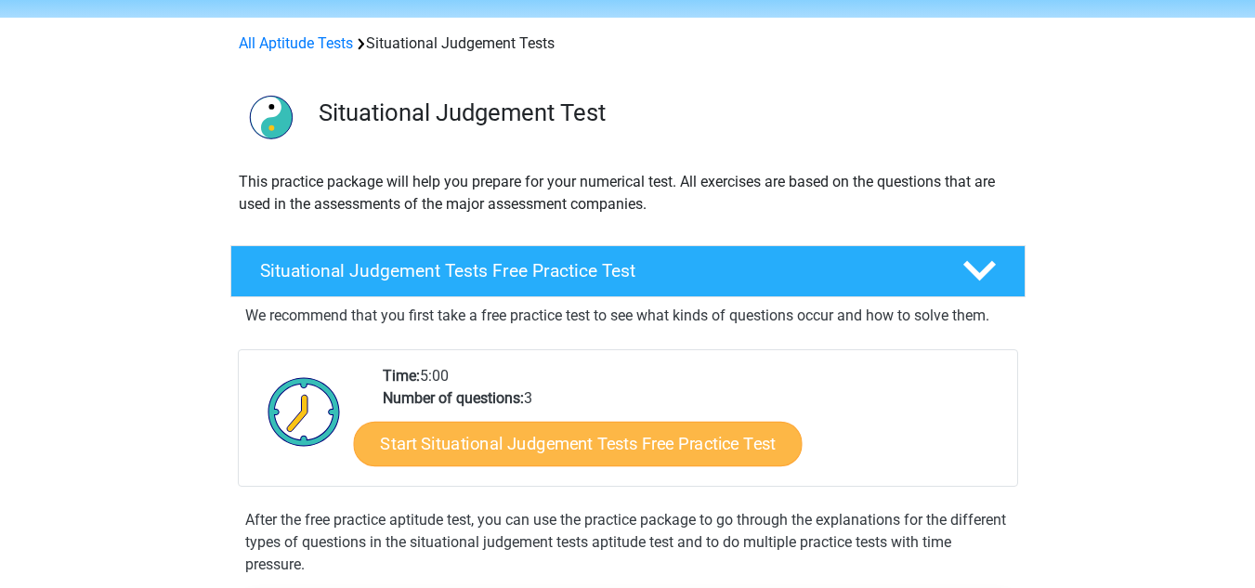
scroll to position [61, 0]
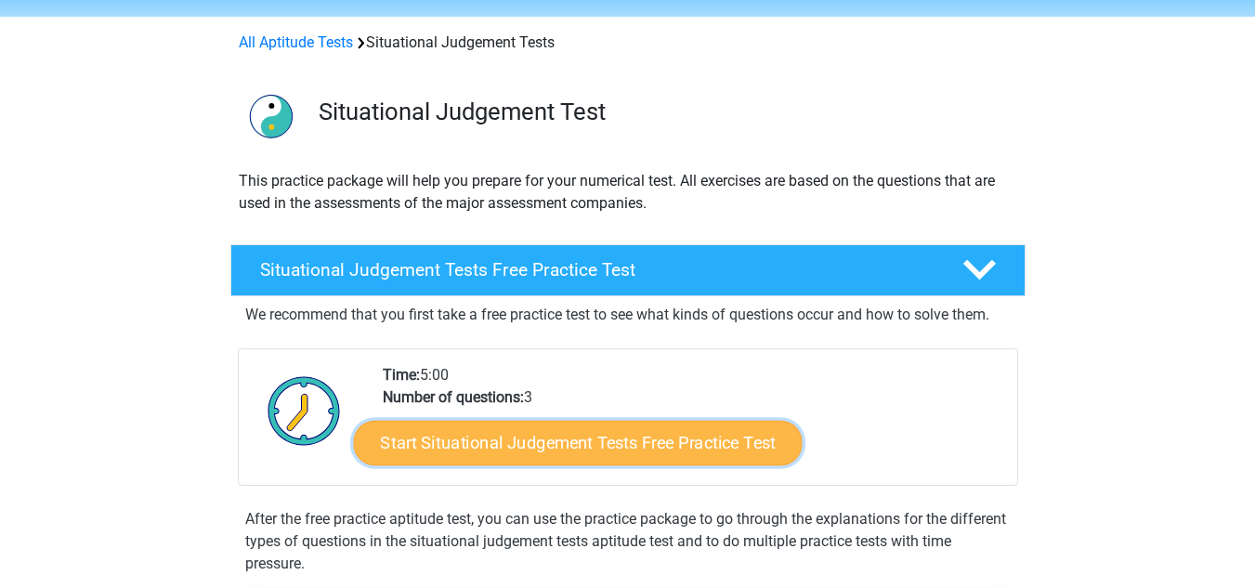
click at [530, 444] on link "Start Situational Judgement Tests Free Practice Test" at bounding box center [577, 443] width 449 height 45
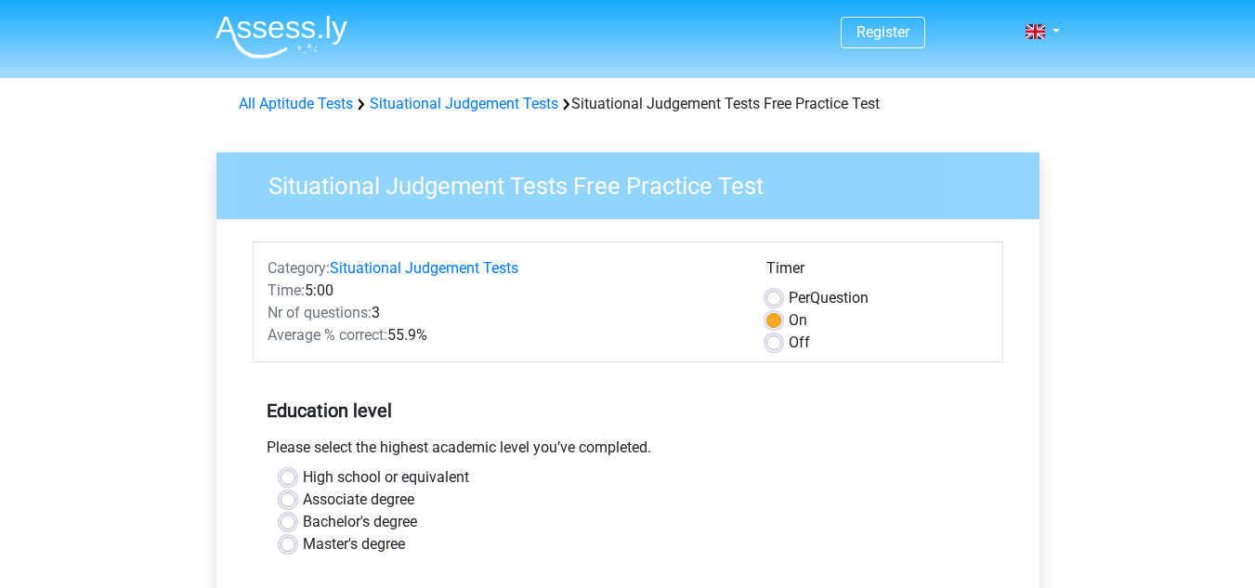
click at [789, 344] on label "Off" at bounding box center [799, 343] width 21 height 22
click at [773, 344] on input "Off" at bounding box center [773, 341] width 15 height 19
radio input "true"
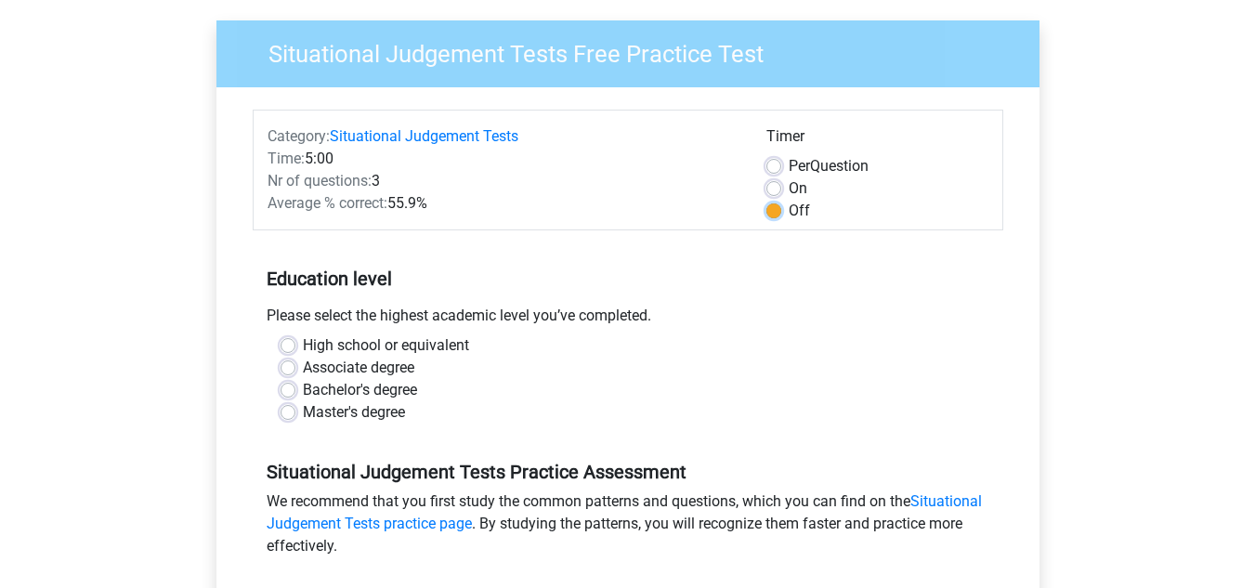
scroll to position [131, 0]
click at [286, 336] on div "High school or equivalent" at bounding box center [628, 346] width 695 height 22
click at [303, 350] on label "High school or equivalent" at bounding box center [386, 346] width 166 height 22
click at [292, 350] on input "High school or equivalent" at bounding box center [288, 344] width 15 height 19
radio input "true"
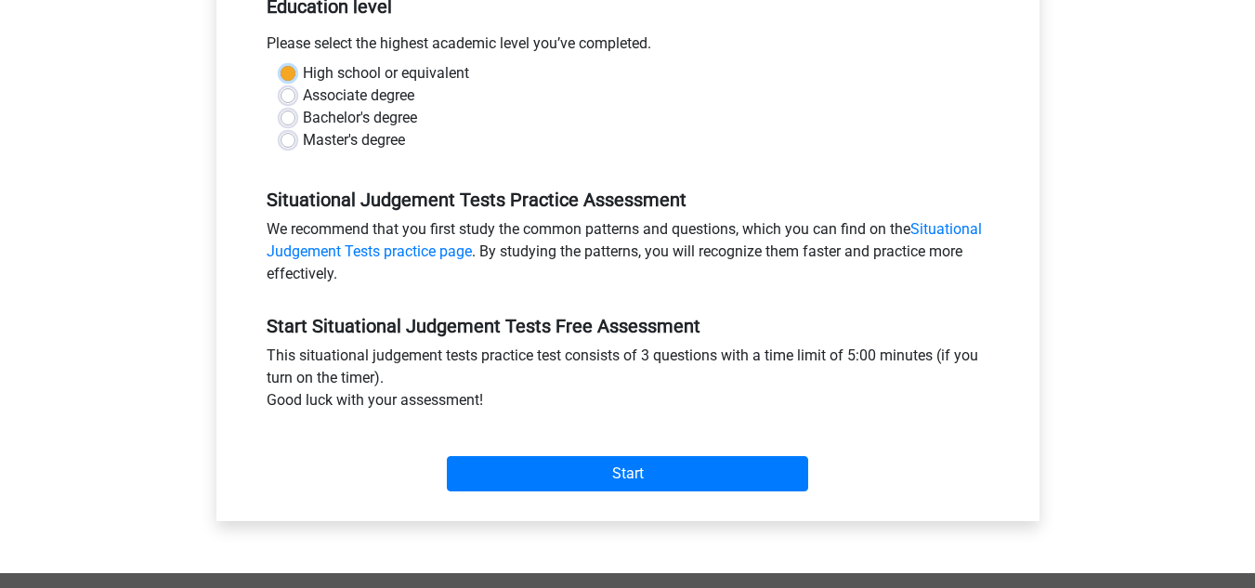
scroll to position [416, 0]
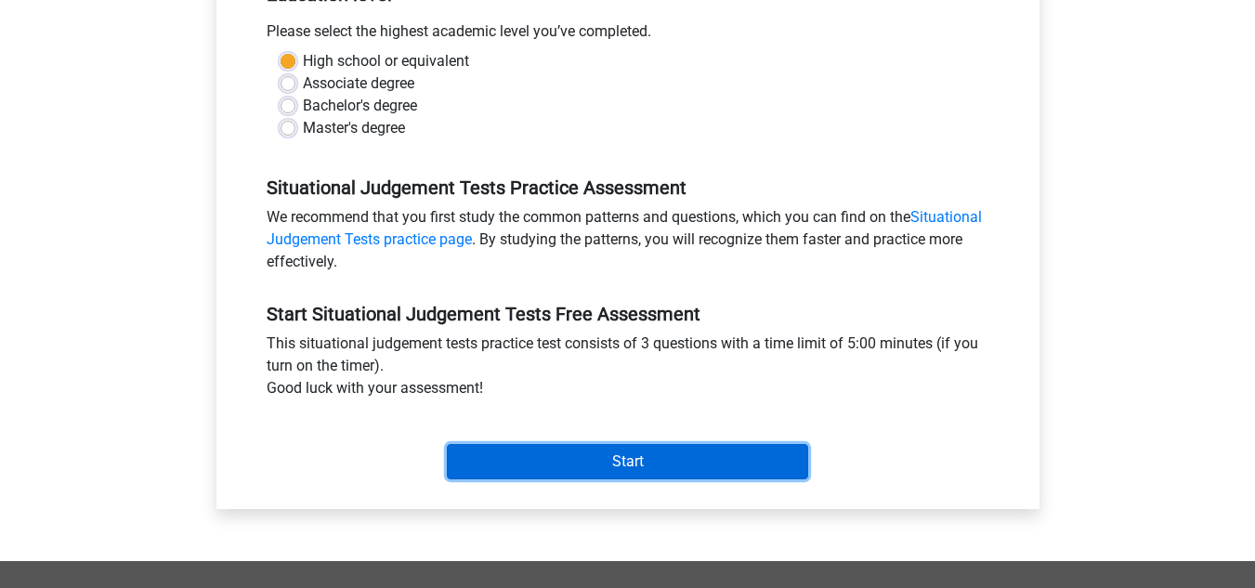
click at [709, 465] on input "Start" at bounding box center [627, 461] width 361 height 35
click at [657, 451] on input "Start" at bounding box center [627, 461] width 361 height 35
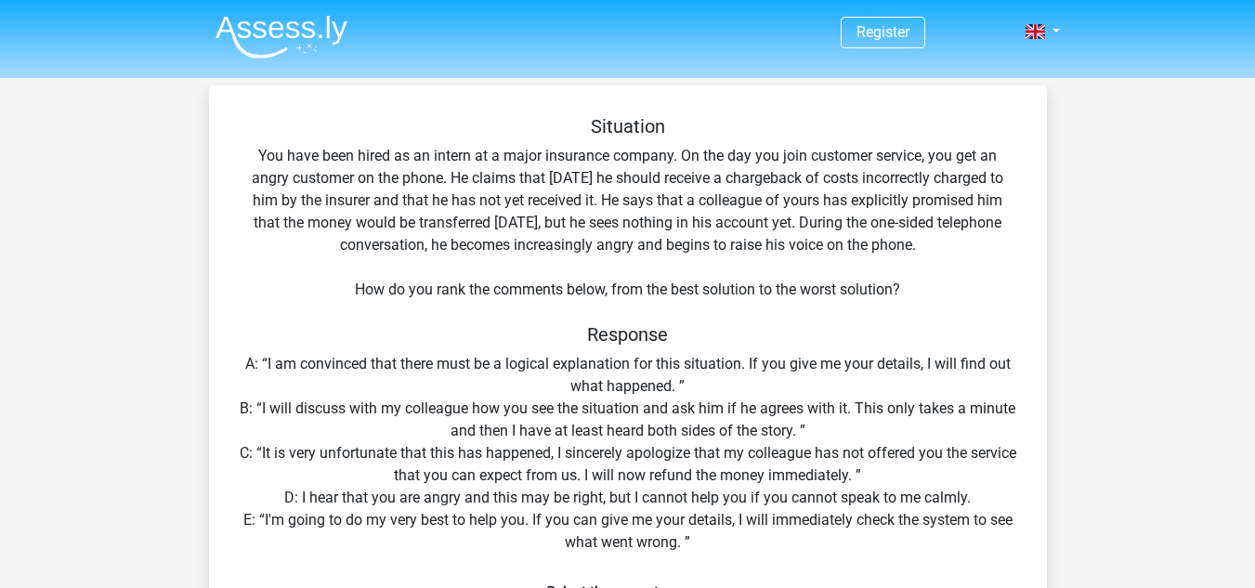
click at [1033, 46] on nav "Register Nederlands English" at bounding box center [628, 33] width 855 height 60
click at [1044, 33] on span at bounding box center [1036, 31] width 20 height 15
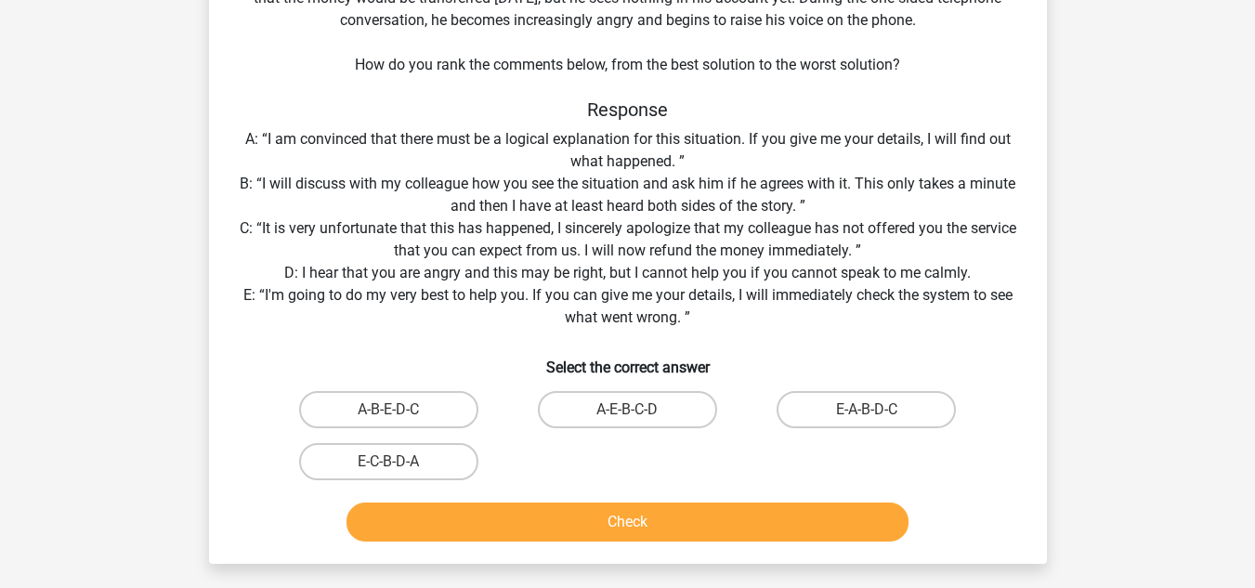
scroll to position [233, 0]
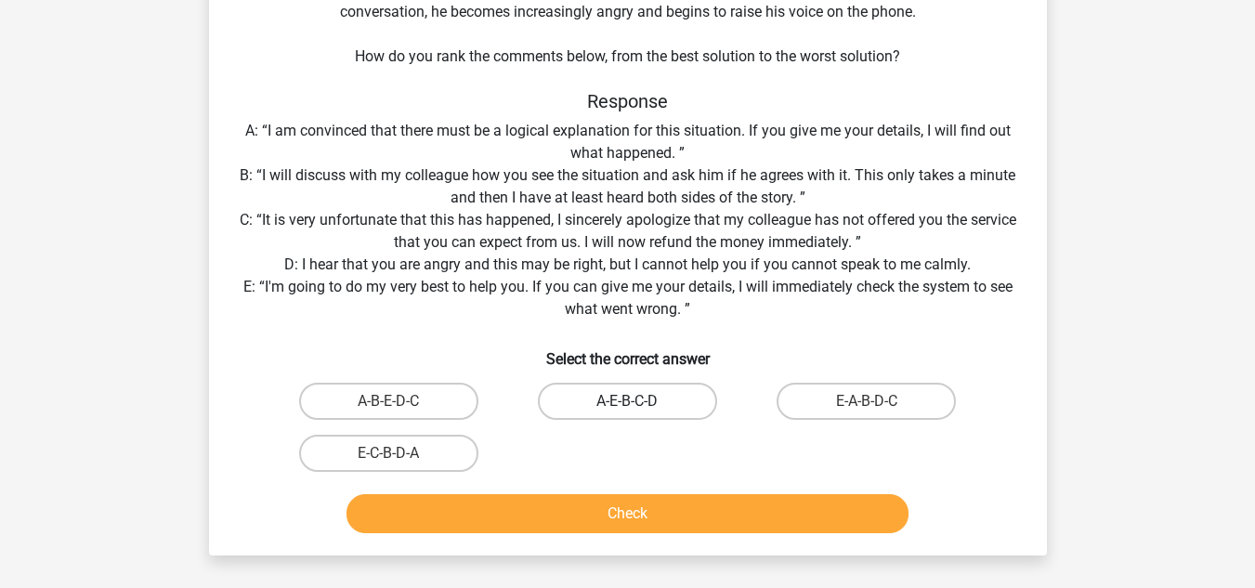
click at [669, 408] on label "A-E-B-C-D" at bounding box center [627, 401] width 179 height 37
click at [639, 408] on input "A-E-B-C-D" at bounding box center [633, 407] width 12 height 12
radio input "true"
click at [680, 397] on label "A-E-B-C-D" at bounding box center [627, 401] width 179 height 37
click at [639, 401] on input "A-E-B-C-D" at bounding box center [633, 407] width 12 height 12
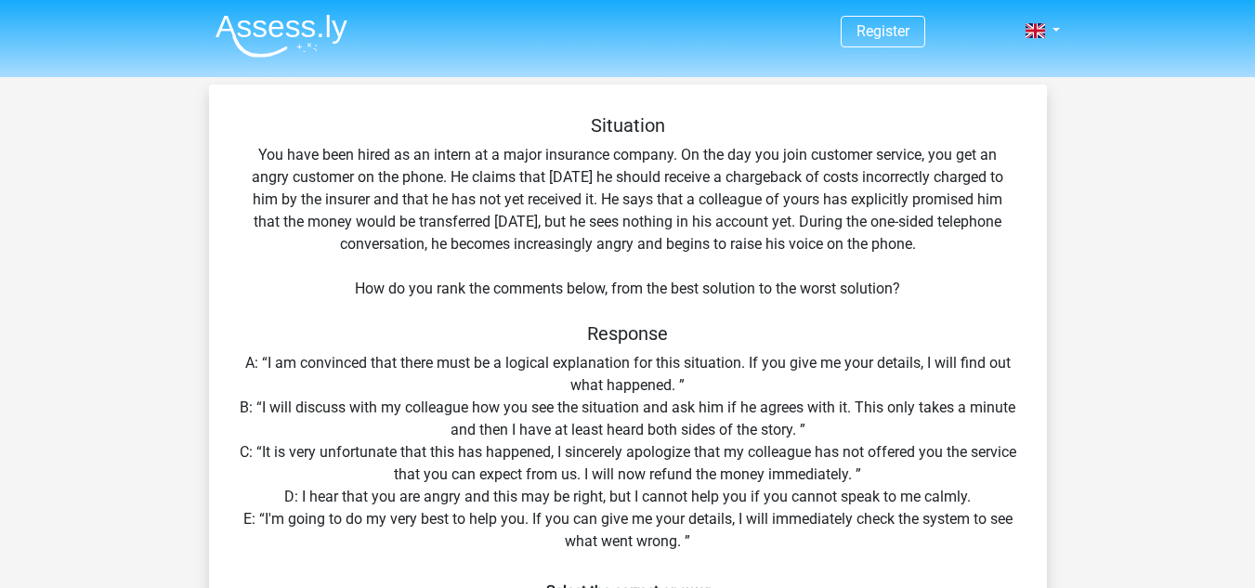
scroll to position [0, 0]
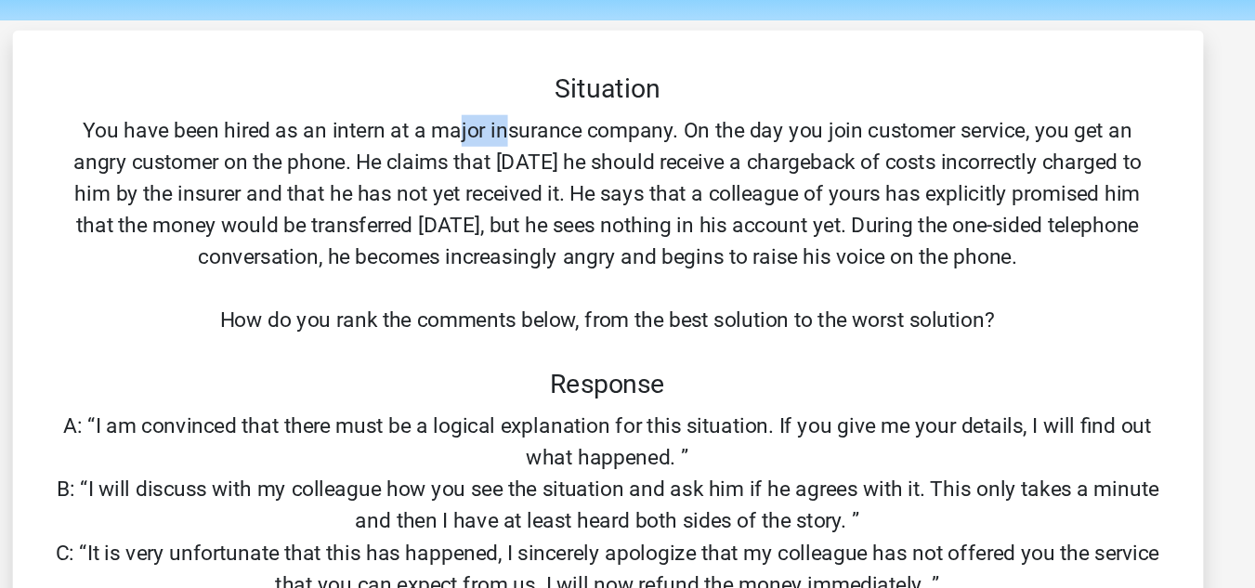
drag, startPoint x: 528, startPoint y: 155, endPoint x: 627, endPoint y: 168, distance: 100.3
click at [618, 170] on div "Situation You have been hired as an intern at a major insurance company. On the…" at bounding box center [627, 444] width 823 height 659
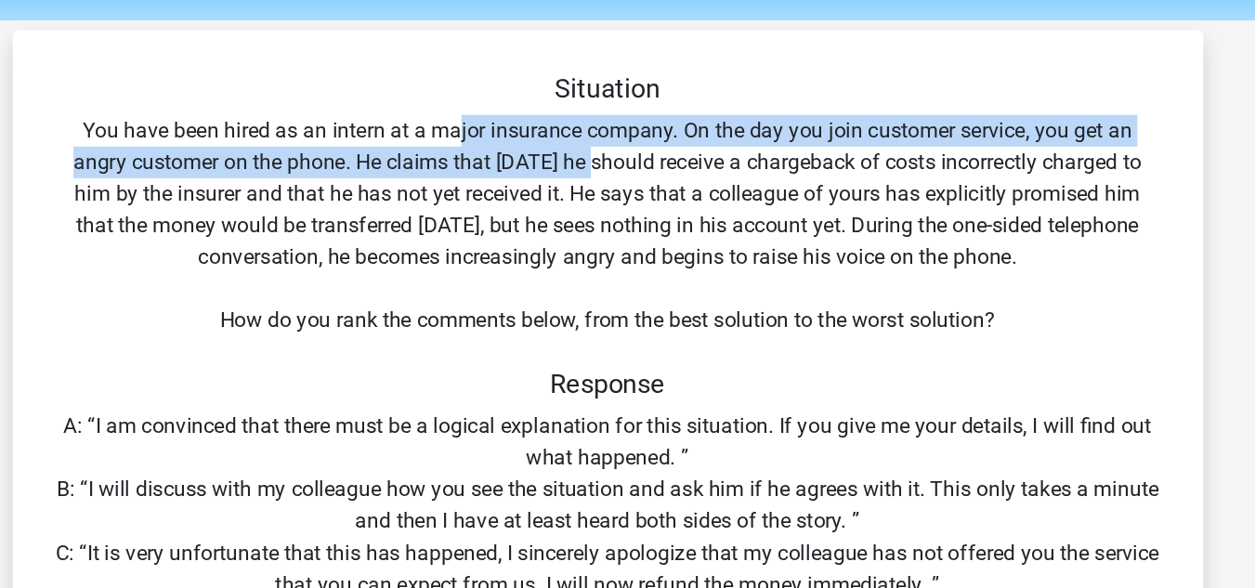
click at [638, 165] on div "Situation You have been hired as an intern at a major insurance company. On the…" at bounding box center [627, 444] width 823 height 659
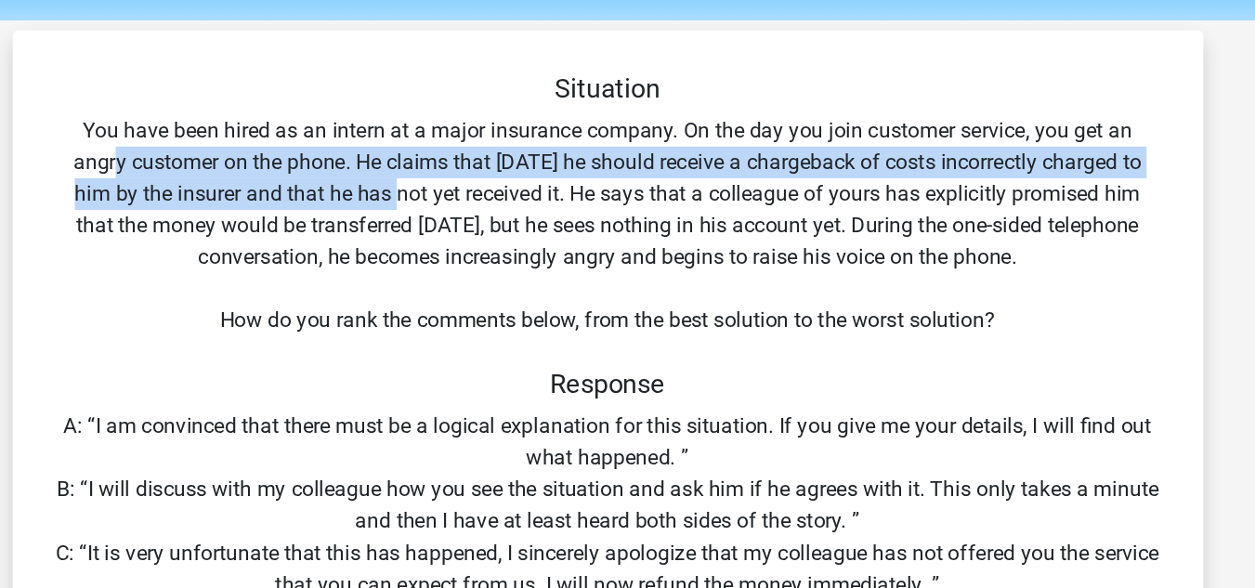
drag, startPoint x: 279, startPoint y: 178, endPoint x: 486, endPoint y: 193, distance: 207.7
click at [486, 193] on div "Situation You have been hired as an intern at a major insurance company. On the…" at bounding box center [627, 444] width 823 height 659
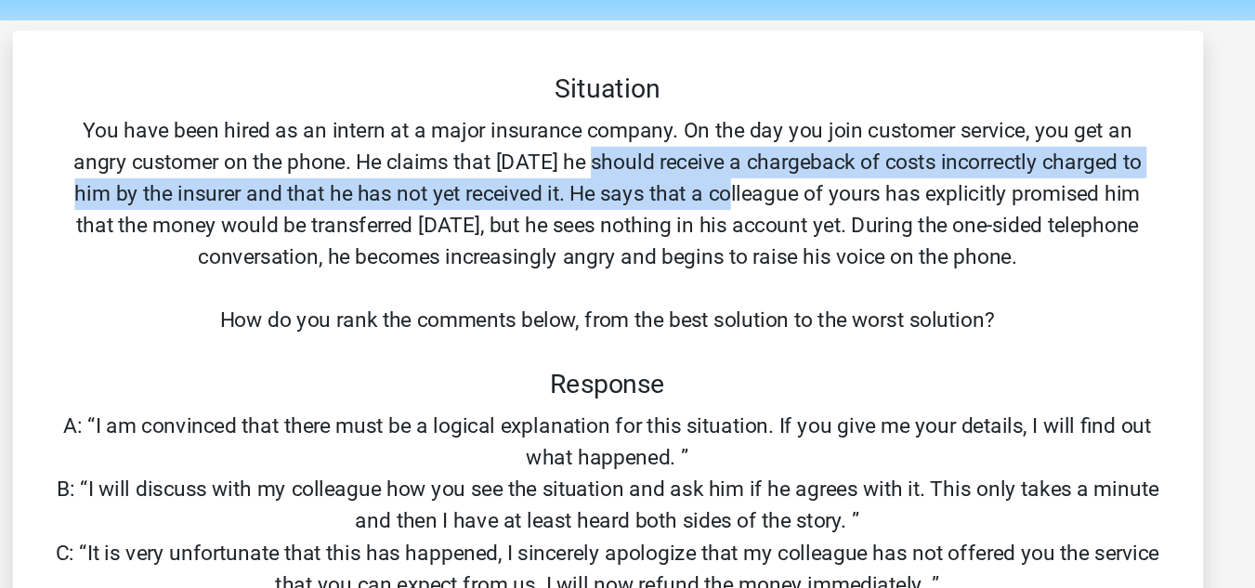
drag, startPoint x: 617, startPoint y: 177, endPoint x: 725, endPoint y: 193, distance: 109.1
click at [725, 193] on div "Situation You have been hired as an intern at a major insurance company. On the…" at bounding box center [627, 444] width 823 height 659
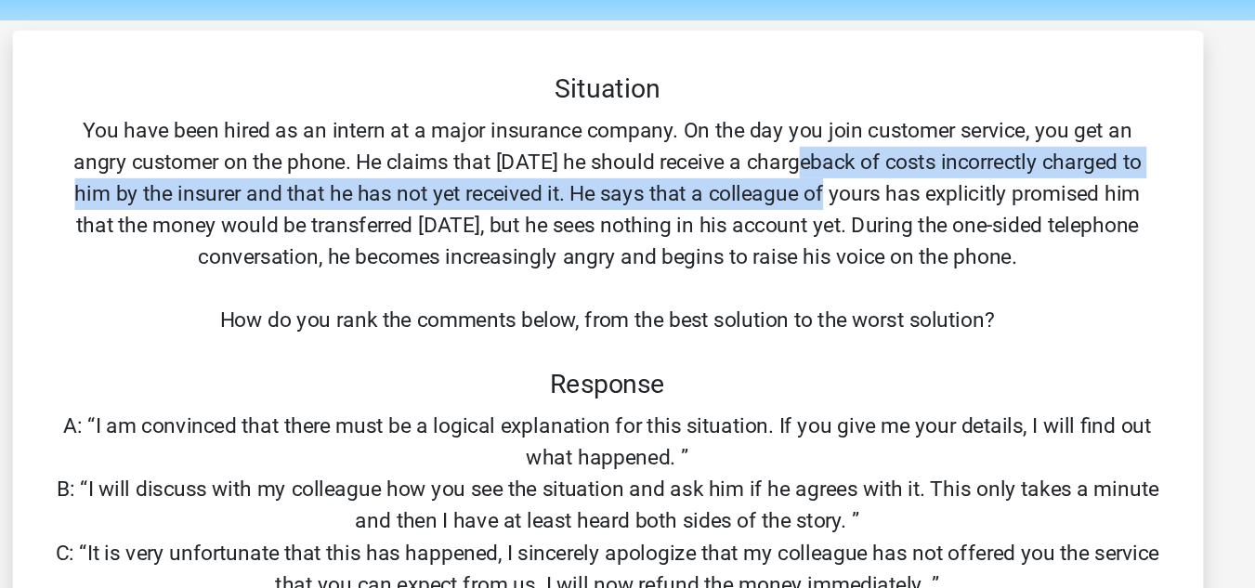
drag, startPoint x: 765, startPoint y: 180, endPoint x: 783, endPoint y: 201, distance: 27.6
click at [783, 201] on div "Situation You have been hired as an intern at a major insurance company. On the…" at bounding box center [627, 444] width 823 height 659
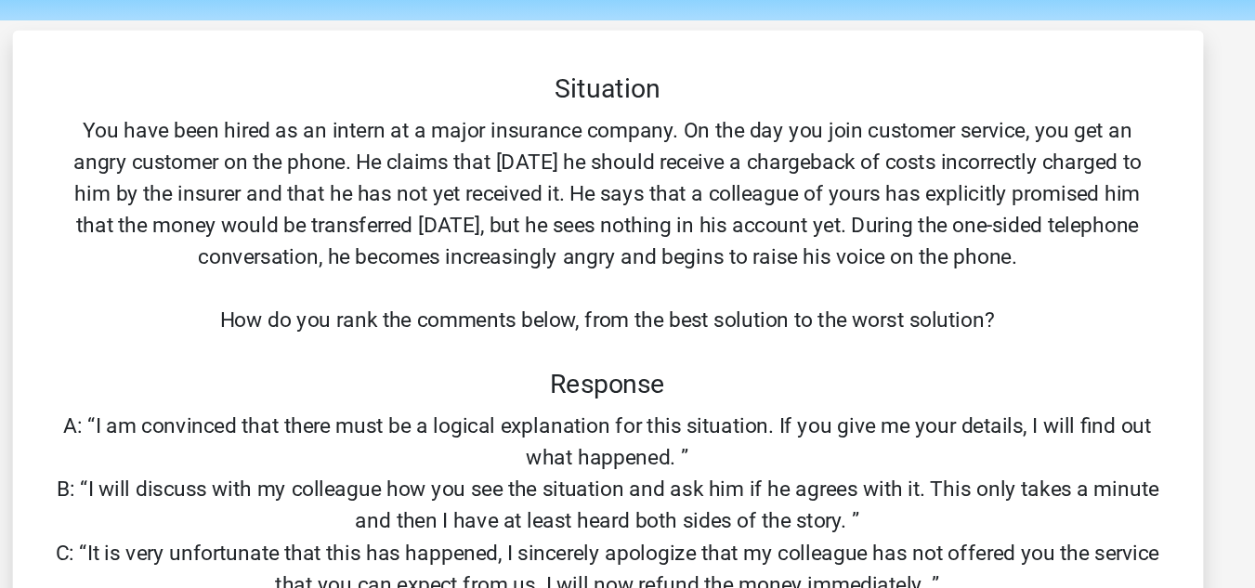
click at [467, 213] on div "Situation You have been hired as an intern at a major insurance company. On the…" at bounding box center [627, 444] width 823 height 659
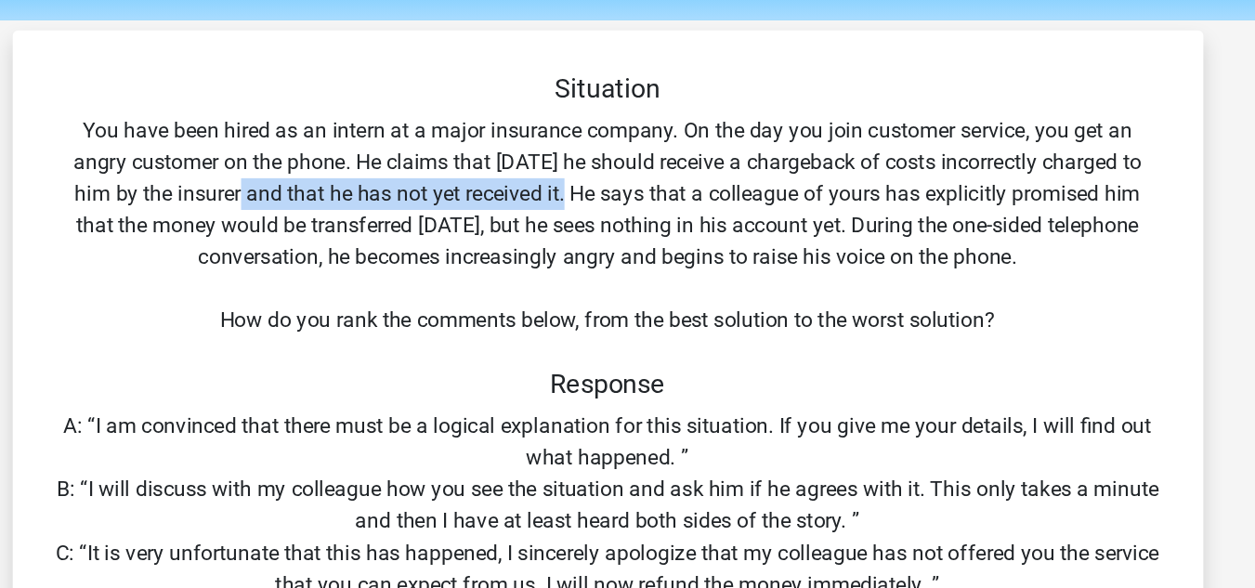
drag, startPoint x: 373, startPoint y: 197, endPoint x: 614, endPoint y: 203, distance: 240.7
click at [614, 203] on div "Situation You have been hired as an intern at a major insurance company. On the…" at bounding box center [627, 444] width 823 height 659
click at [611, 203] on div "Situation You have been hired as an intern at a major insurance company. On the…" at bounding box center [627, 444] width 823 height 659
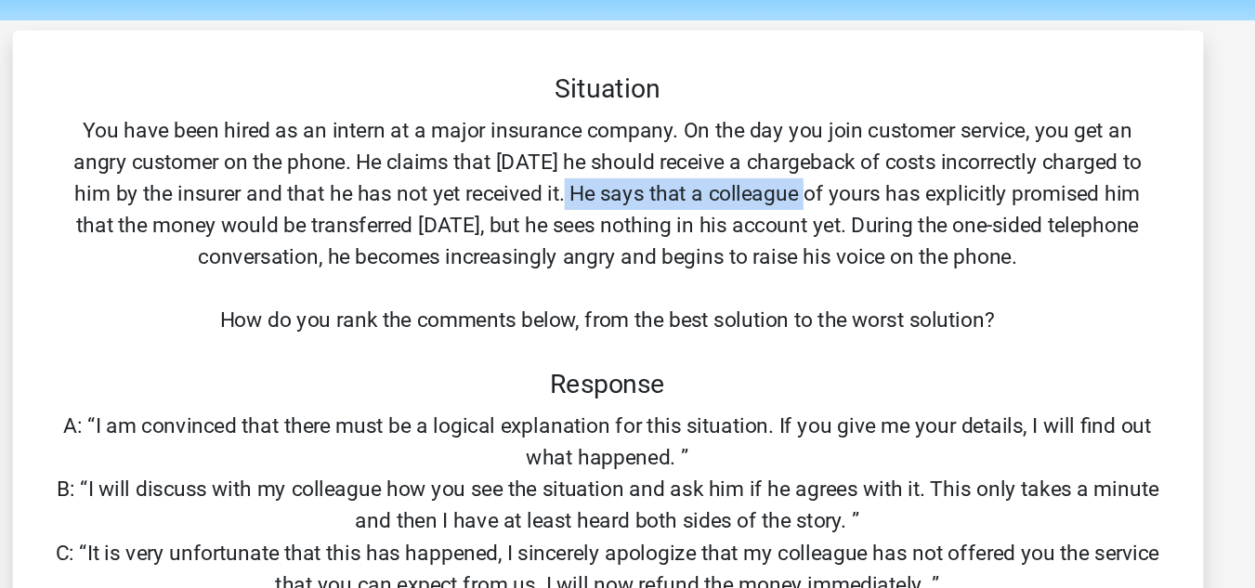
drag, startPoint x: 606, startPoint y: 196, endPoint x: 778, endPoint y: 194, distance: 171.9
click at [778, 194] on div "Situation You have been hired as an intern at a major insurance company. On the…" at bounding box center [627, 444] width 823 height 659
click at [773, 198] on div "Situation You have been hired as an intern at a major insurance company. On the…" at bounding box center [627, 444] width 823 height 659
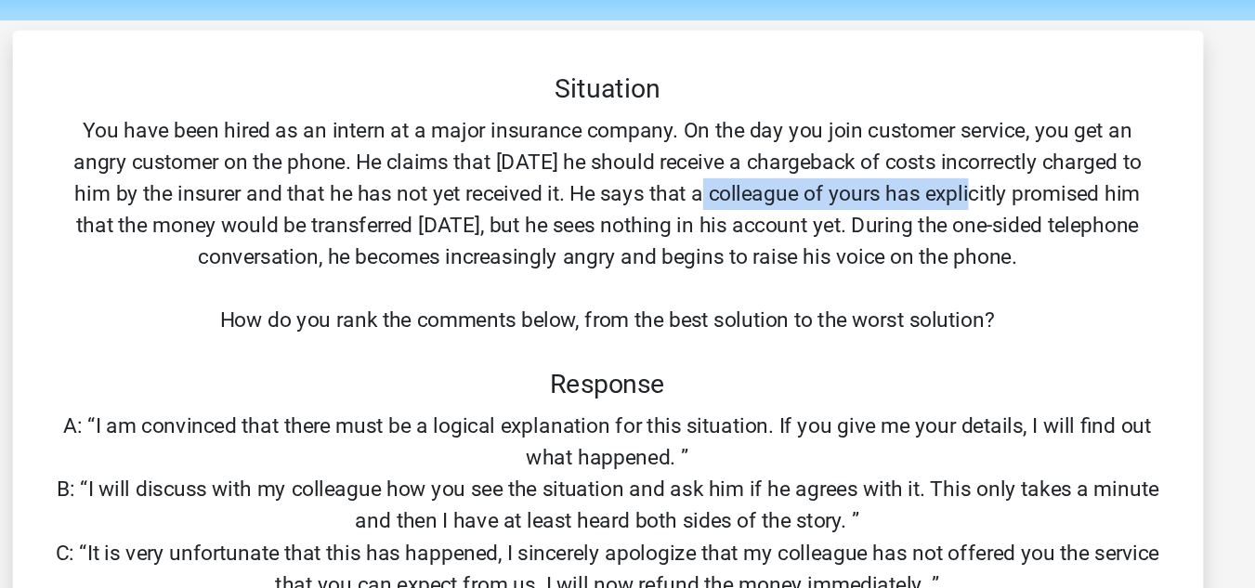
drag, startPoint x: 701, startPoint y: 203, endPoint x: 890, endPoint y: 201, distance: 188.6
click at [890, 201] on div "Situation You have been hired as an intern at a major insurance company. On the…" at bounding box center [627, 444] width 823 height 659
click at [886, 203] on div "Situation You have been hired as an intern at a major insurance company. On the…" at bounding box center [627, 444] width 823 height 659
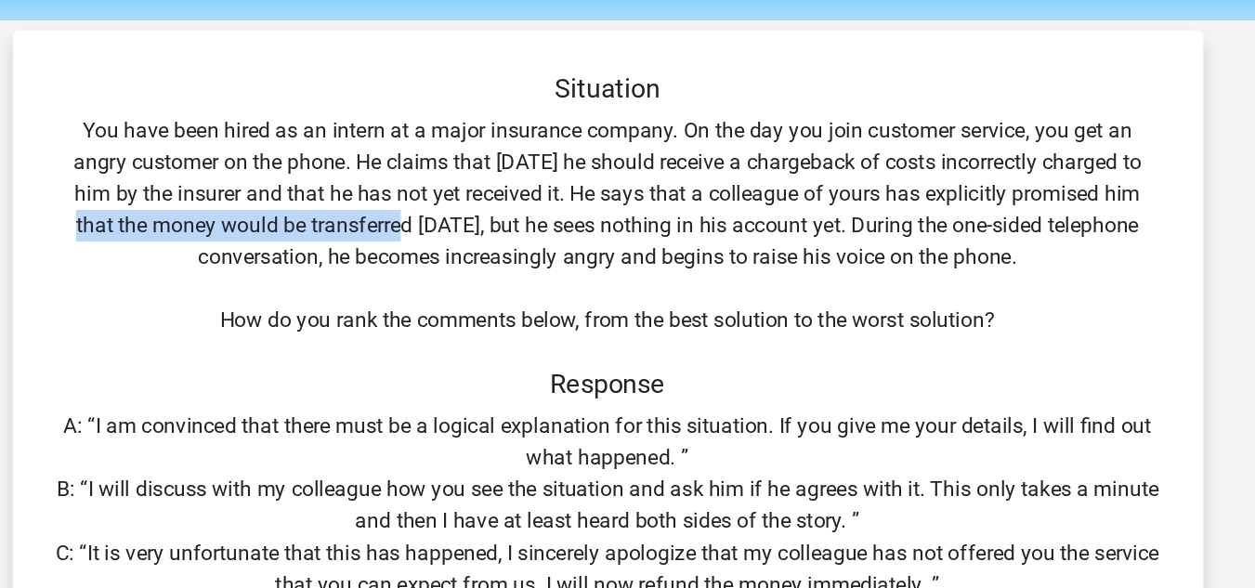
drag, startPoint x: 360, startPoint y: 205, endPoint x: 491, endPoint y: 216, distance: 131.4
click at [491, 216] on div "Situation You have been hired as an intern at a major insurance company. On the…" at bounding box center [627, 444] width 823 height 659
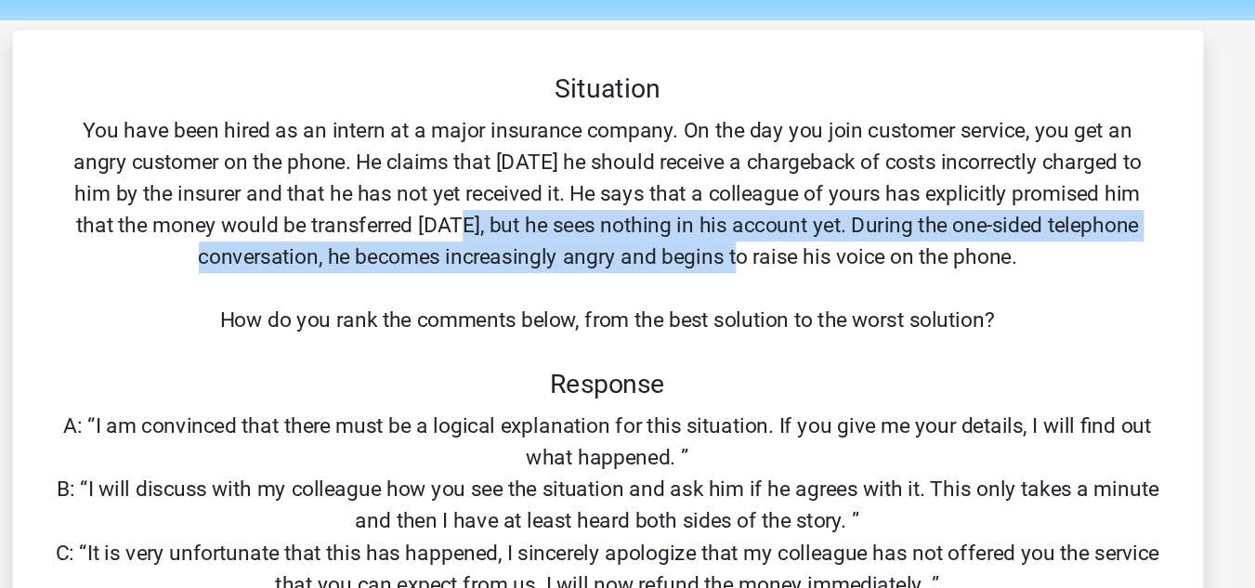
drag, startPoint x: 531, startPoint y: 218, endPoint x: 732, endPoint y: 238, distance: 201.6
click at [732, 238] on div "Situation You have been hired as an intern at a major insurance company. On the…" at bounding box center [627, 444] width 823 height 659
click at [729, 236] on div "Situation You have been hired as an intern at a major insurance company. On the…" at bounding box center [627, 444] width 823 height 659
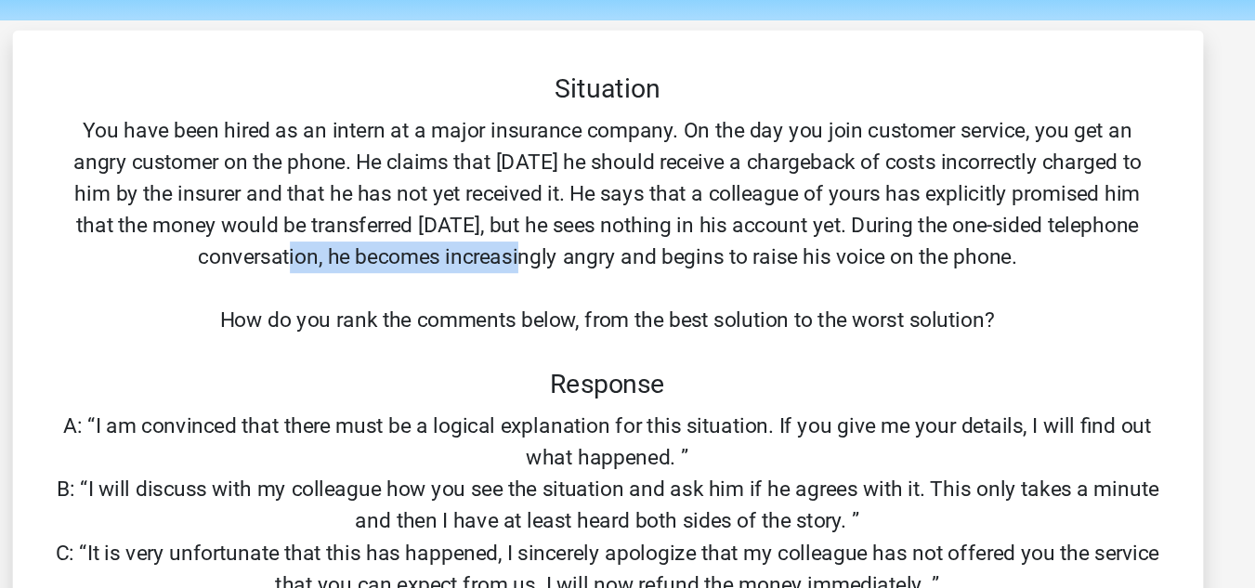
drag, startPoint x: 418, startPoint y: 242, endPoint x: 588, endPoint y: 246, distance: 170.0
click at [588, 246] on div "Situation You have been hired as an intern at a major insurance company. On the…" at bounding box center [627, 444] width 823 height 659
click at [634, 243] on div "Situation You have been hired as an intern at a major insurance company. On the…" at bounding box center [627, 444] width 823 height 659
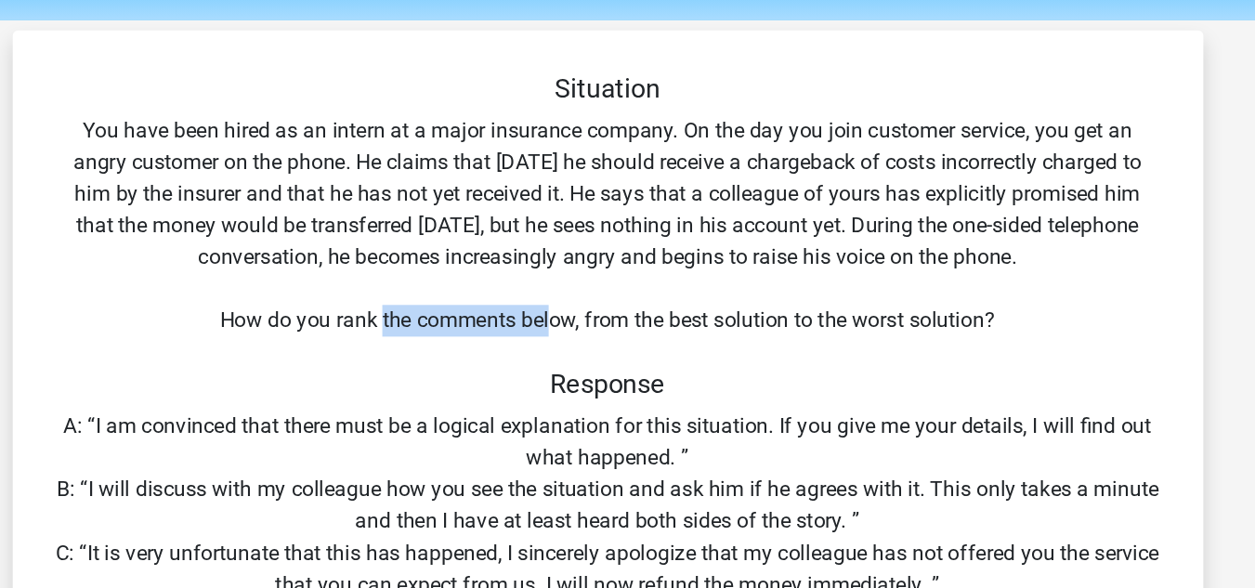
drag, startPoint x: 466, startPoint y: 300, endPoint x: 614, endPoint y: 284, distance: 148.6
click at [614, 284] on div "Situation You have been hired as an intern at a major insurance company. On the…" at bounding box center [627, 444] width 823 height 659
click at [609, 288] on div "Situation You have been hired as an intern at a major insurance company. On the…" at bounding box center [627, 444] width 823 height 659
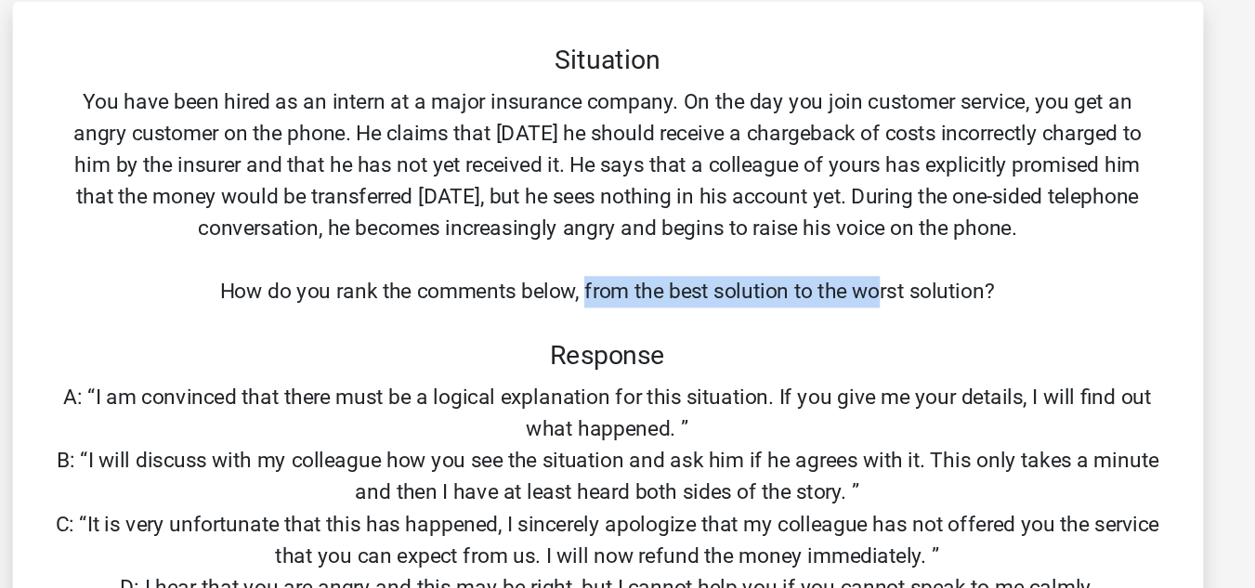
drag, startPoint x: 609, startPoint y: 289, endPoint x: 821, endPoint y: 294, distance: 211.9
click at [821, 294] on div "Situation You have been hired as an intern at a major insurance company. On the…" at bounding box center [627, 444] width 823 height 659
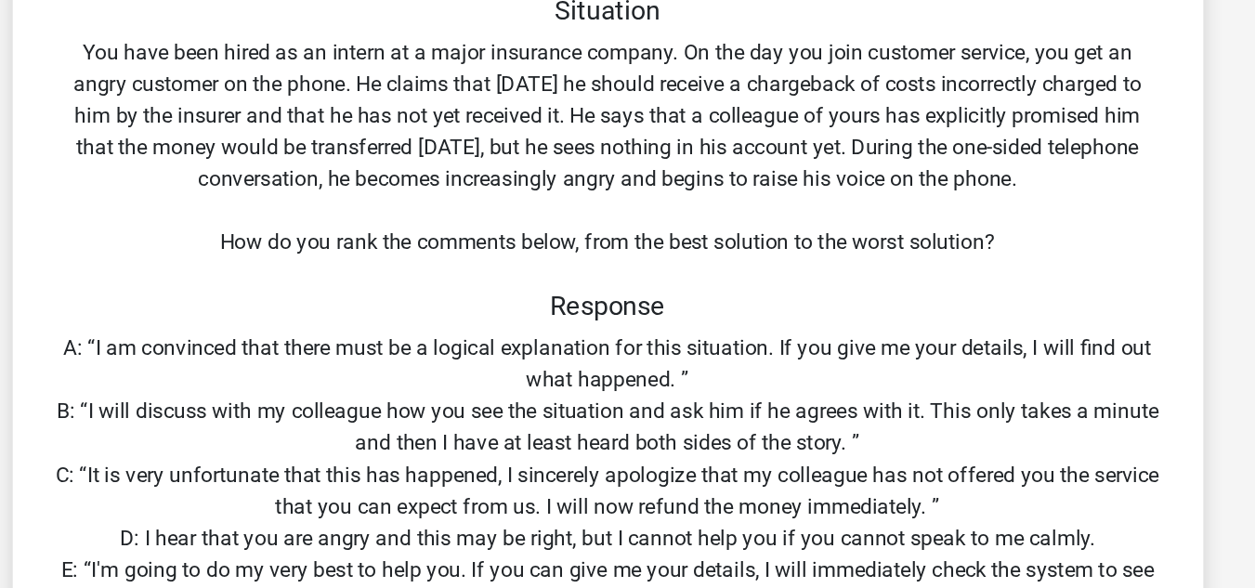
click at [511, 361] on div "Situation You have been hired as an intern at a major insurance company. On the…" at bounding box center [627, 444] width 823 height 659
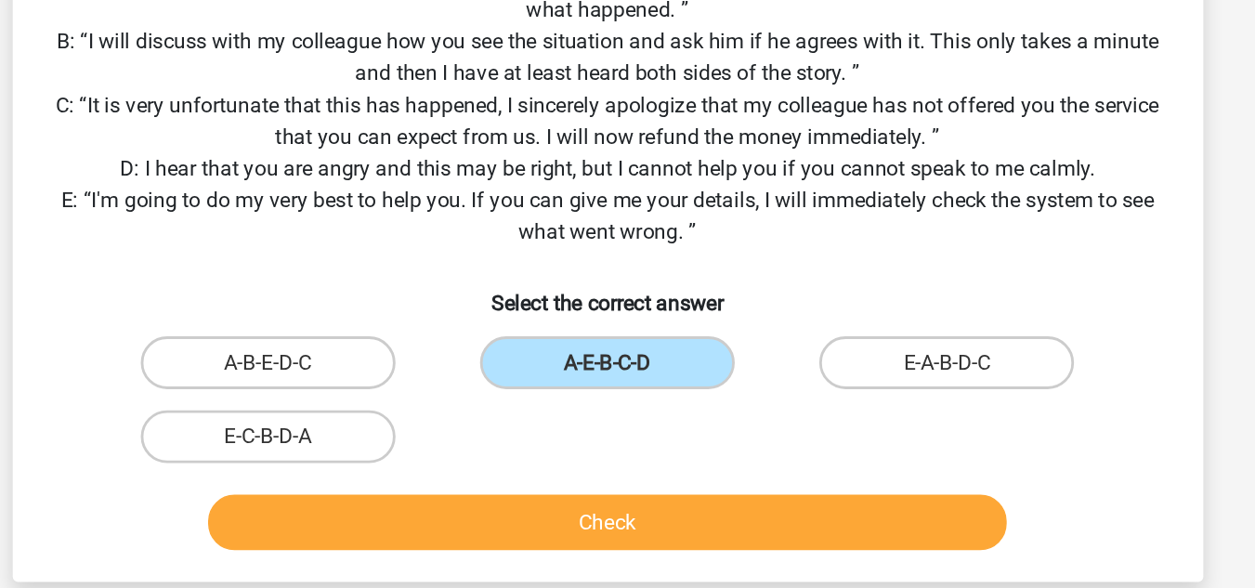
scroll to position [168, 0]
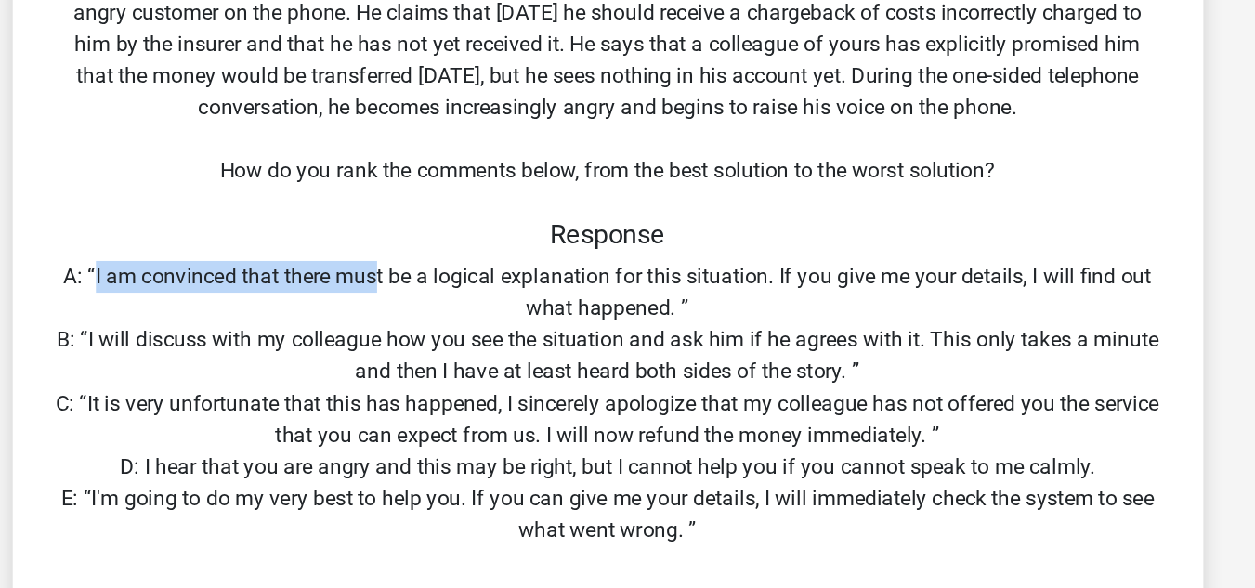
drag, startPoint x: 267, startPoint y: 195, endPoint x: 466, endPoint y: 205, distance: 200.0
click at [466, 205] on div "Situation You have been hired as an intern at a major insurance company. On the…" at bounding box center [627, 276] width 823 height 659
drag, startPoint x: 466, startPoint y: 205, endPoint x: 528, endPoint y: 202, distance: 61.4
click at [528, 202] on body "Register Nederlands English" at bounding box center [627, 494] width 1255 height 1324
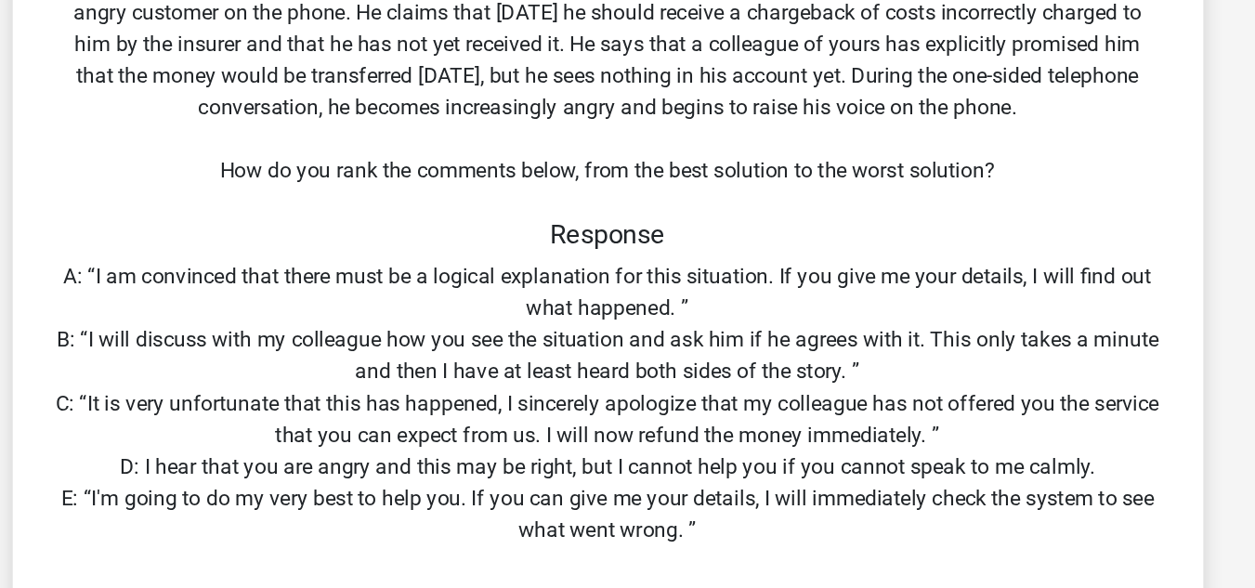
click at [528, 202] on div "Situation You have been hired as an intern at a major insurance company. On the…" at bounding box center [627, 276] width 823 height 659
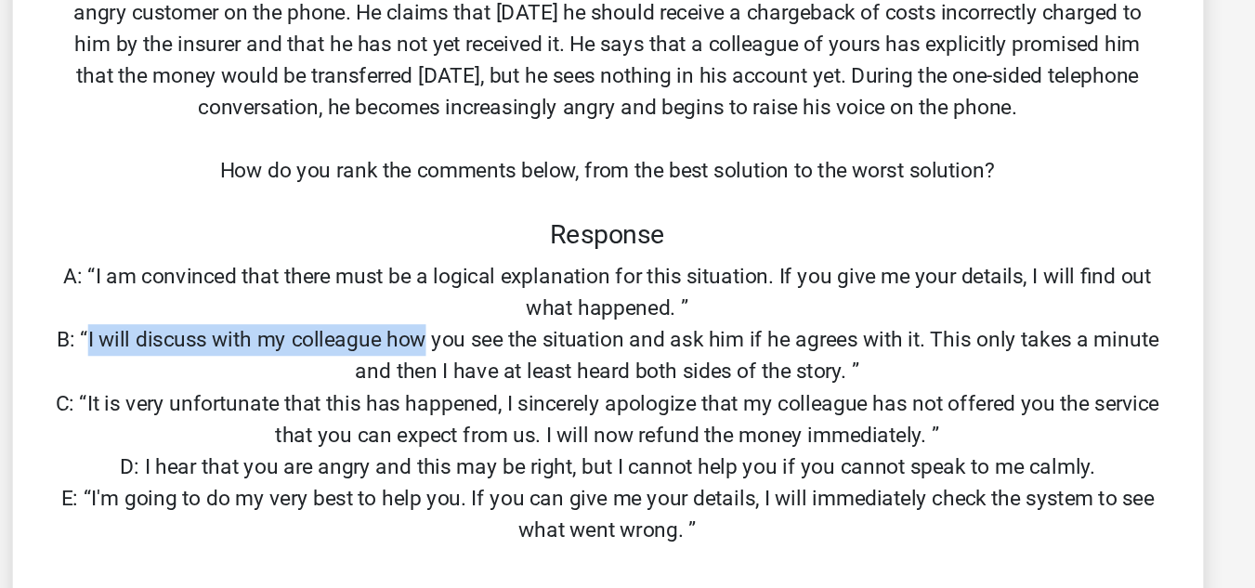
drag, startPoint x: 261, startPoint y: 234, endPoint x: 503, endPoint y: 237, distance: 241.6
click at [503, 237] on div "Situation You have been hired as an intern at a major insurance company. On the…" at bounding box center [627, 276] width 823 height 659
click at [504, 239] on div "Situation You have been hired as an intern at a major insurance company. On the…" at bounding box center [627, 276] width 823 height 659
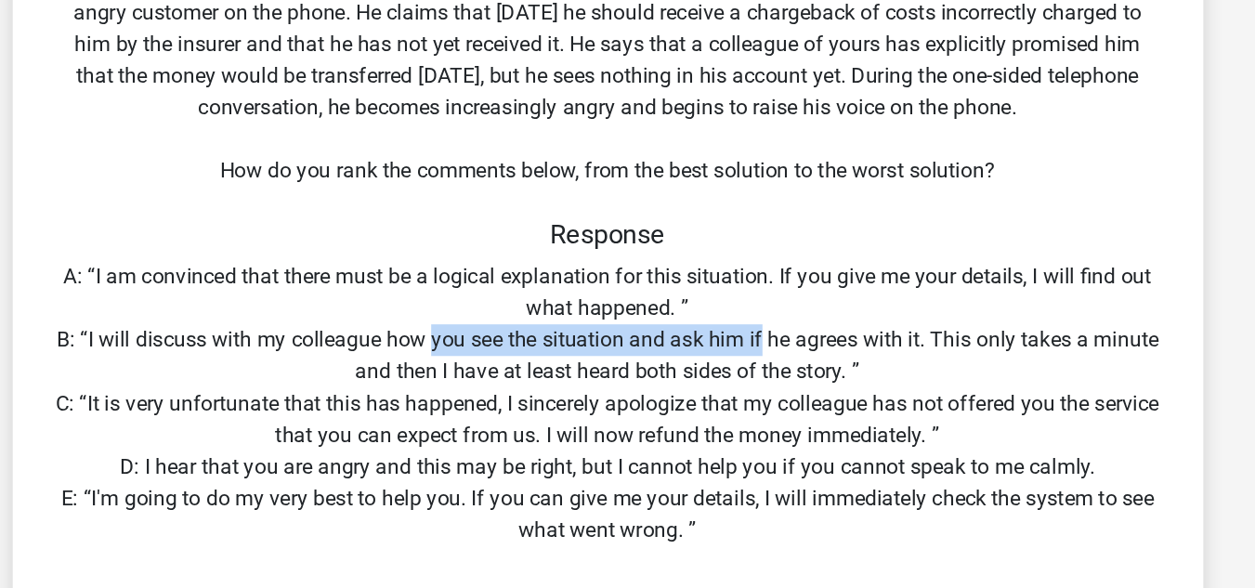
drag, startPoint x: 504, startPoint y: 239, endPoint x: 738, endPoint y: 239, distance: 234.1
click at [738, 239] on div "Situation You have been hired as an intern at a major insurance company. On the…" at bounding box center [627, 276] width 823 height 659
click at [733, 241] on div "Situation You have been hired as an intern at a major insurance company. On the…" at bounding box center [627, 276] width 823 height 659
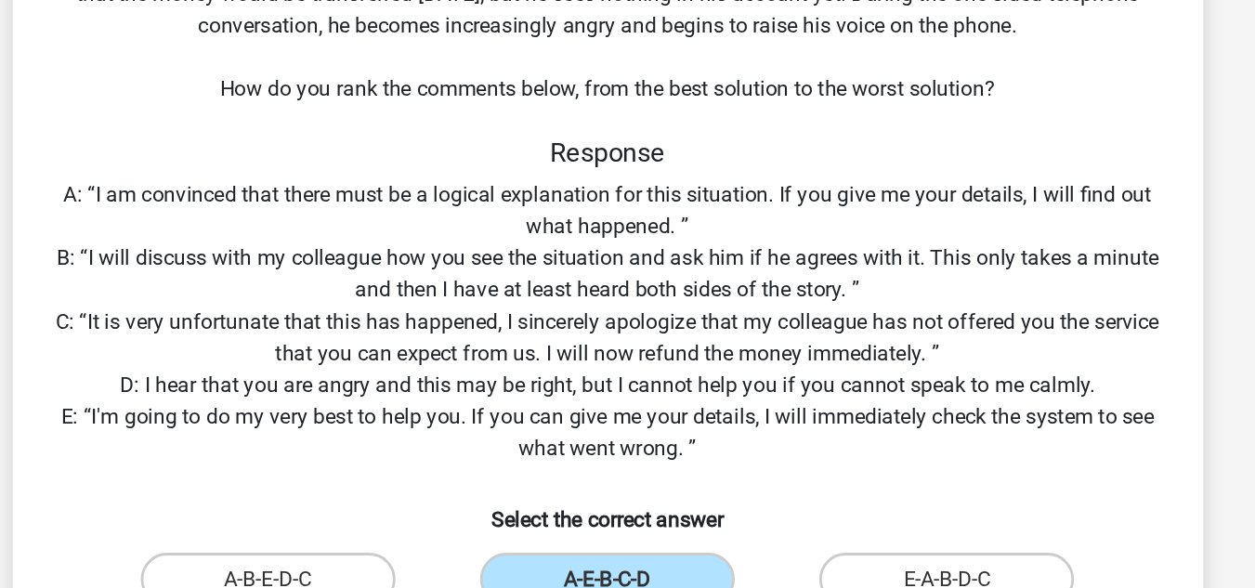
drag, startPoint x: 291, startPoint y: 287, endPoint x: 362, endPoint y: 283, distance: 71.6
click at [362, 283] on div "Situation You have been hired as an intern at a major insurance company. On the…" at bounding box center [627, 276] width 823 height 659
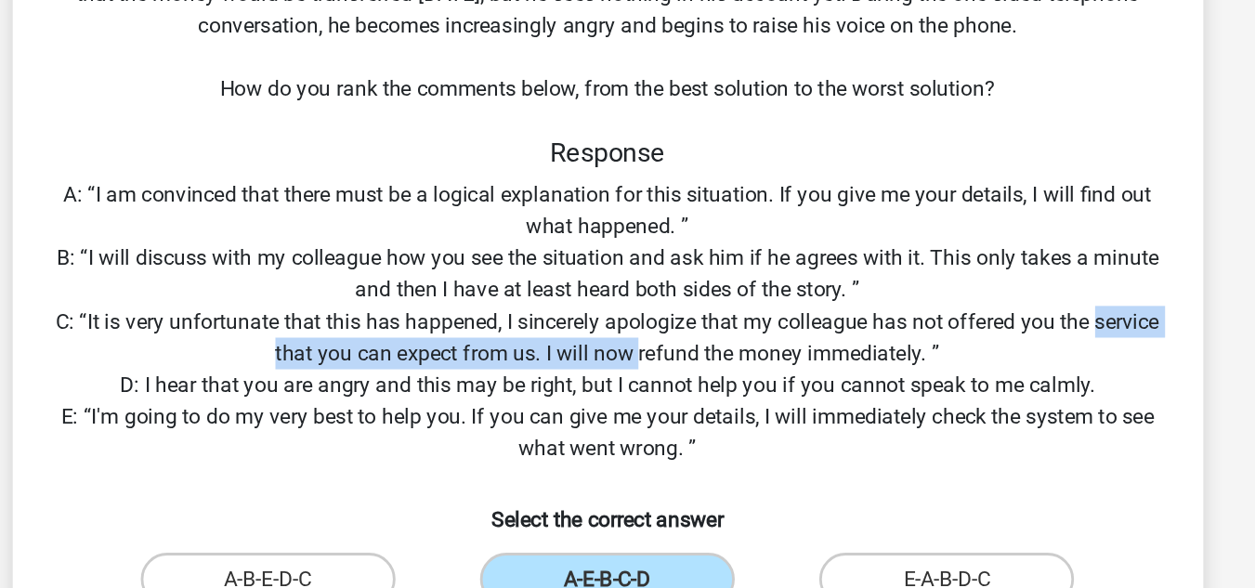
drag, startPoint x: 362, startPoint y: 305, endPoint x: 677, endPoint y: 308, distance: 314.9
click at [677, 308] on div "Situation You have been hired as an intern at a major insurance company. On the…" at bounding box center [627, 276] width 823 height 659
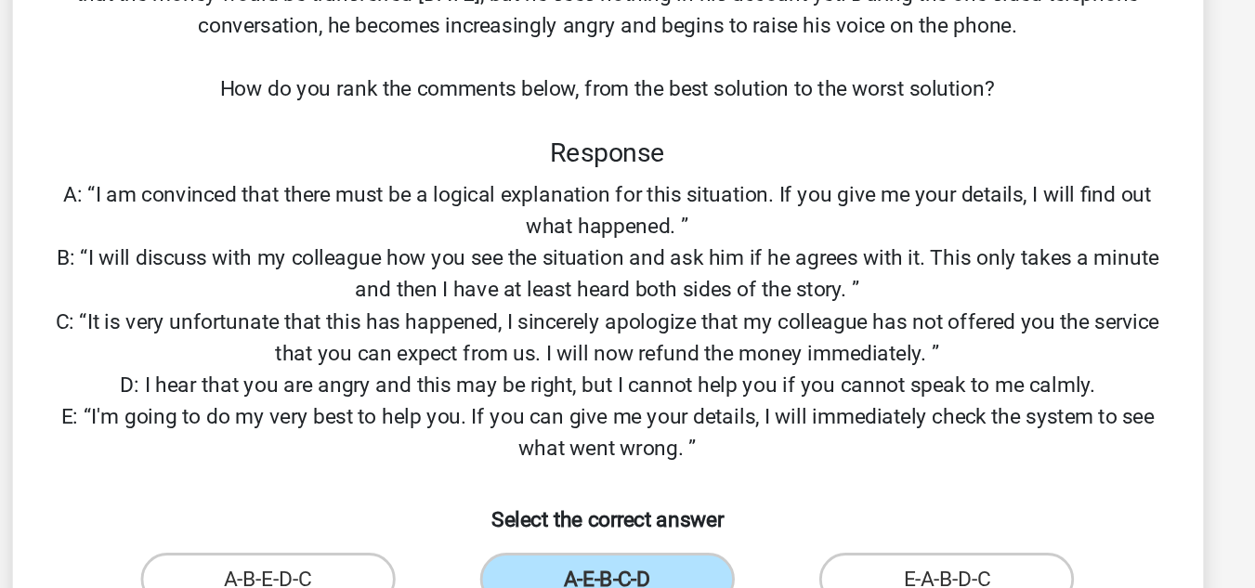
click at [732, 305] on div "Situation You have been hired as an intern at a major insurance company. On the…" at bounding box center [627, 276] width 823 height 659
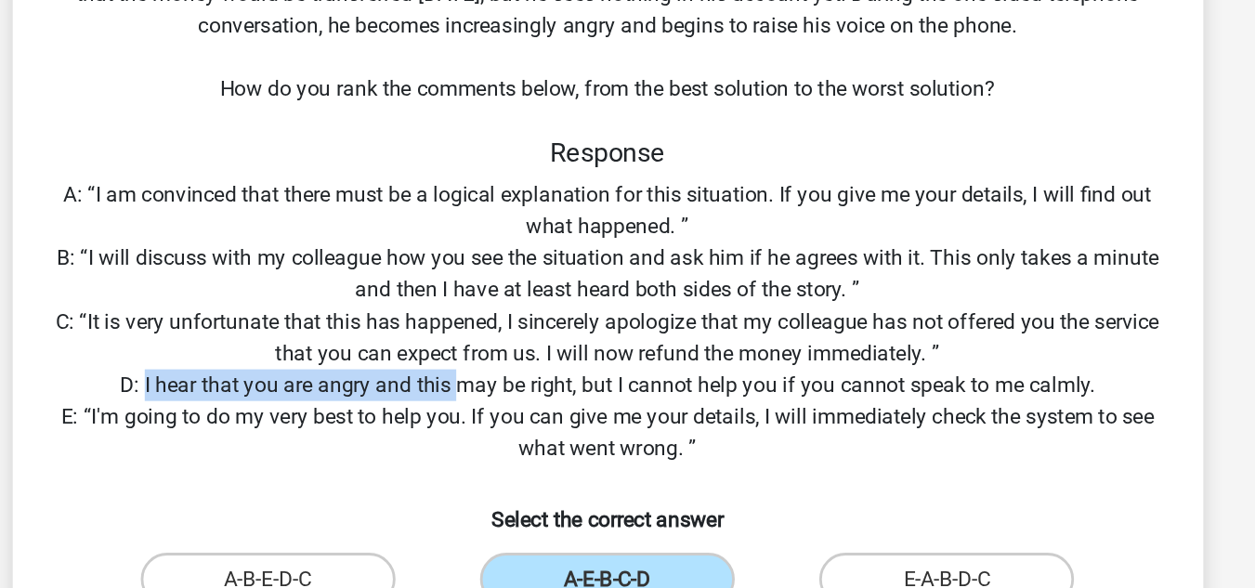
drag, startPoint x: 301, startPoint y: 323, endPoint x: 524, endPoint y: 321, distance: 223.0
click at [524, 321] on div "Situation You have been hired as an intern at a major insurance company. On the…" at bounding box center [627, 276] width 823 height 659
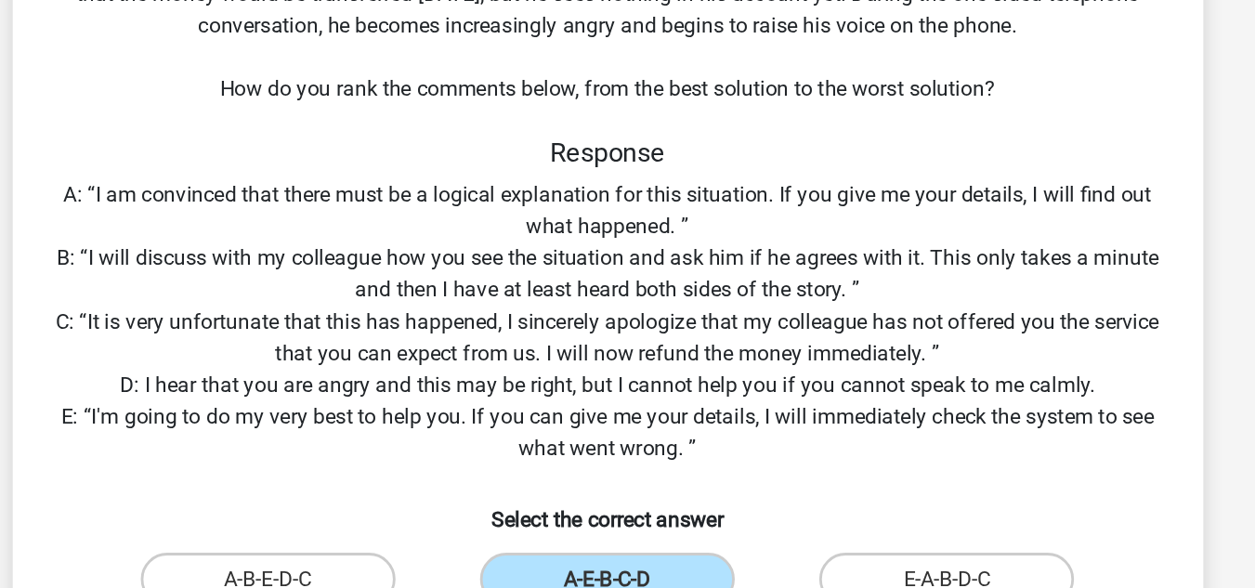
drag, startPoint x: 556, startPoint y: 331, endPoint x: 715, endPoint y: 333, distance: 158.9
click at [715, 333] on div "Situation You have been hired as an intern at a major insurance company. On the…" at bounding box center [627, 276] width 823 height 659
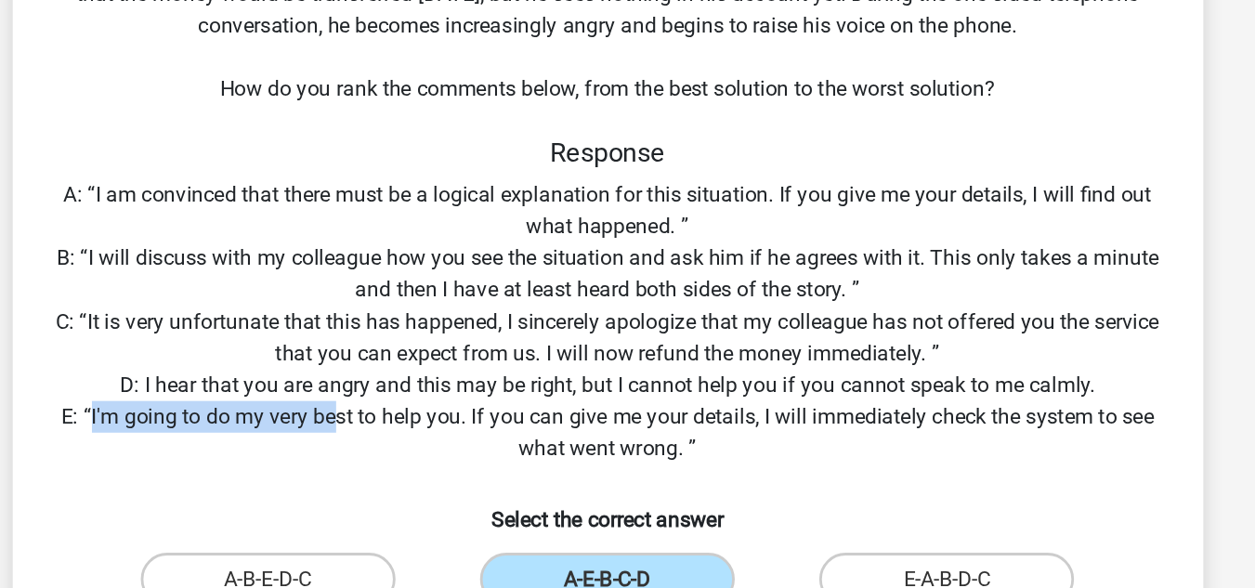
drag, startPoint x: 262, startPoint y: 348, endPoint x: 431, endPoint y: 348, distance: 169.1
click at [431, 348] on div "Situation You have been hired as an intern at a major insurance company. On the…" at bounding box center [627, 276] width 823 height 659
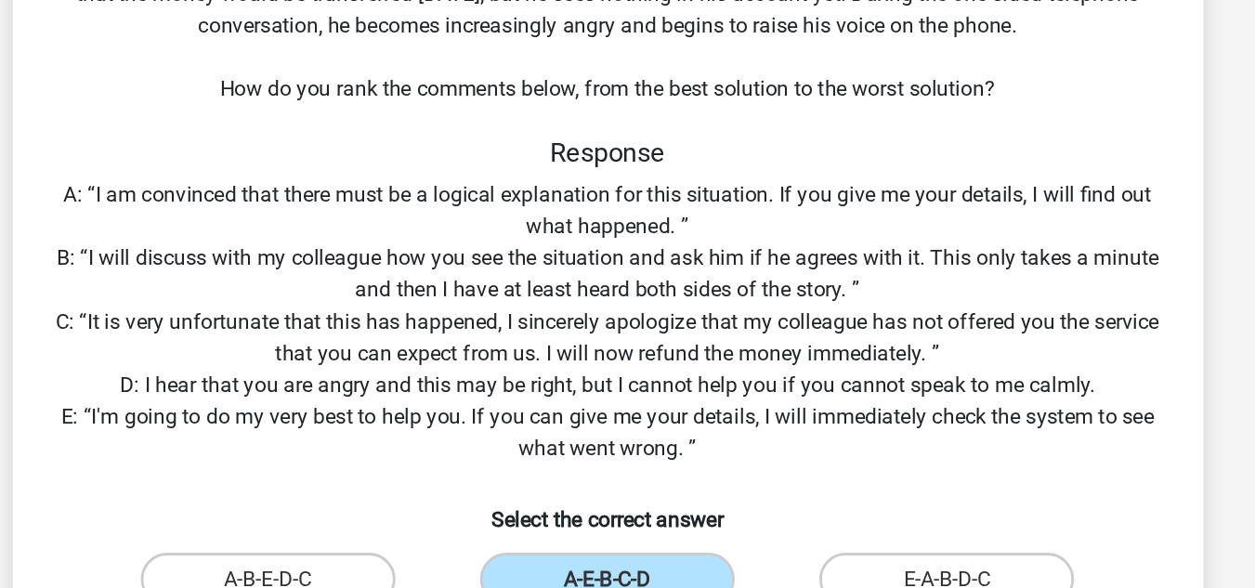
click at [479, 356] on div "Situation You have been hired as an intern at a major insurance company. On the…" at bounding box center [627, 276] width 823 height 659
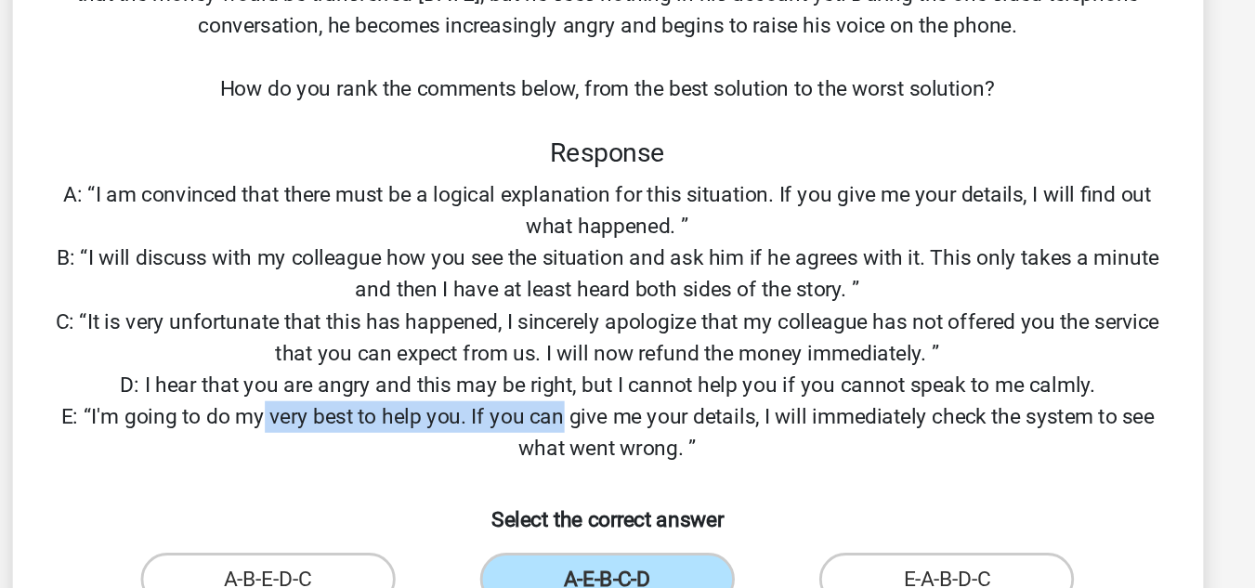
drag, startPoint x: 383, startPoint y: 351, endPoint x: 598, endPoint y: 351, distance: 215.5
click at [598, 351] on div "Situation You have been hired as an intern at a major insurance company. On the…" at bounding box center [627, 276] width 823 height 659
click at [597, 351] on div "Situation You have been hired as an intern at a major insurance company. On the…" at bounding box center [627, 276] width 823 height 659
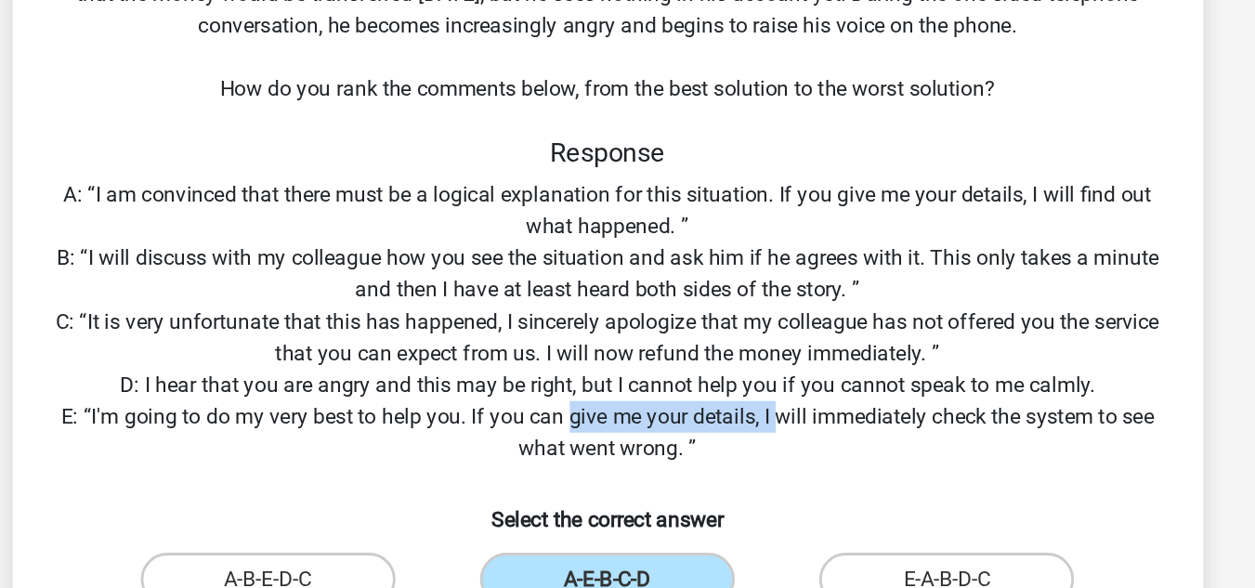
drag, startPoint x: 597, startPoint y: 351, endPoint x: 750, endPoint y: 362, distance: 152.8
click at [750, 362] on div "Situation You have been hired as an intern at a major insurance company. On the…" at bounding box center [627, 276] width 823 height 659
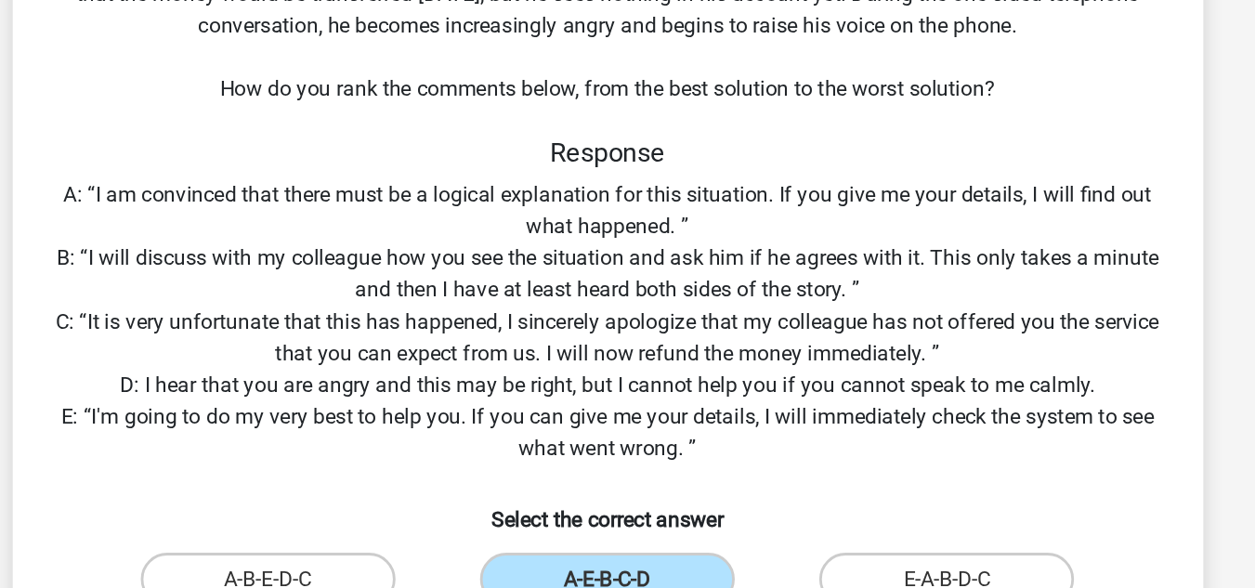
click at [805, 359] on div "Situation You have been hired as an intern at a major insurance company. On the…" at bounding box center [627, 276] width 823 height 659
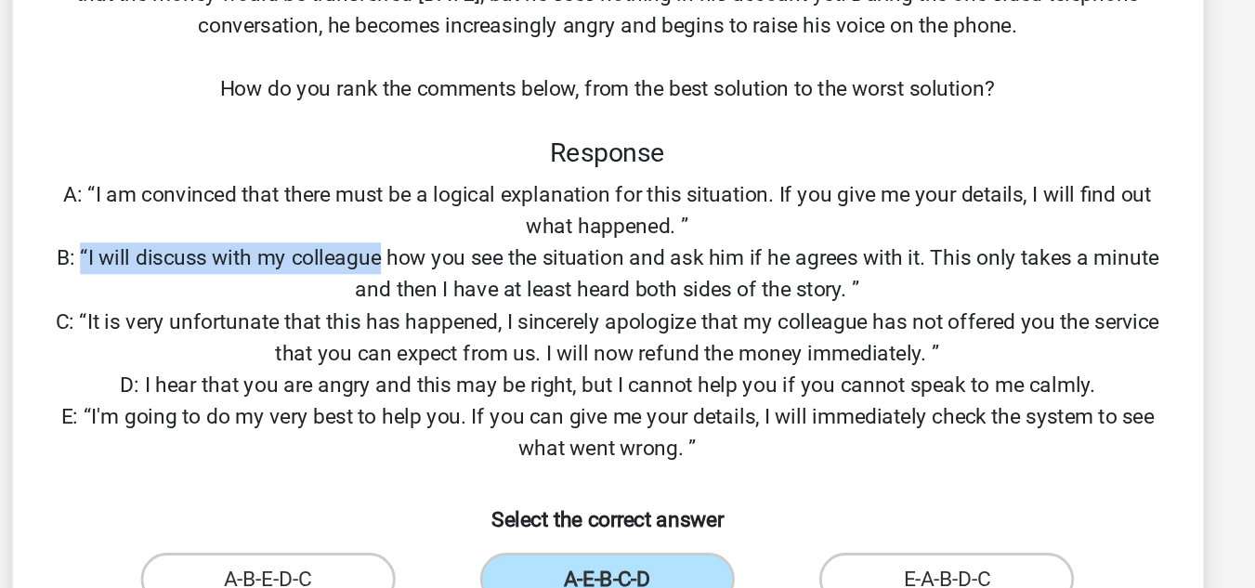
drag, startPoint x: 255, startPoint y: 236, endPoint x: 466, endPoint y: 232, distance: 210.9
click at [466, 232] on div "Situation You have been hired as an intern at a major insurance company. On the…" at bounding box center [627, 276] width 823 height 659
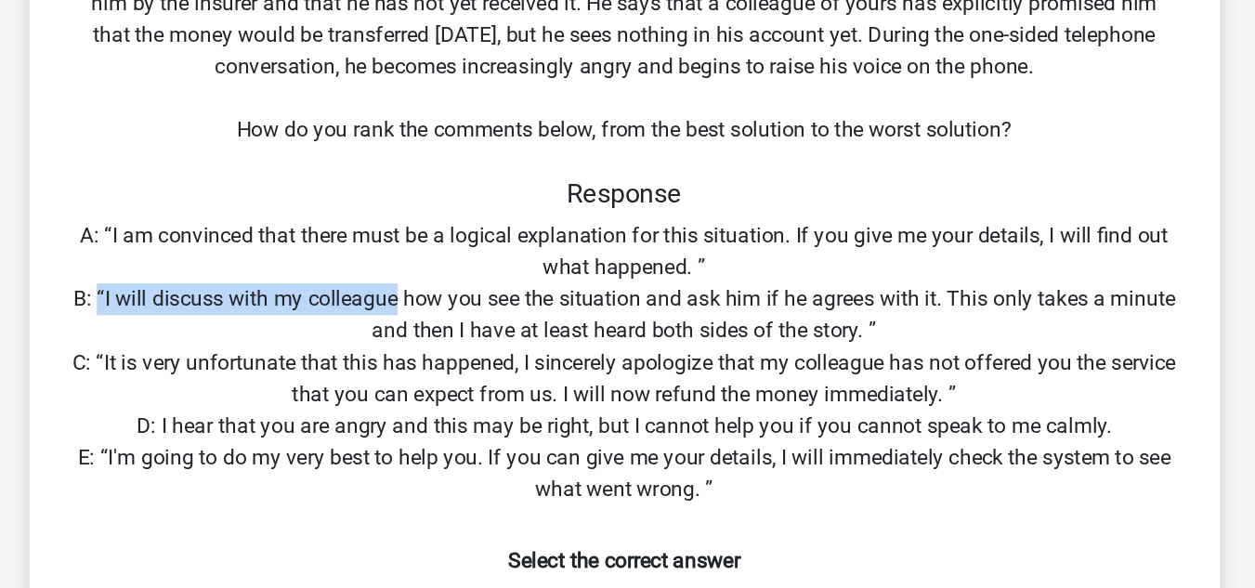
scroll to position [186, 0]
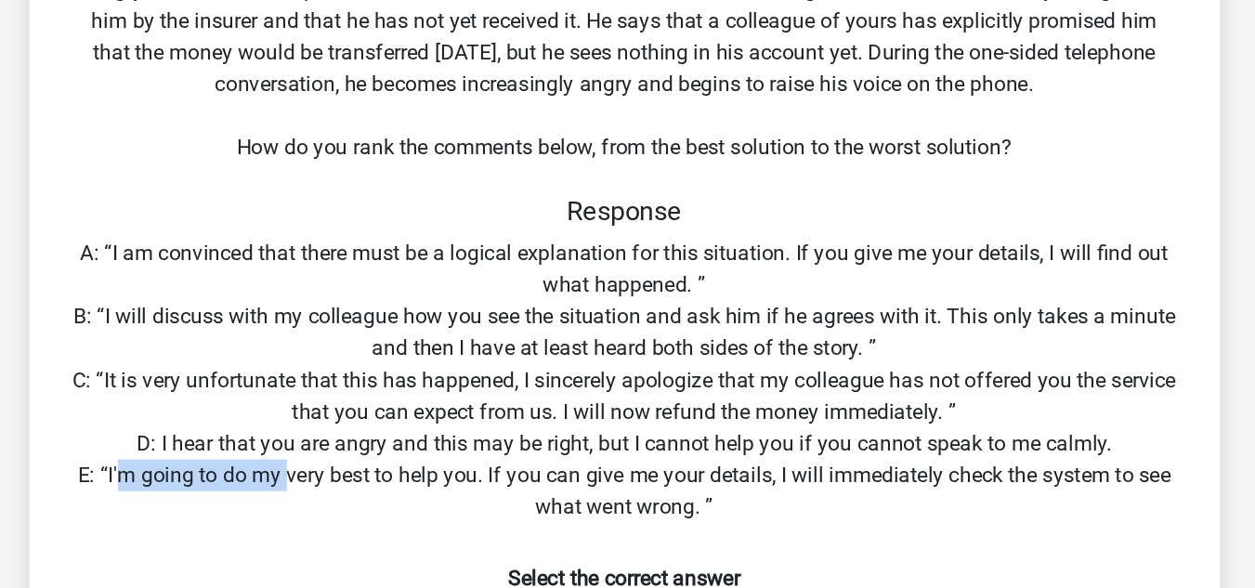
drag, startPoint x: 268, startPoint y: 326, endPoint x: 457, endPoint y: 352, distance: 191.3
click at [457, 352] on div "Situation You have been hired as an intern at a major insurance company. On the…" at bounding box center [627, 258] width 823 height 659
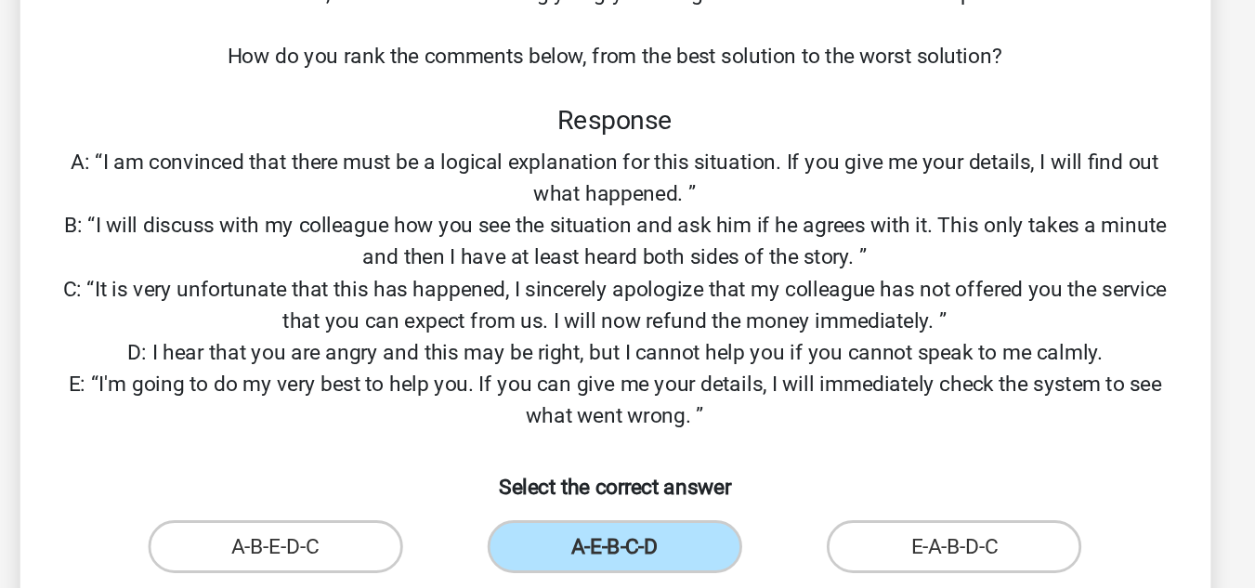
drag, startPoint x: 263, startPoint y: 216, endPoint x: 503, endPoint y: 220, distance: 239.7
click at [503, 220] on div "Situation You have been hired as an intern at a major insurance company. On the…" at bounding box center [627, 258] width 823 height 659
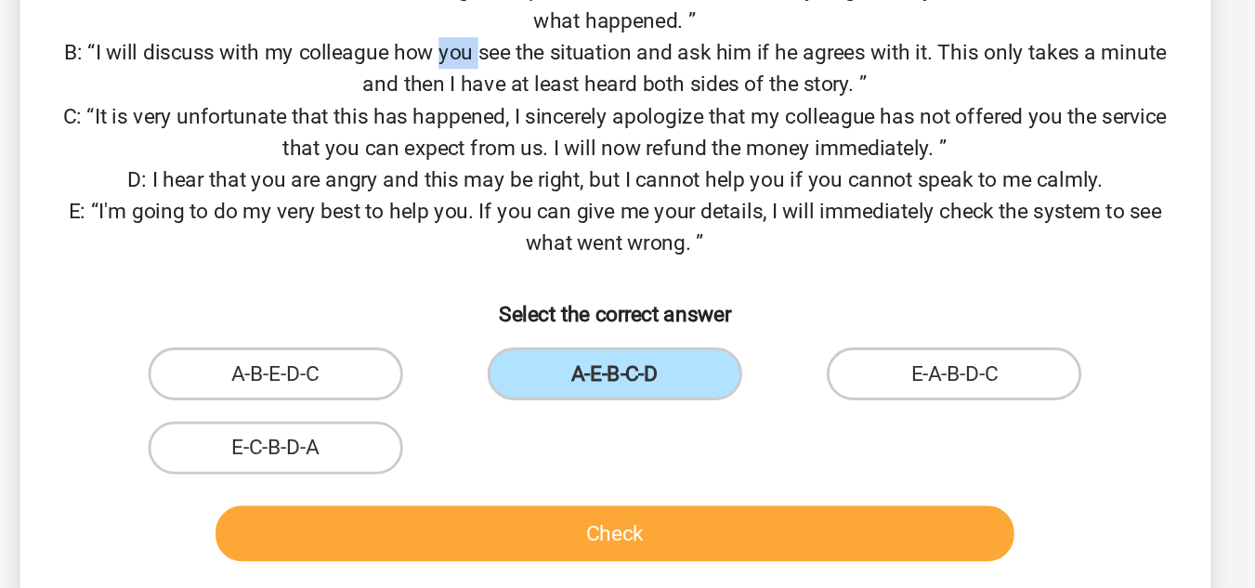
scroll to position [202, 0]
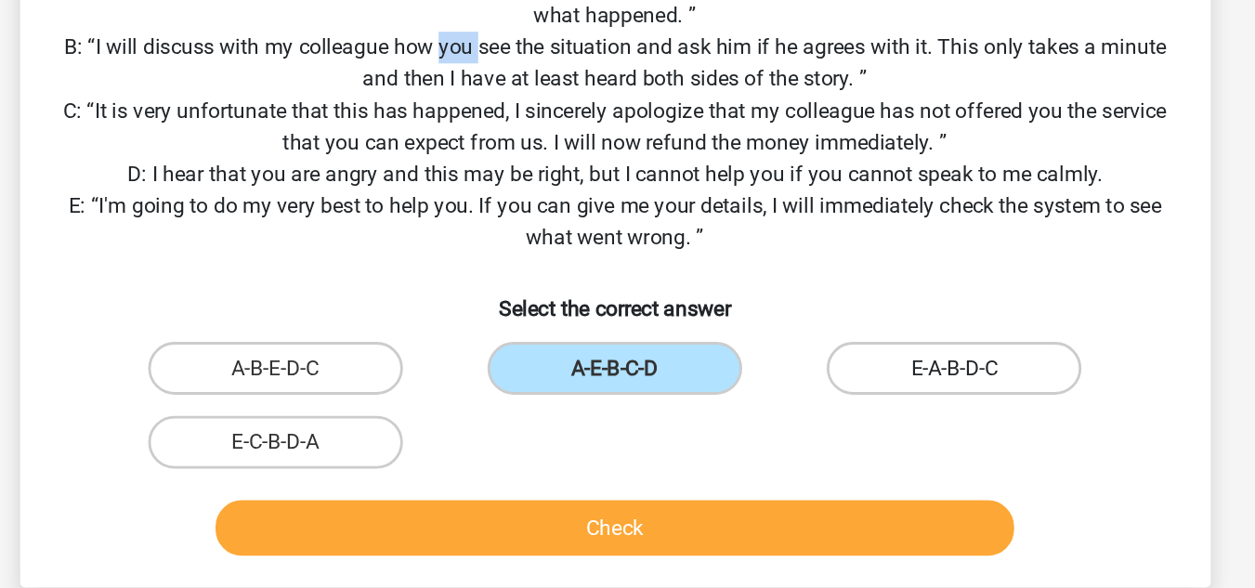
click at [855, 427] on label "E-A-B-D-C" at bounding box center [866, 432] width 179 height 37
click at [867, 433] on input "E-A-B-D-C" at bounding box center [873, 439] width 12 height 12
radio input "true"
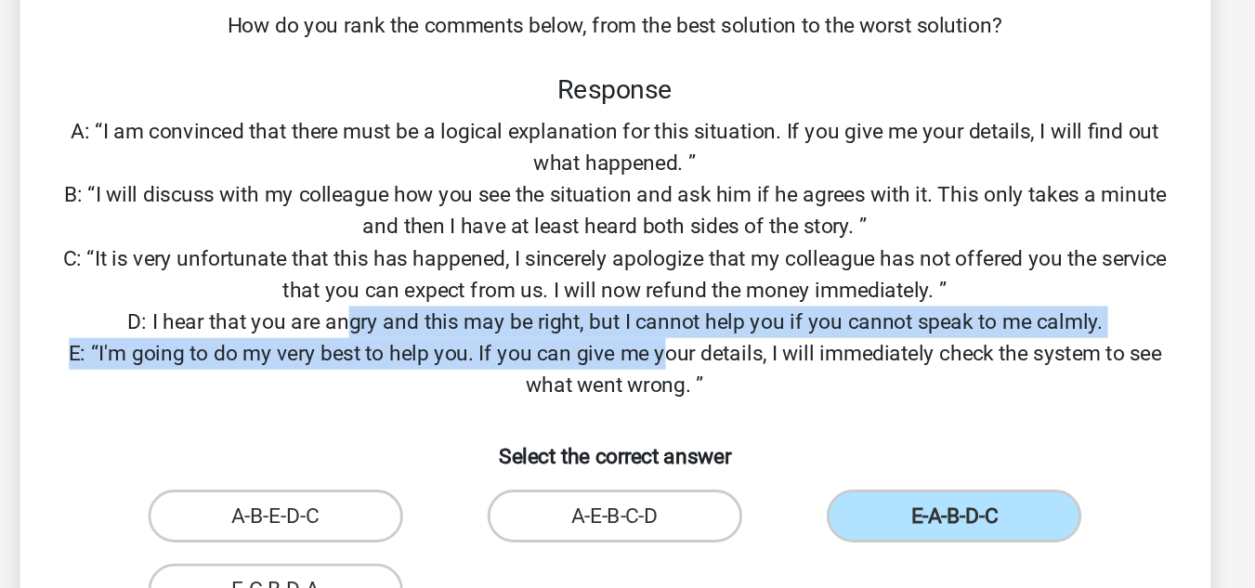
drag, startPoint x: 438, startPoint y: 288, endPoint x: 658, endPoint y: 308, distance: 221.1
click at [658, 308] on div "Situation You have been hired as an intern at a major insurance company. On the…" at bounding box center [627, 243] width 823 height 659
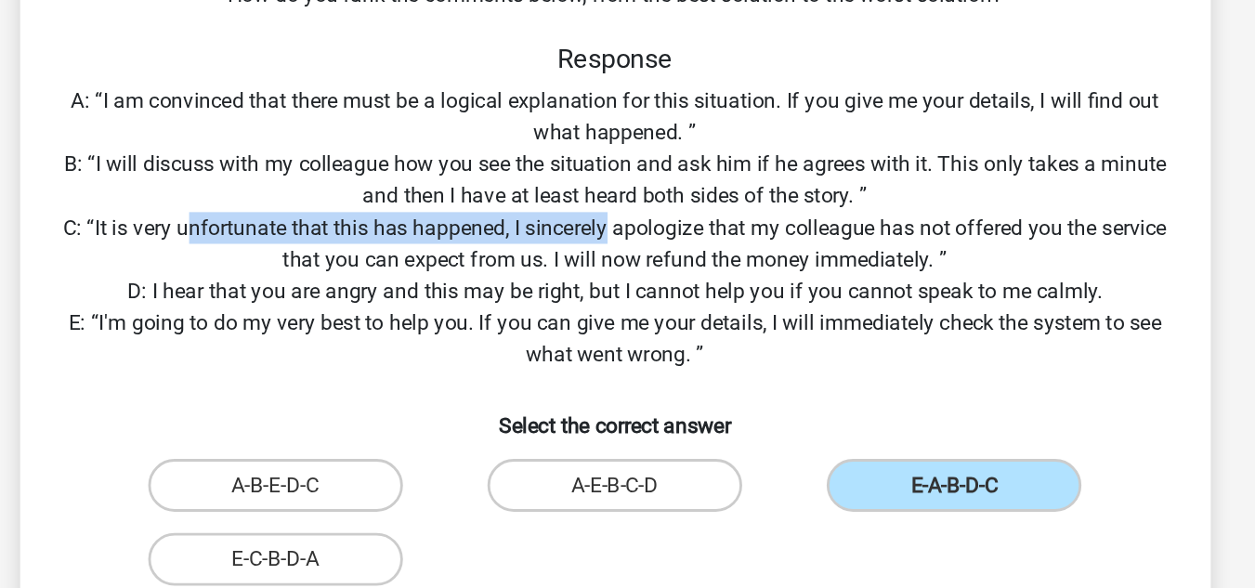
drag, startPoint x: 349, startPoint y: 254, endPoint x: 645, endPoint y: 253, distance: 295.4
click at [645, 253] on div "Situation You have been hired as an intern at a major insurance company. On the…" at bounding box center [627, 243] width 823 height 659
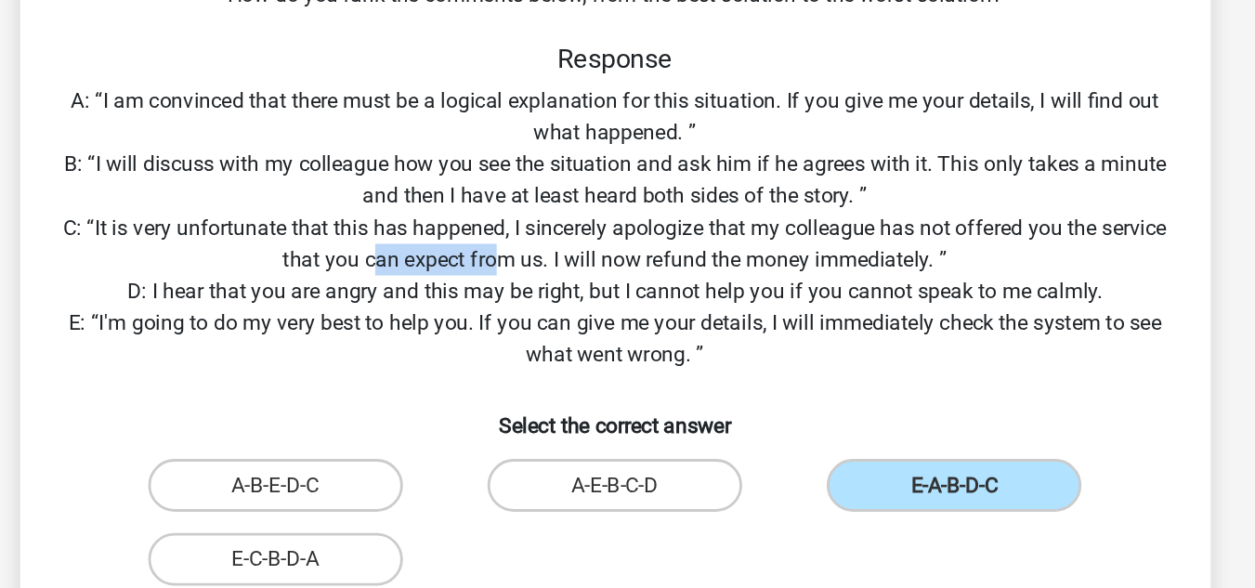
drag, startPoint x: 485, startPoint y: 276, endPoint x: 582, endPoint y: 280, distance: 96.7
click at [582, 280] on div "Situation You have been hired as an intern at a major insurance company. On the…" at bounding box center [627, 243] width 823 height 659
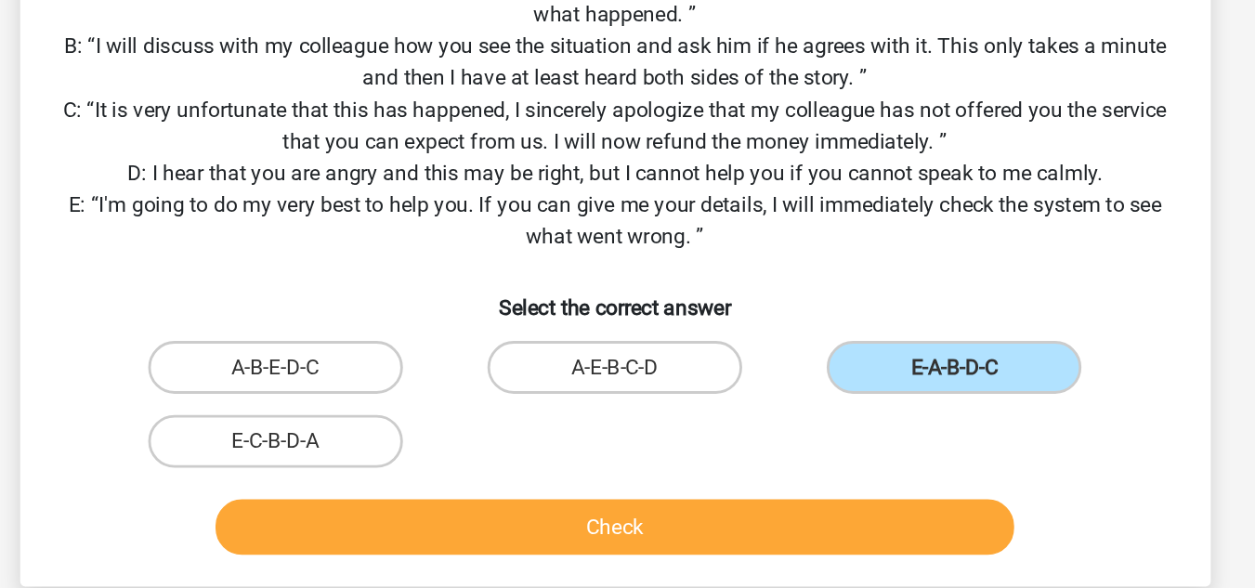
scroll to position [210, 0]
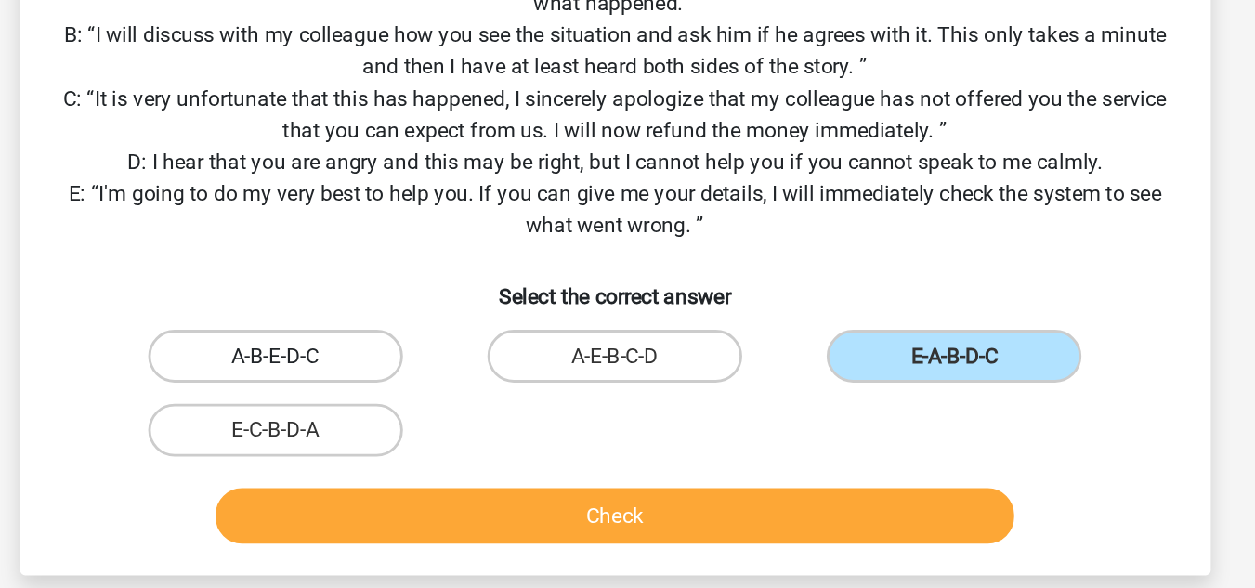
click at [427, 425] on label "A-B-E-D-C" at bounding box center [388, 424] width 179 height 37
click at [400, 425] on input "A-B-E-D-C" at bounding box center [394, 431] width 12 height 12
radio input "true"
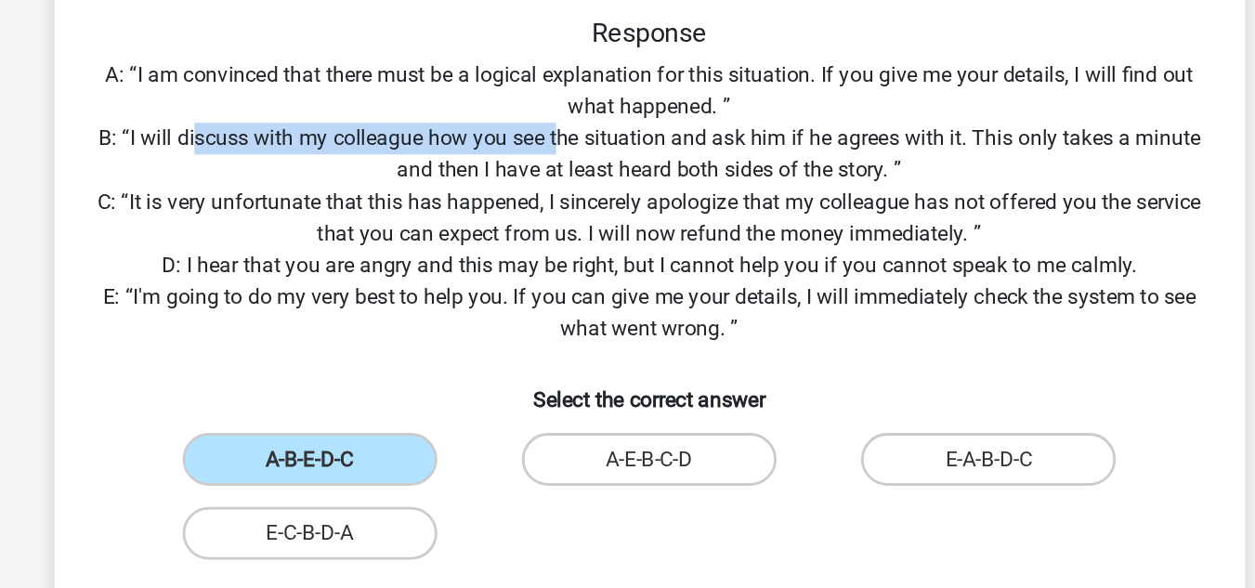
drag, startPoint x: 308, startPoint y: 193, endPoint x: 565, endPoint y: 204, distance: 256.6
click at [565, 204] on div "Situation You have been hired as an intern at a major insurance company. On the…" at bounding box center [627, 234] width 823 height 659
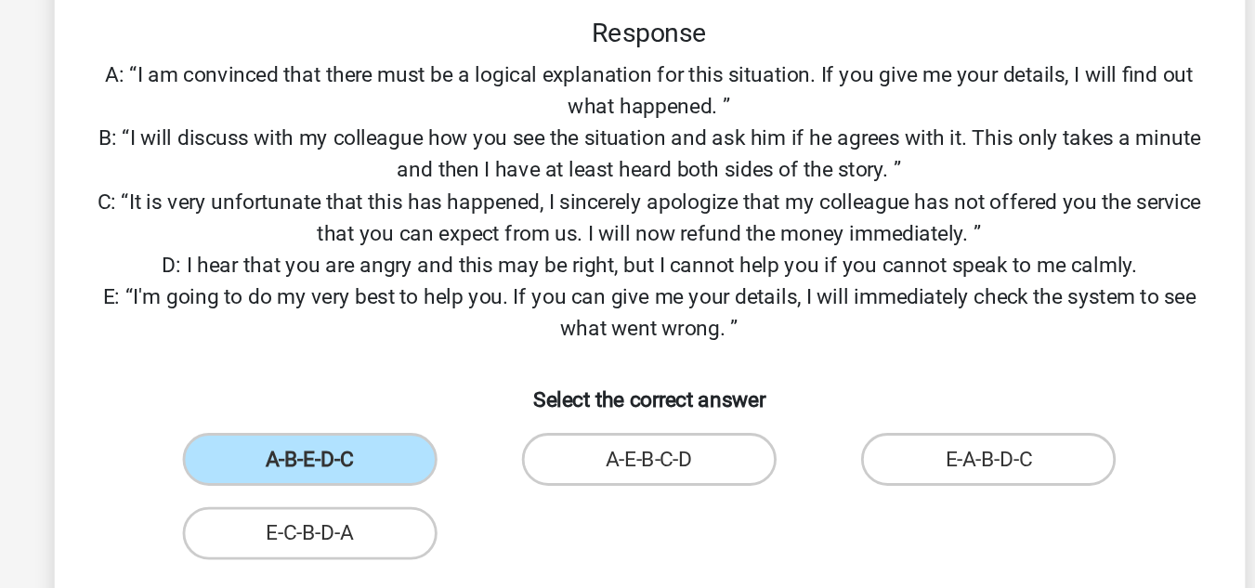
click at [685, 215] on div "Situation You have been hired as an intern at a major insurance company. On the…" at bounding box center [627, 234] width 823 height 659
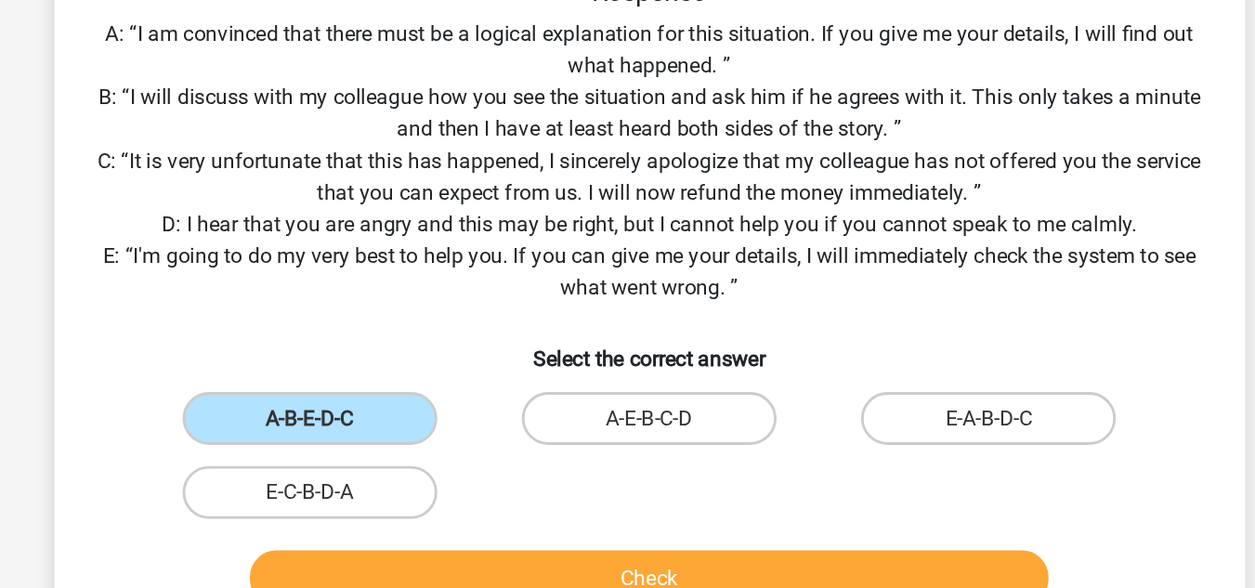
click at [685, 243] on div "Situation You have been hired as an intern at a major insurance company. On the…" at bounding box center [627, 234] width 823 height 659
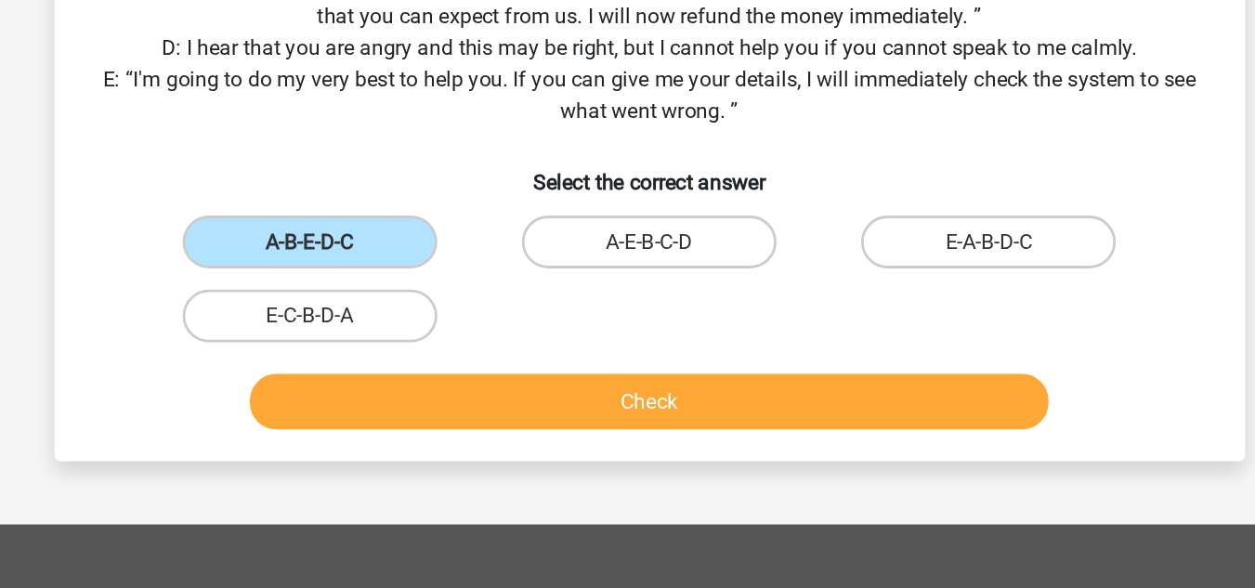
scroll to position [292, 0]
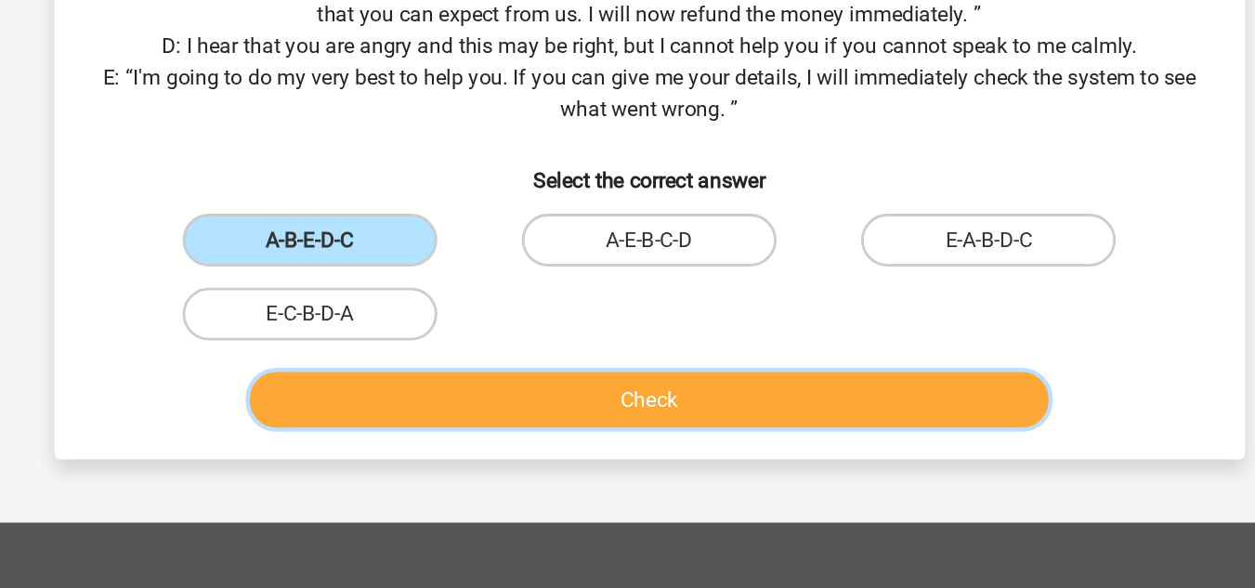
click at [679, 452] on button "Check" at bounding box center [628, 455] width 562 height 39
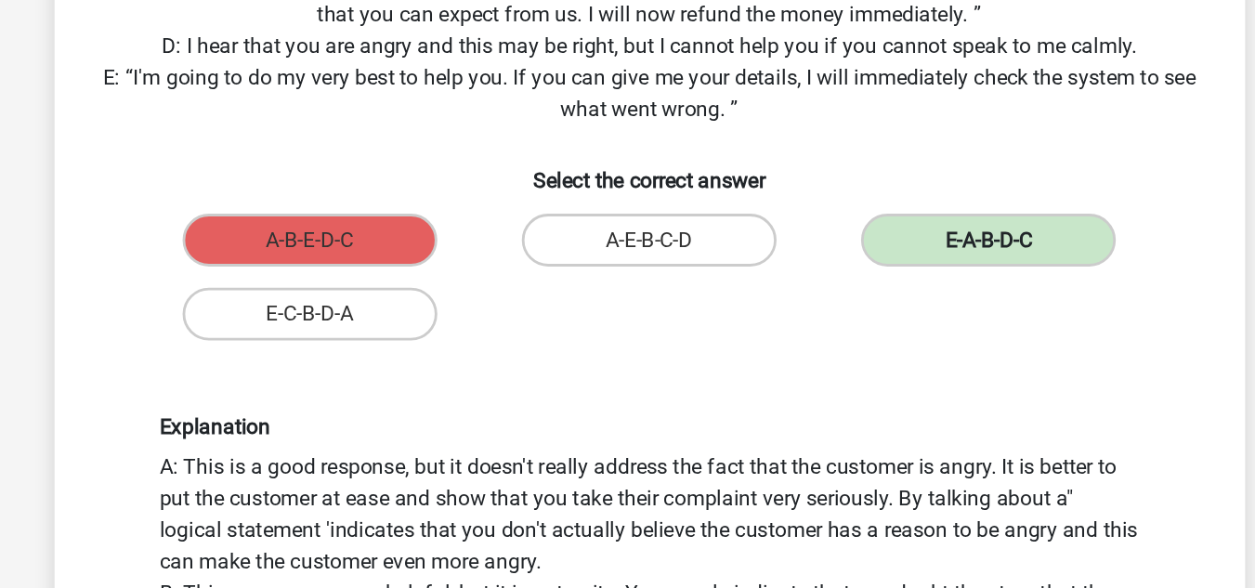
click at [809, 344] on label "E-A-B-D-C" at bounding box center [866, 342] width 179 height 37
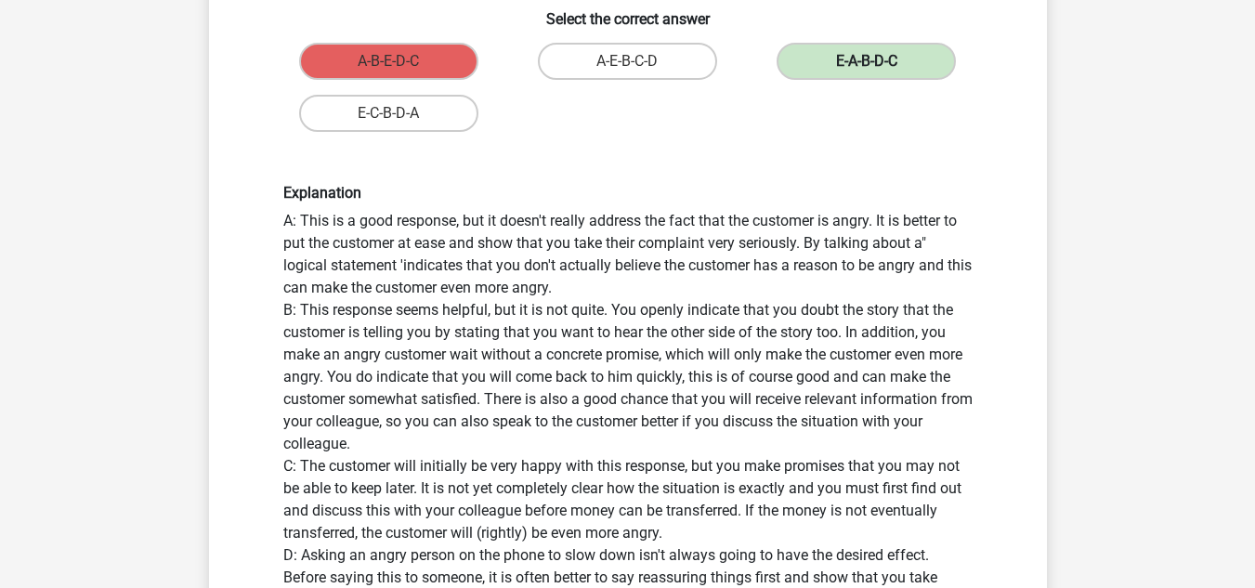
scroll to position [652, 0]
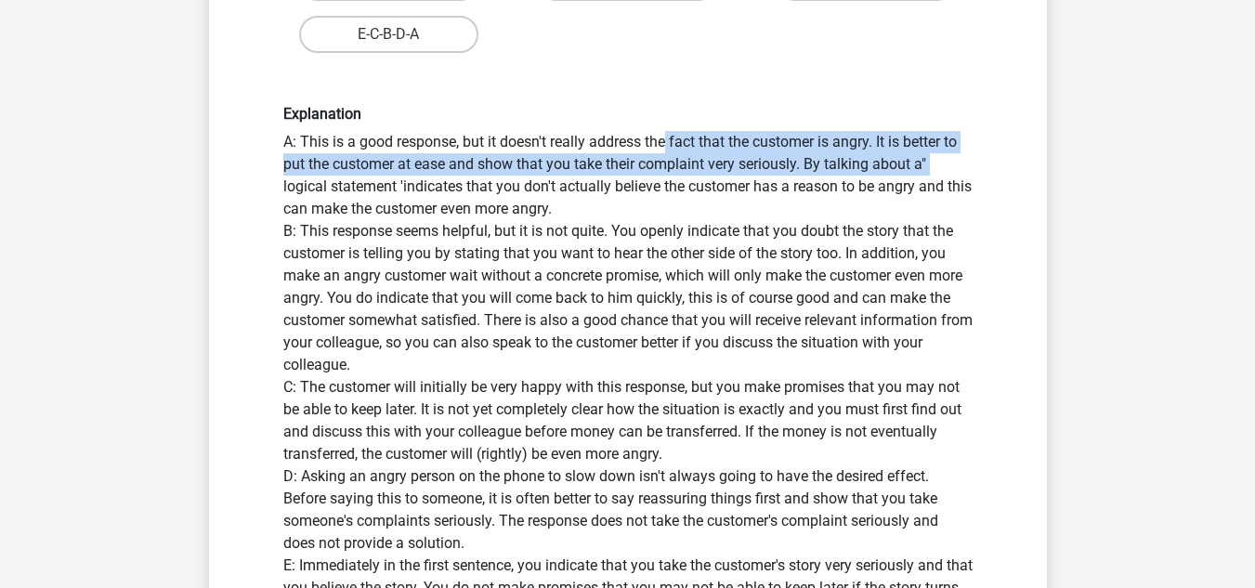
drag, startPoint x: 445, startPoint y: 145, endPoint x: 718, endPoint y: 165, distance: 273.9
click at [718, 165] on div "Explanation A: This is a good response, but it doesn't really address the fact …" at bounding box center [627, 363] width 717 height 516
click at [718, 166] on div "Explanation A: This is a good response, but it doesn't really address the fact …" at bounding box center [627, 363] width 717 height 516
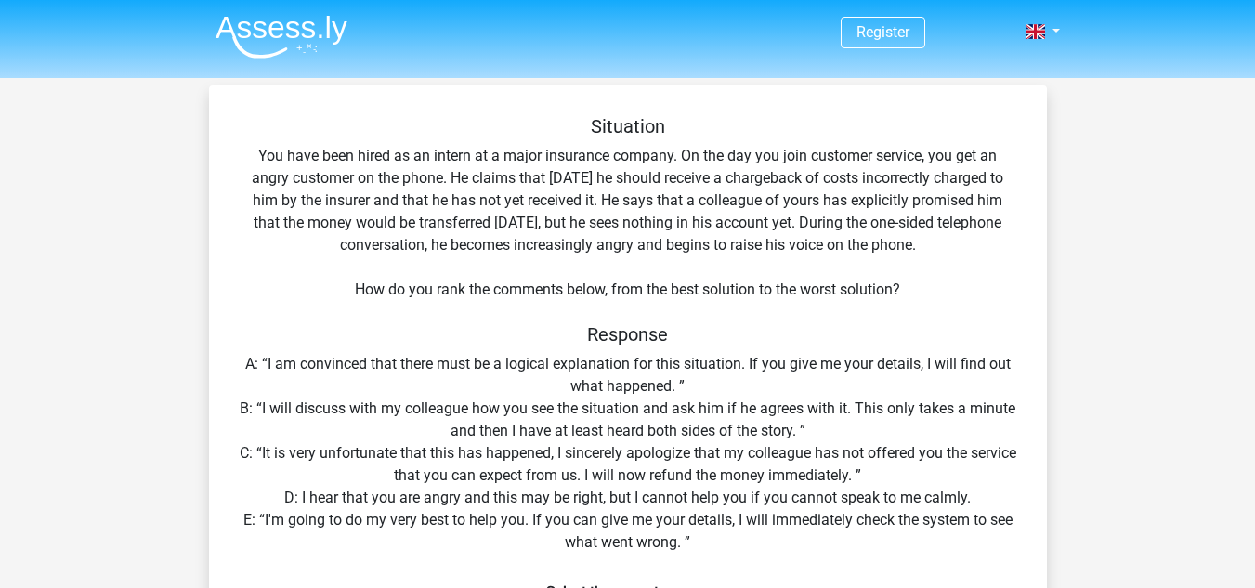
scroll to position [1, 0]
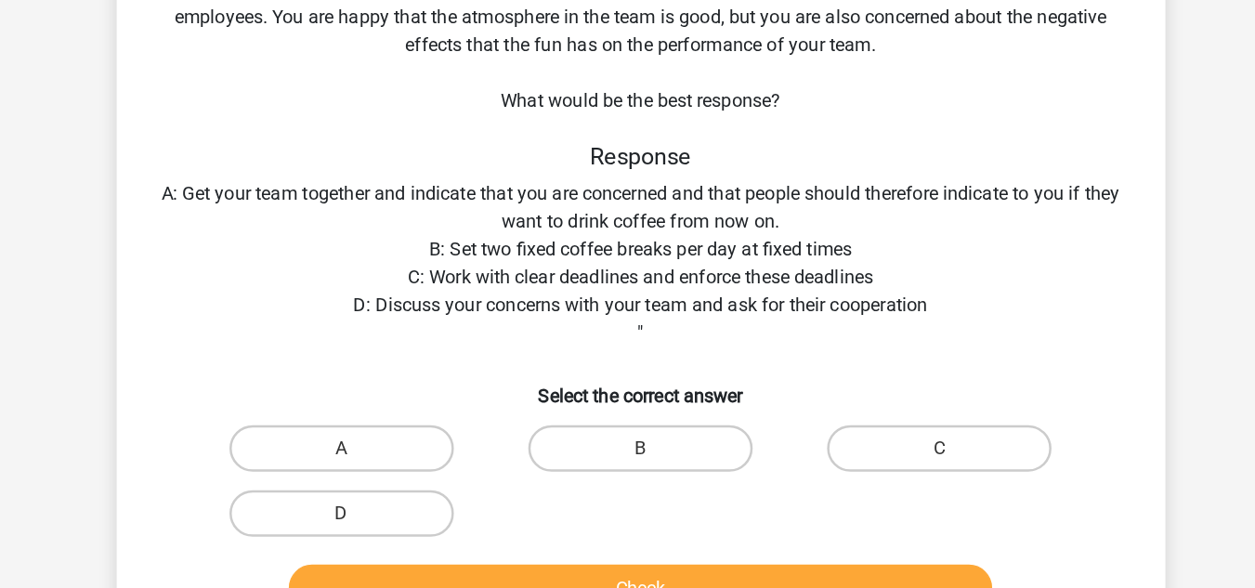
scroll to position [70, 0]
click at [1033, 240] on div "Situation You manage a team of 15 people. In general, your employees are well m…" at bounding box center [627, 330] width 823 height 569
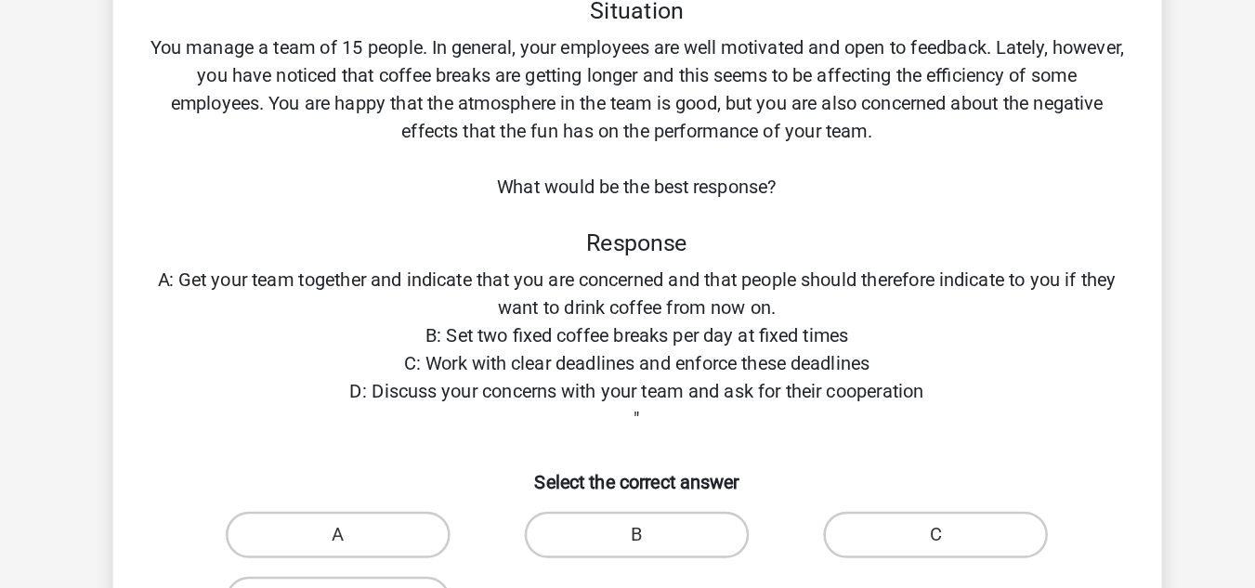
scroll to position [7, 0]
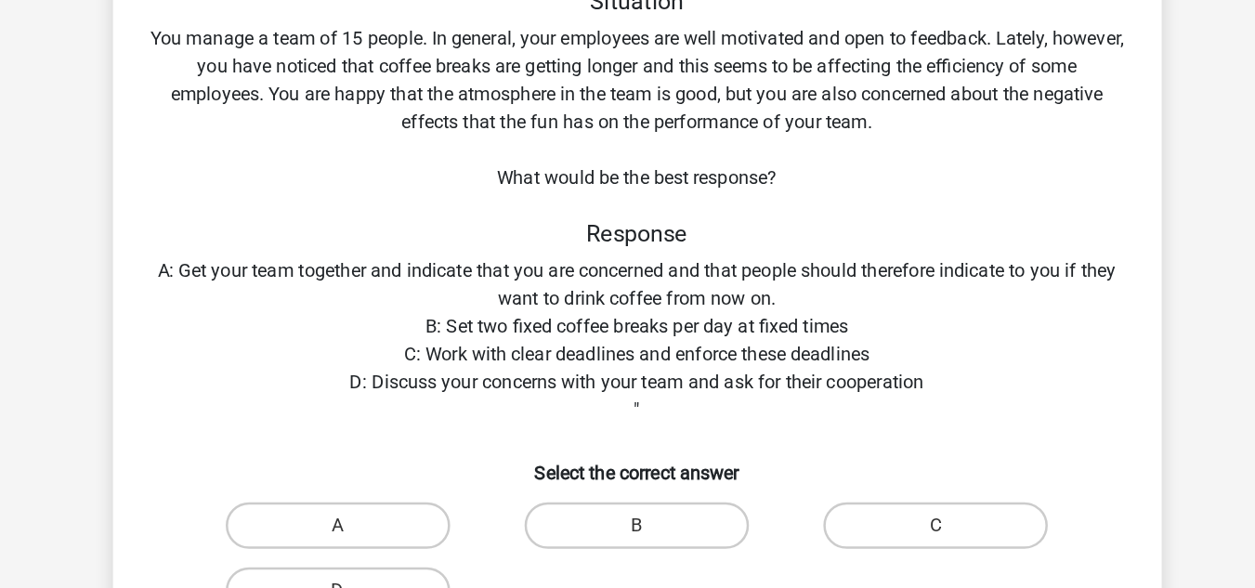
click at [395, 320] on div "Situation You manage a team of 15 people. In general, your employees are well m…" at bounding box center [627, 392] width 823 height 569
drag, startPoint x: 439, startPoint y: 335, endPoint x: 568, endPoint y: 334, distance: 128.2
click at [568, 334] on div "Situation You manage a team of 15 people. In general, your employees are well m…" at bounding box center [627, 392] width 823 height 569
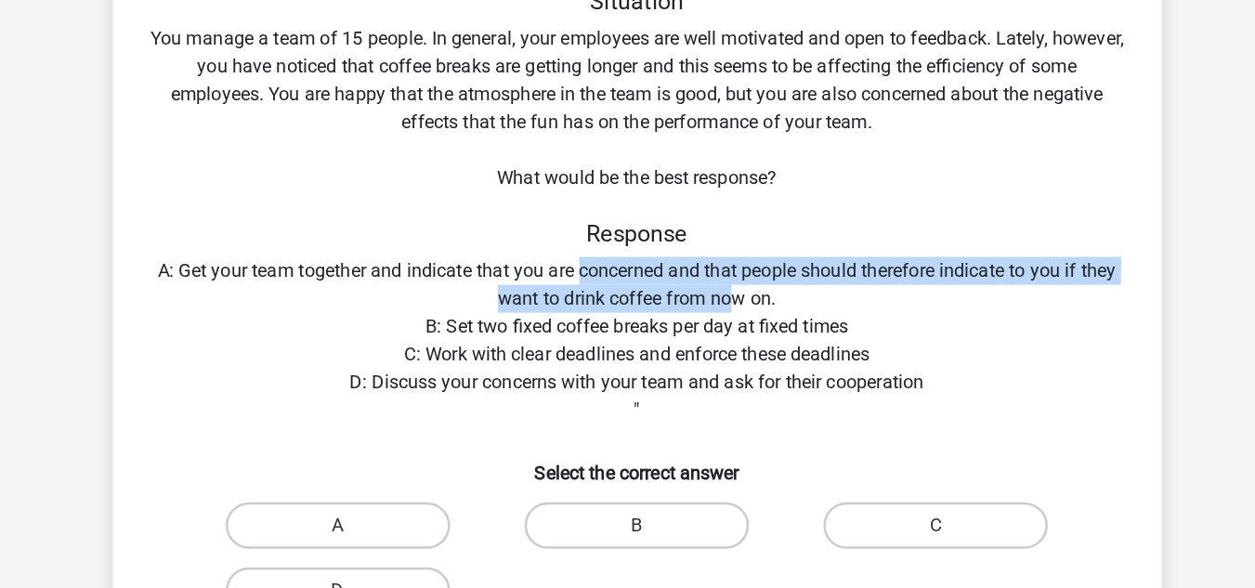
drag, startPoint x: 632, startPoint y: 337, endPoint x: 709, endPoint y: 352, distance: 78.5
click at [709, 352] on div "Situation You manage a team of 15 people. In general, your employees are well m…" at bounding box center [627, 392] width 823 height 569
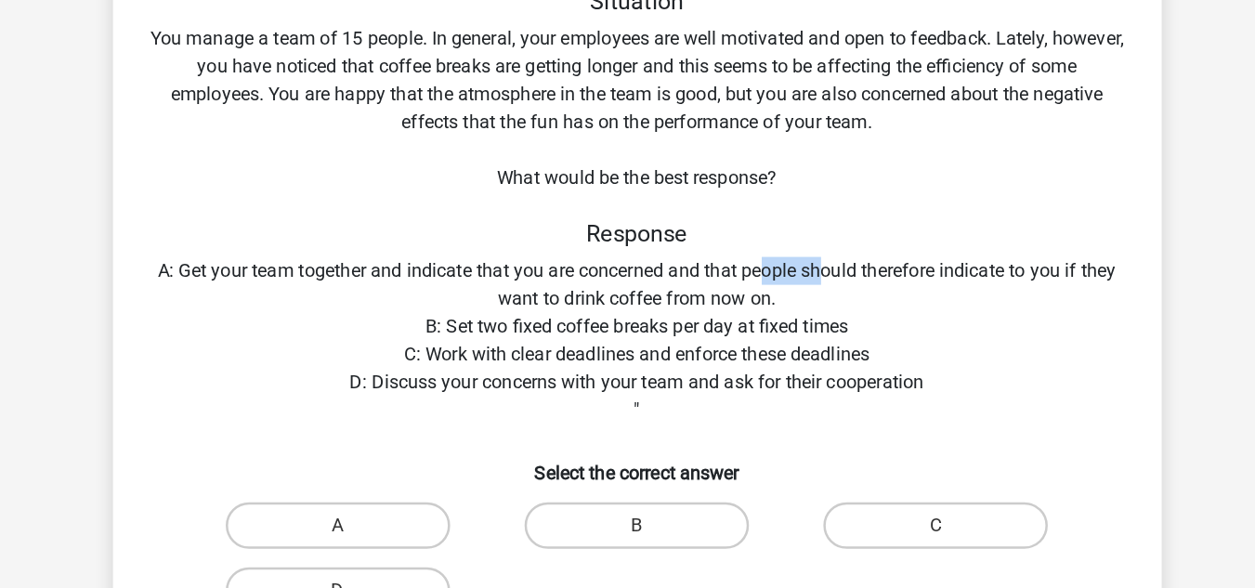
drag, startPoint x: 730, startPoint y: 332, endPoint x: 790, endPoint y: 325, distance: 59.8
click at [790, 325] on div "Situation You manage a team of 15 people. In general, your employees are well m…" at bounding box center [627, 392] width 823 height 569
click at [845, 328] on div "Situation You manage a team of 15 people. In general, your employees are well m…" at bounding box center [627, 392] width 823 height 569
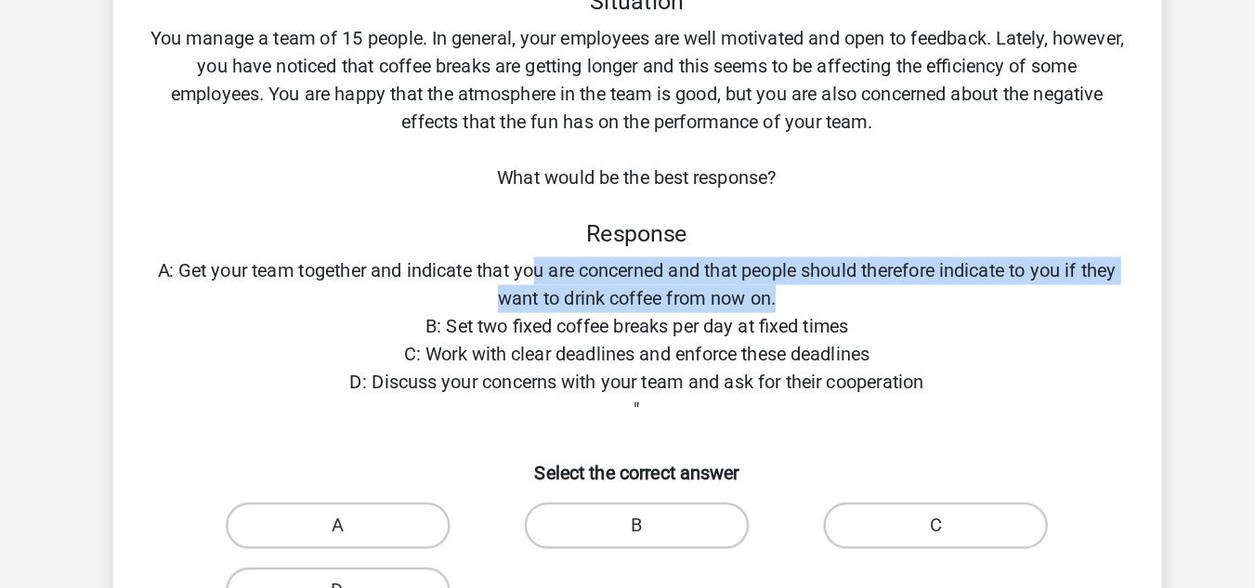
drag, startPoint x: 543, startPoint y: 334, endPoint x: 854, endPoint y: 352, distance: 310.8
click at [854, 352] on div "Situation You manage a team of 15 people. In general, your employees are well m…" at bounding box center [627, 392] width 823 height 569
click at [803, 356] on div "Situation You manage a team of 15 people. In general, your employees are well m…" at bounding box center [627, 392] width 823 height 569
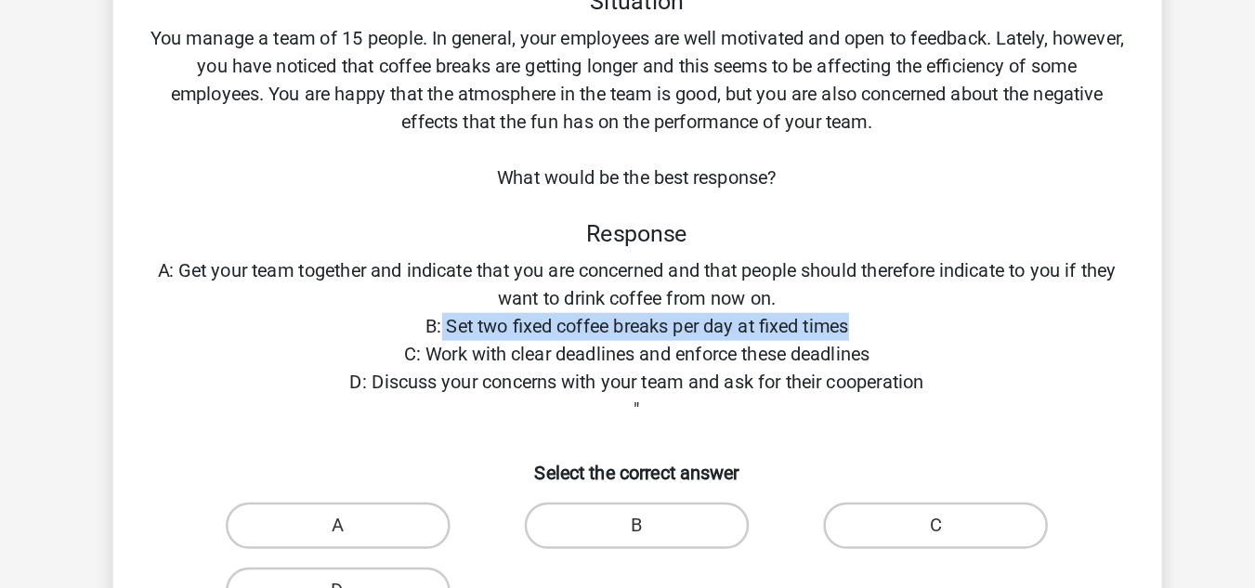
drag, startPoint x: 502, startPoint y: 378, endPoint x: 831, endPoint y: 379, distance: 328.9
click at [831, 379] on div "Situation You manage a team of 15 people. In general, your employees are well m…" at bounding box center [627, 392] width 823 height 569
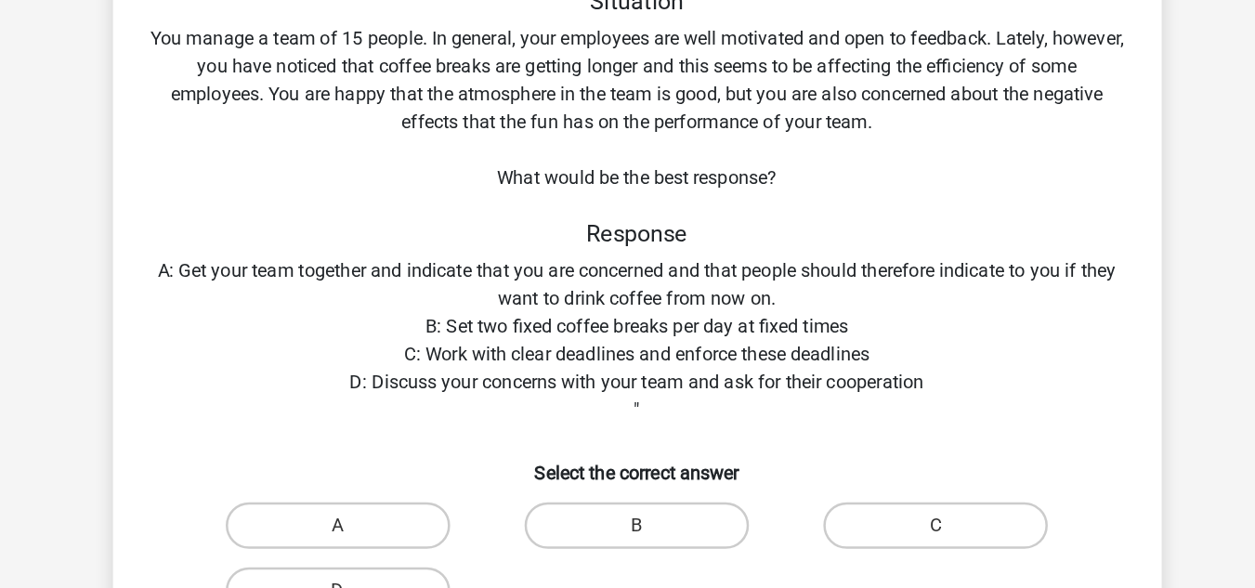
drag, startPoint x: 454, startPoint y: 400, endPoint x: 609, endPoint y: 401, distance: 154.2
click at [609, 401] on div "Situation You manage a team of 15 people. In general, your employees are well m…" at bounding box center [627, 392] width 823 height 569
drag, startPoint x: 666, startPoint y: 397, endPoint x: 917, endPoint y: 397, distance: 250.8
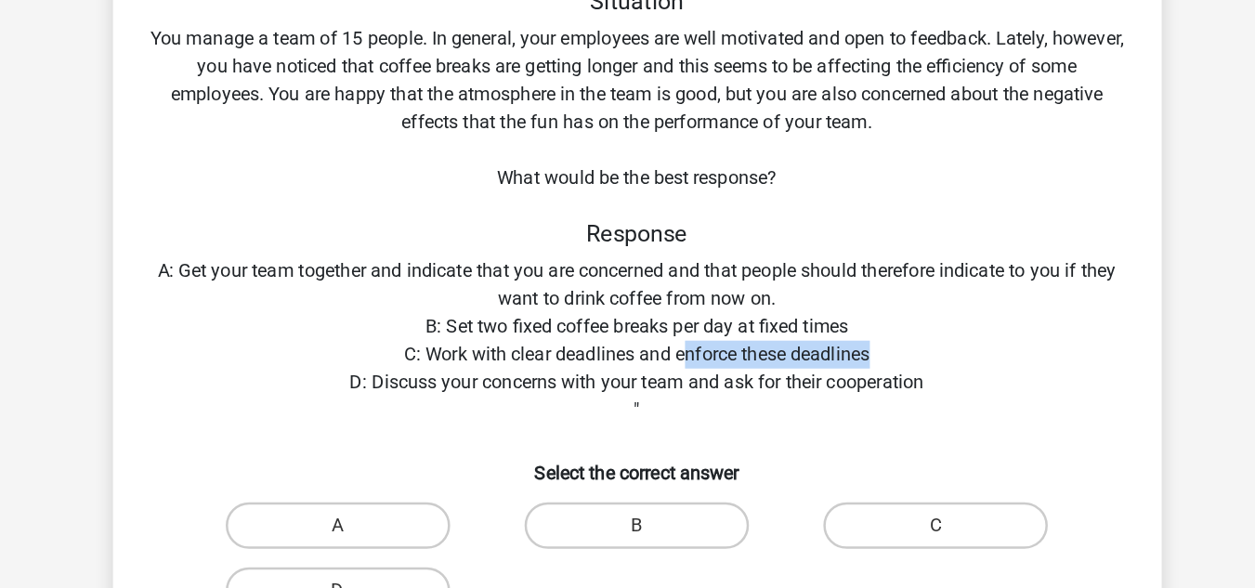
click at [917, 397] on div "Situation You manage a team of 15 people. In general, your employees are well m…" at bounding box center [627, 392] width 823 height 569
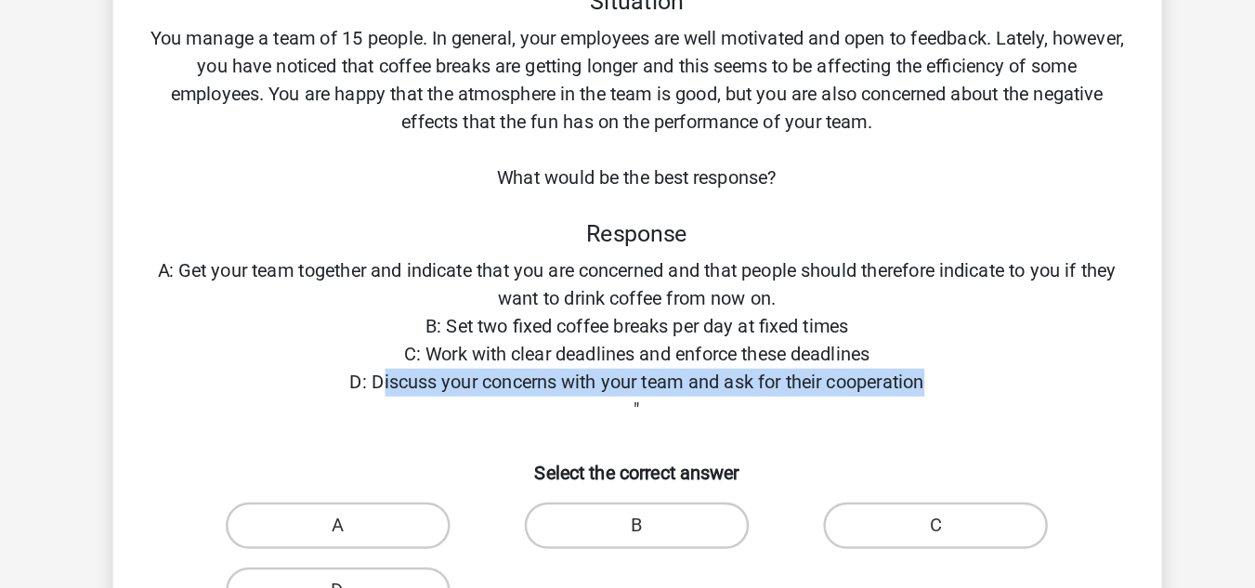
drag, startPoint x: 420, startPoint y: 424, endPoint x: 918, endPoint y: 425, distance: 498.0
click at [918, 425] on div "Situation You manage a team of 15 people. In general, your employees are well m…" at bounding box center [627, 392] width 823 height 569
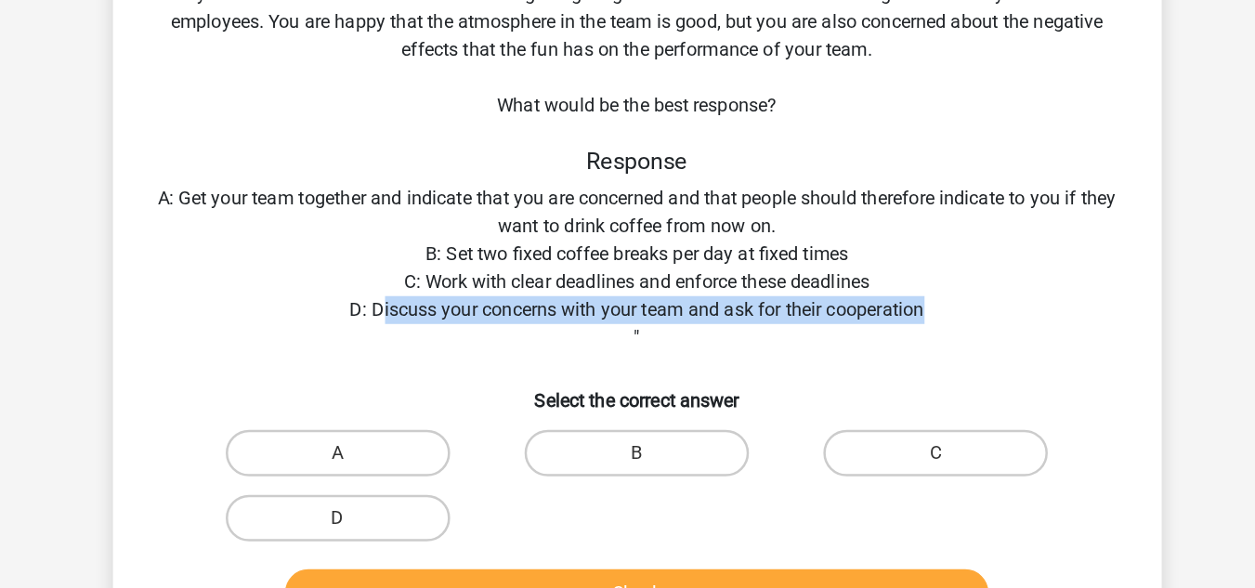
scroll to position [69, 0]
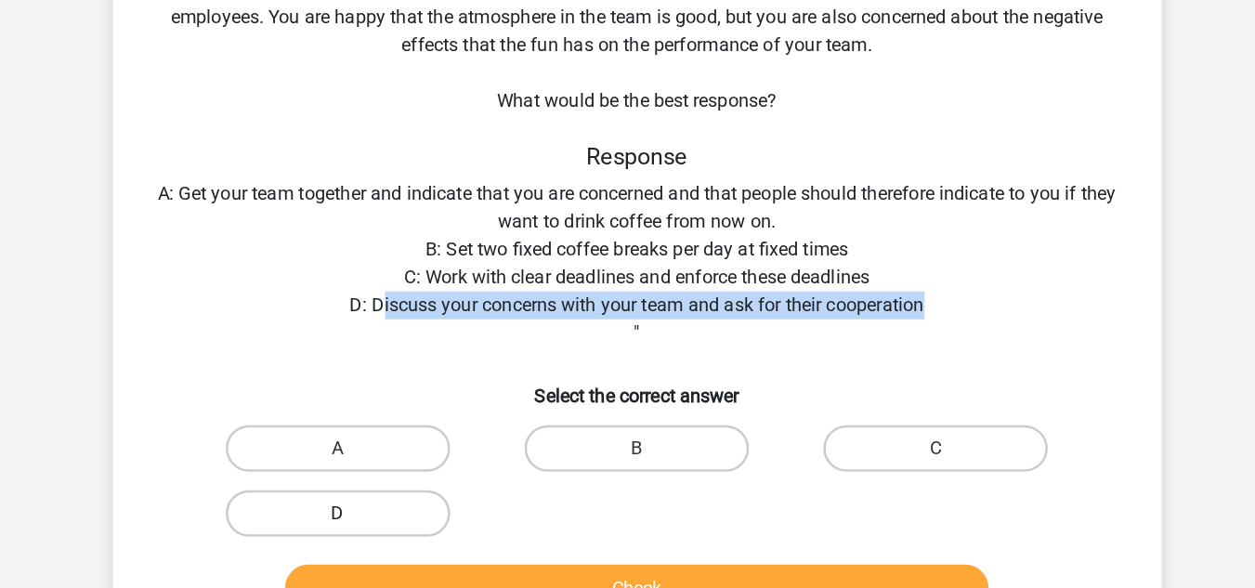
click at [412, 524] on label "D" at bounding box center [388, 528] width 179 height 37
click at [400, 529] on input "D" at bounding box center [394, 535] width 12 height 12
radio input "true"
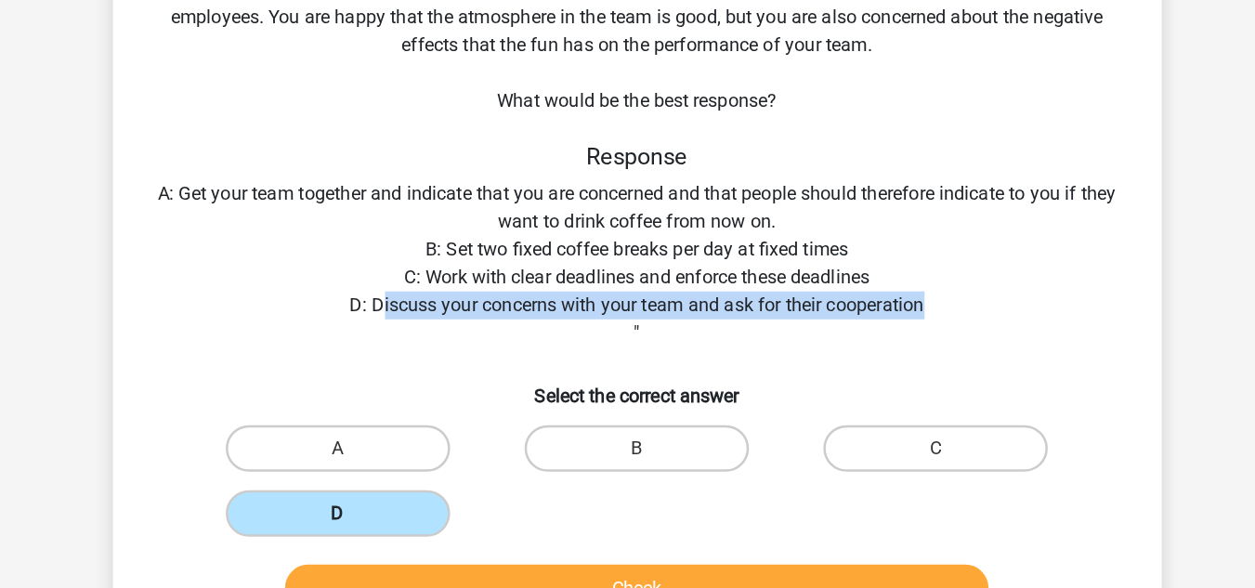
scroll to position [116, 0]
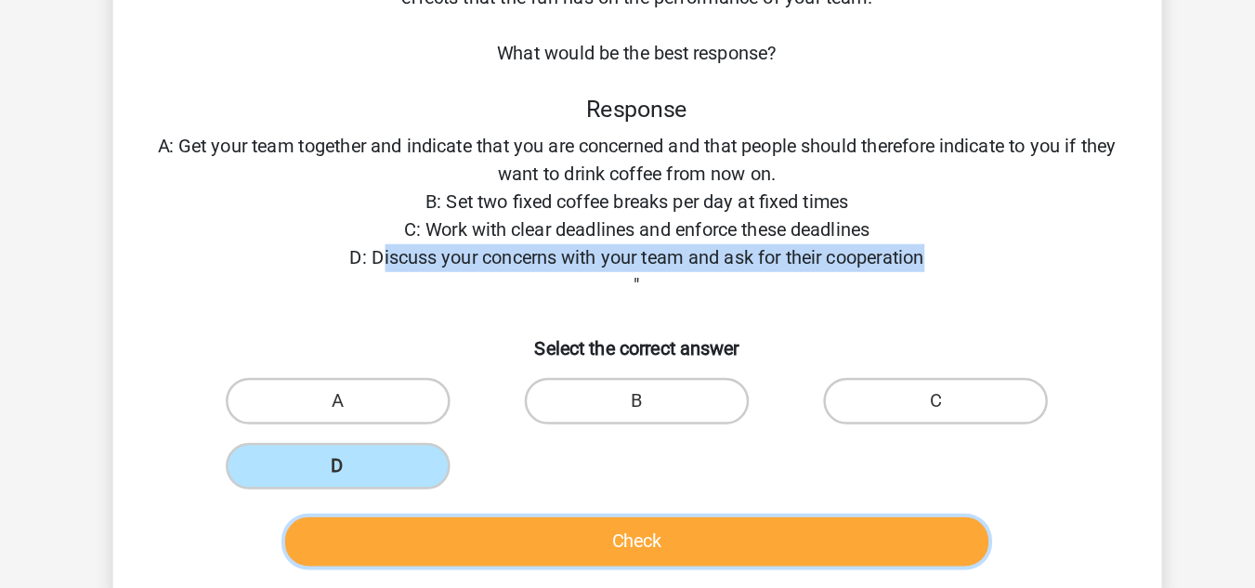
click at [501, 546] on button "Check" at bounding box center [628, 541] width 562 height 39
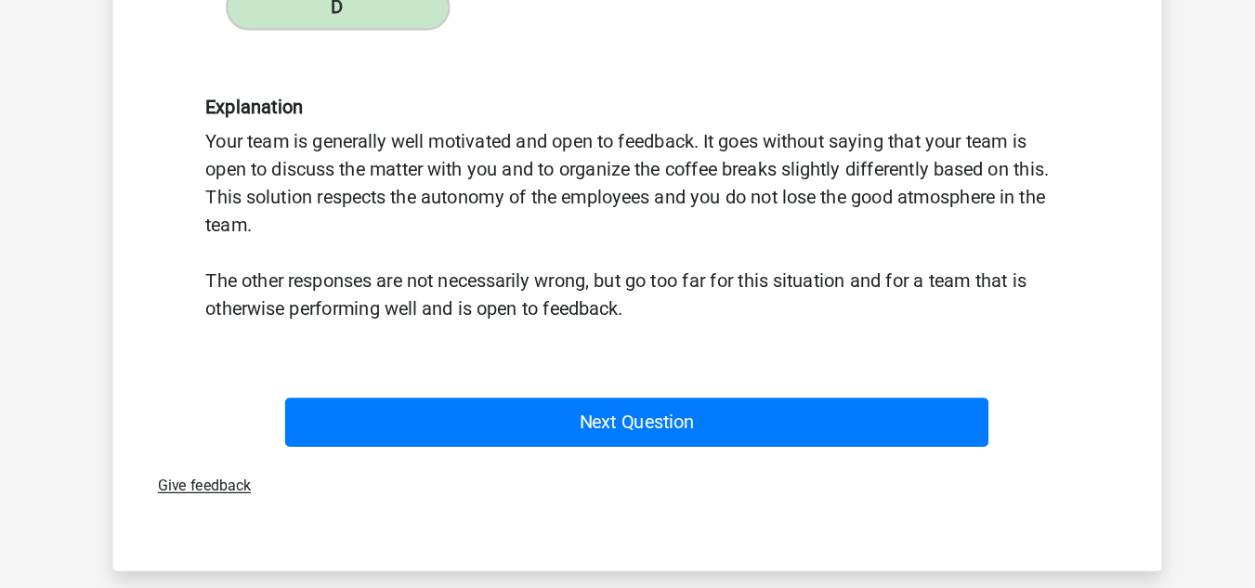
scroll to position [475, 0]
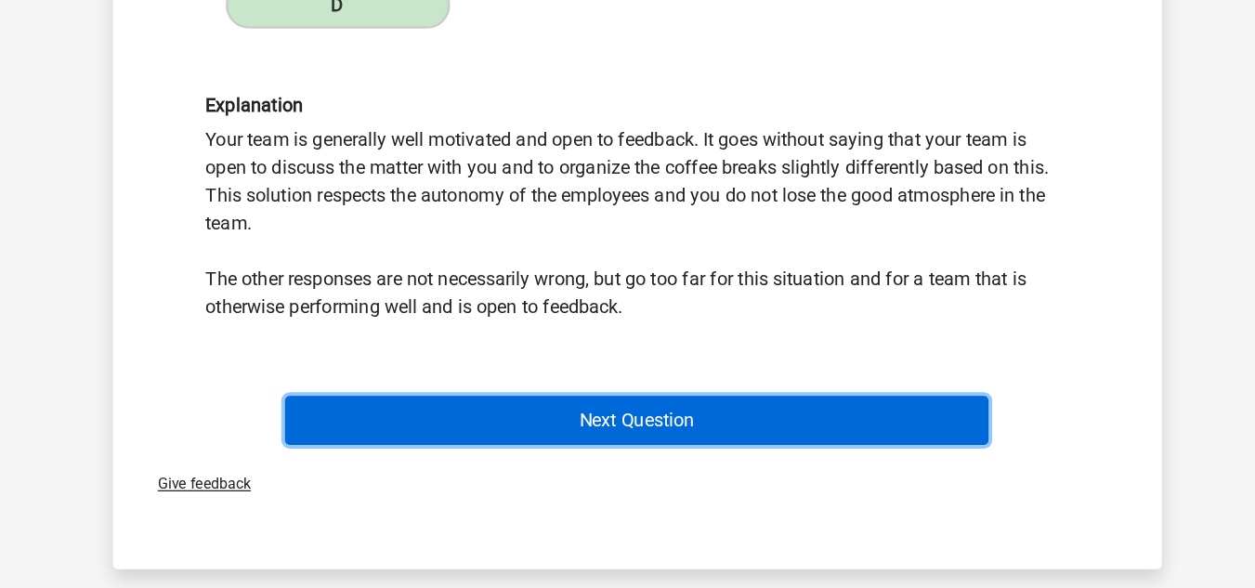
click at [595, 449] on button "Next Question" at bounding box center [628, 454] width 562 height 39
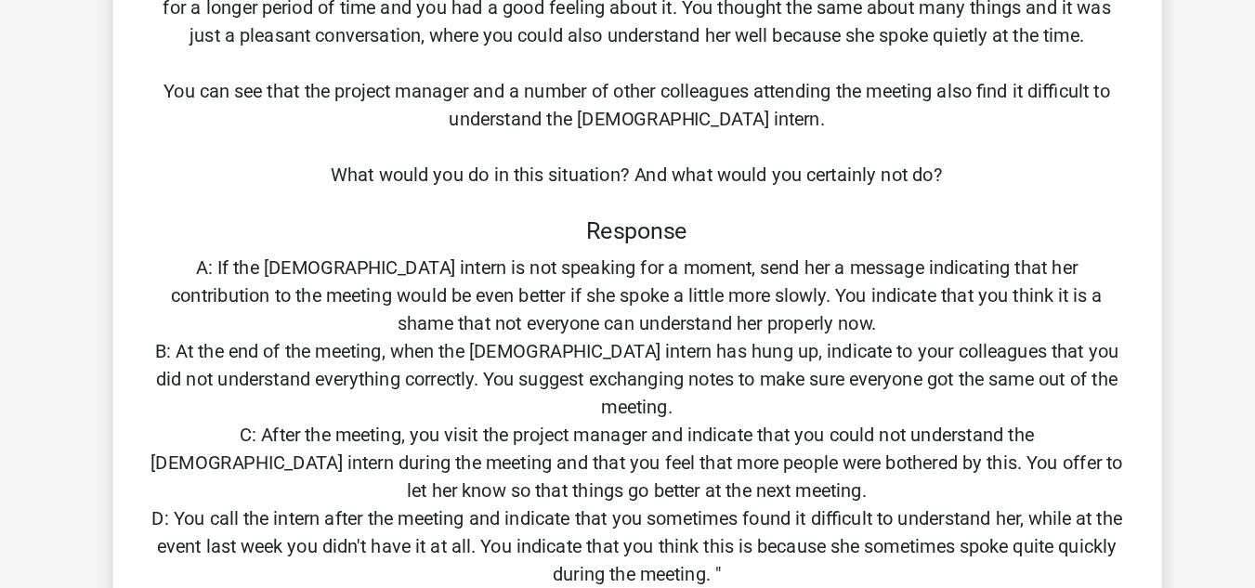
scroll to position [194, 0]
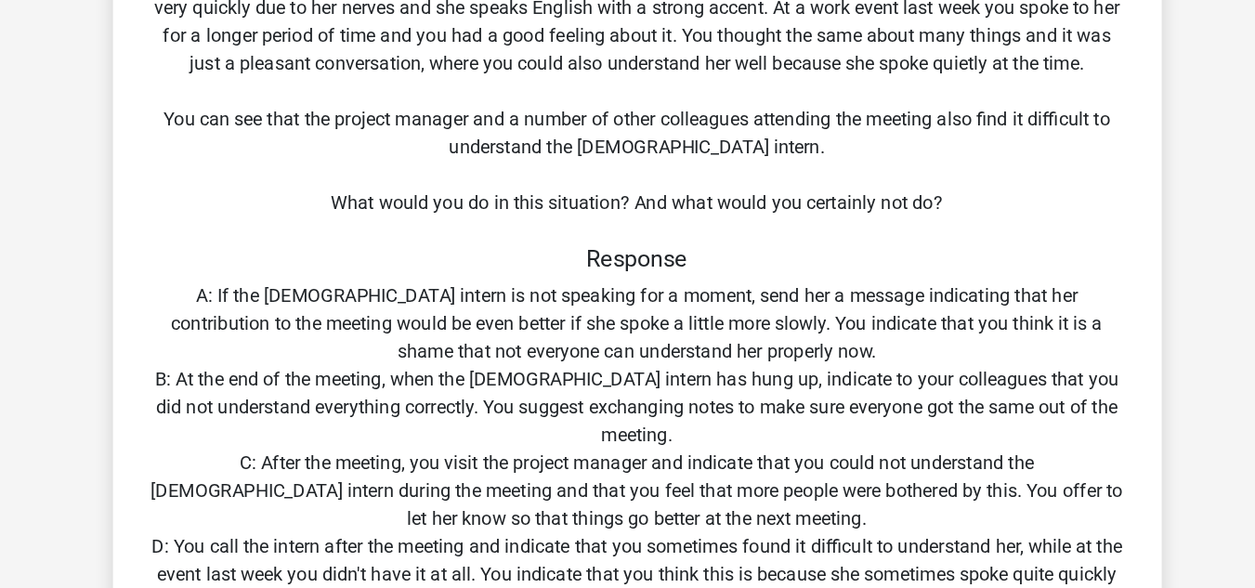
click at [1027, 157] on div "Situation You work at the headquarters of a major retailer and your team includ…" at bounding box center [627, 317] width 823 height 792
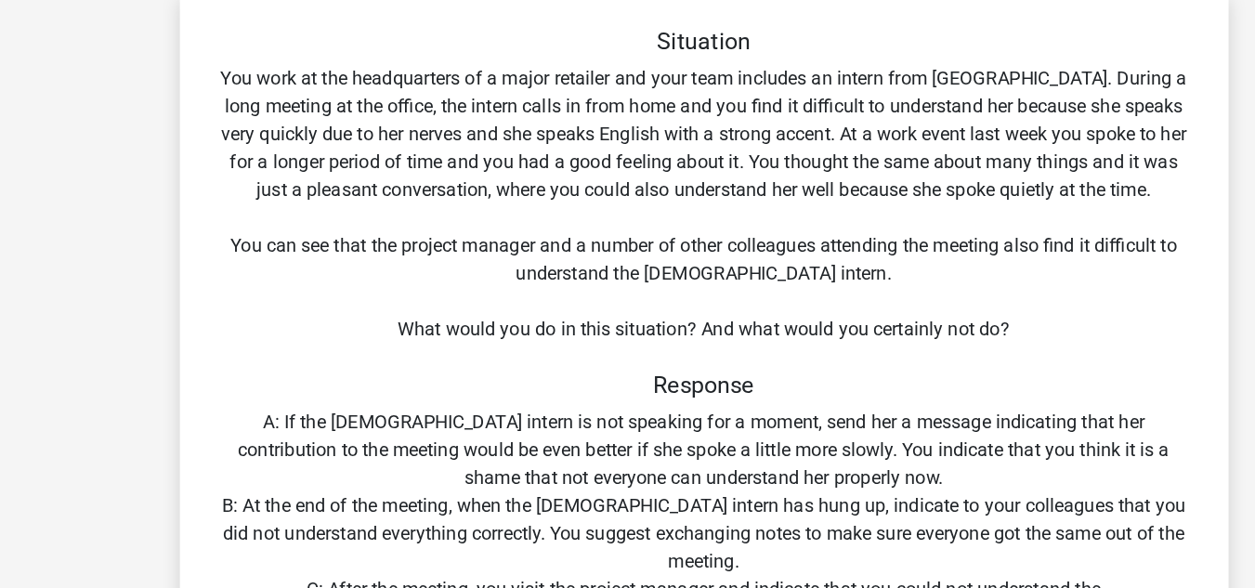
click at [958, 386] on div "Situation You work at the headquarters of a major retailer and your team includ…" at bounding box center [627, 511] width 823 height 792
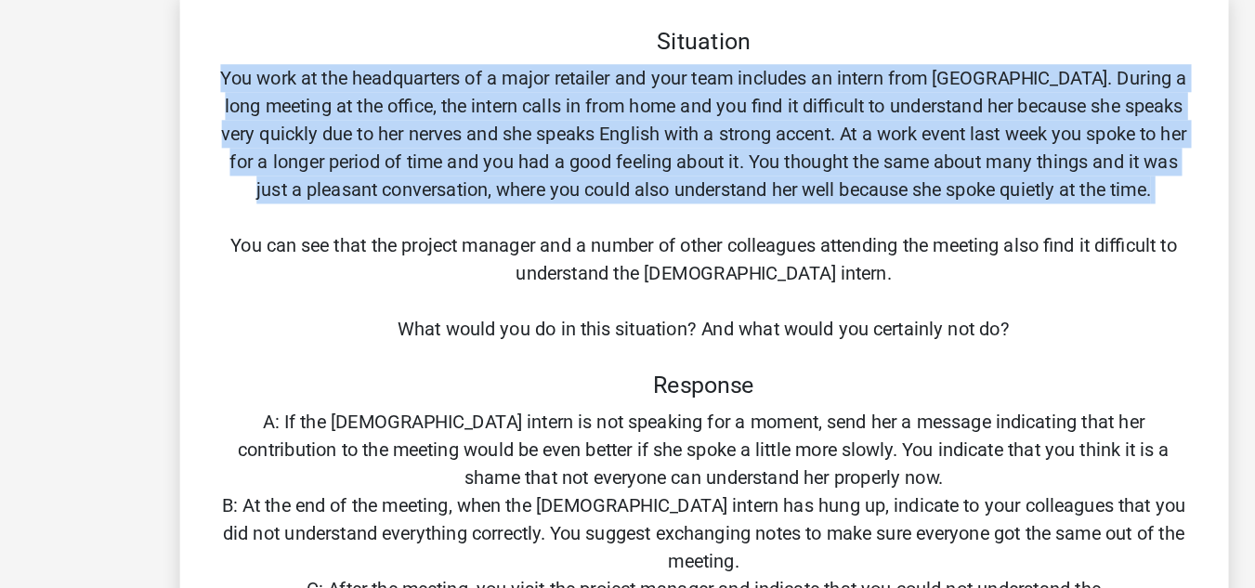
drag, startPoint x: 243, startPoint y: 150, endPoint x: 537, endPoint y: 258, distance: 312.7
click at [537, 258] on div "Situation You work at the headquarters of a major retailer and your team includ…" at bounding box center [627, 511] width 823 height 792
click at [537, 255] on div "Situation You work at the headquarters of a major retailer and your team includ…" at bounding box center [627, 511] width 823 height 792
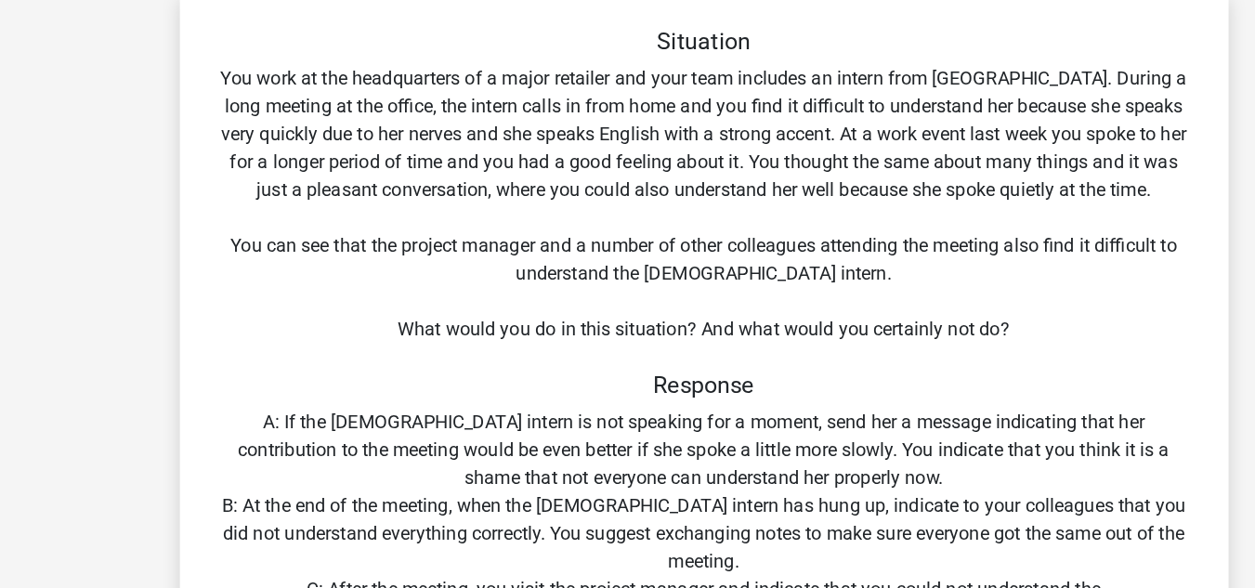
click at [518, 159] on div "Situation You work at the headquarters of a major retailer and your team includ…" at bounding box center [627, 511] width 823 height 792
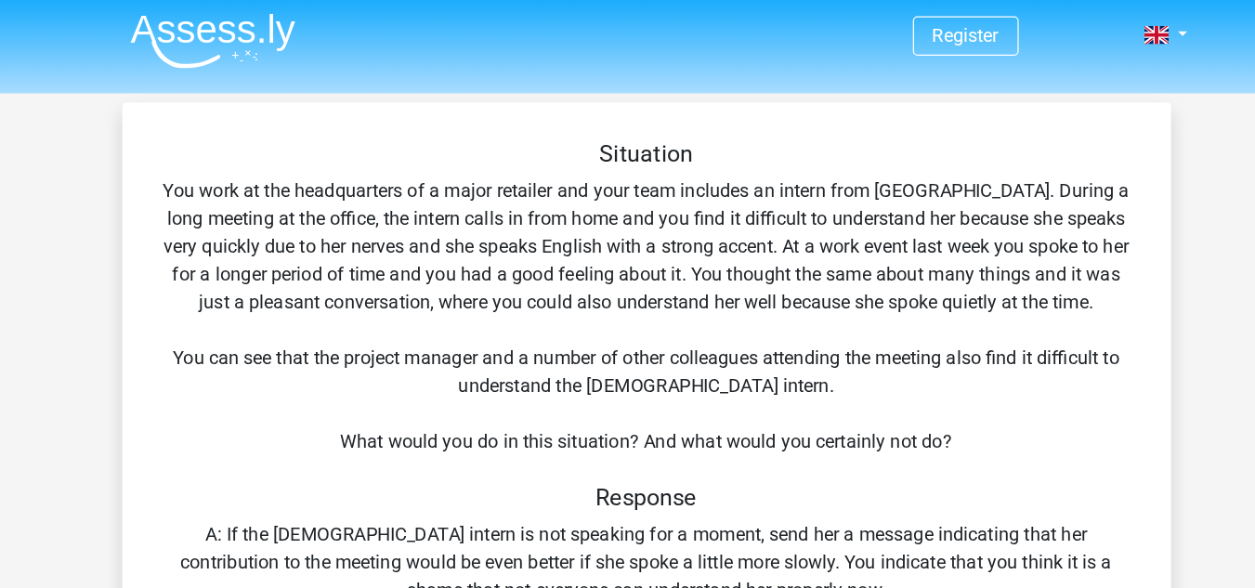
click at [582, 165] on div "Situation You work at the headquarters of a major retailer and your team includ…" at bounding box center [627, 511] width 823 height 792
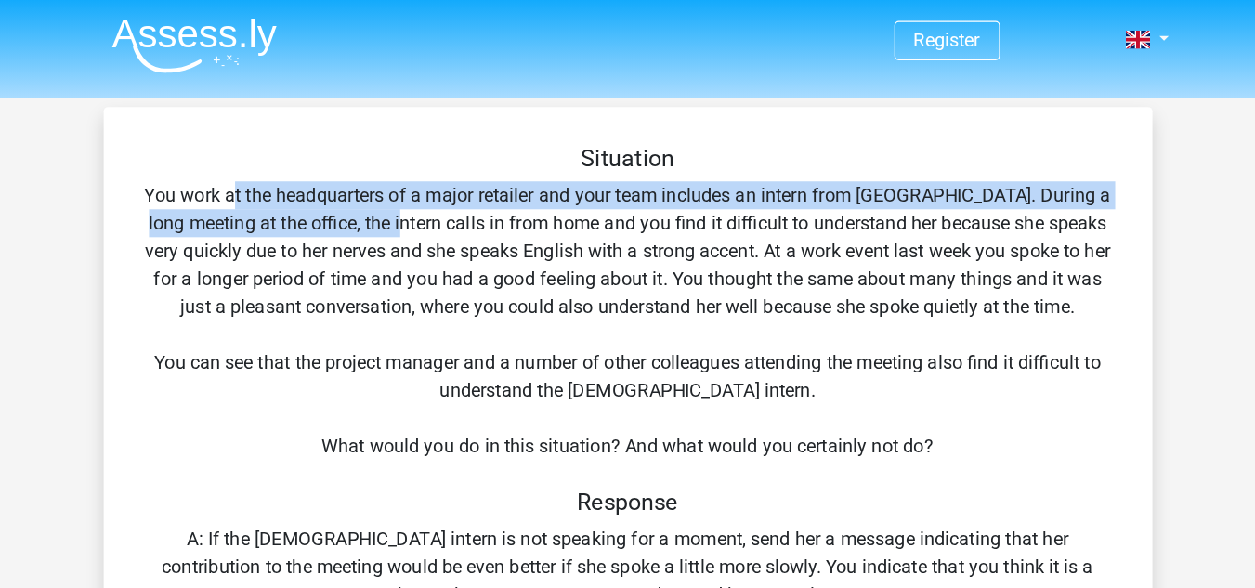
drag, startPoint x: 361, startPoint y: 159, endPoint x: 436, endPoint y: 171, distance: 75.3
click at [436, 171] on div "Situation You work at the headquarters of a major retailer and your team includ…" at bounding box center [627, 511] width 823 height 792
click at [432, 168] on div "Situation You work at the headquarters of a major retailer and your team includ…" at bounding box center [627, 511] width 823 height 792
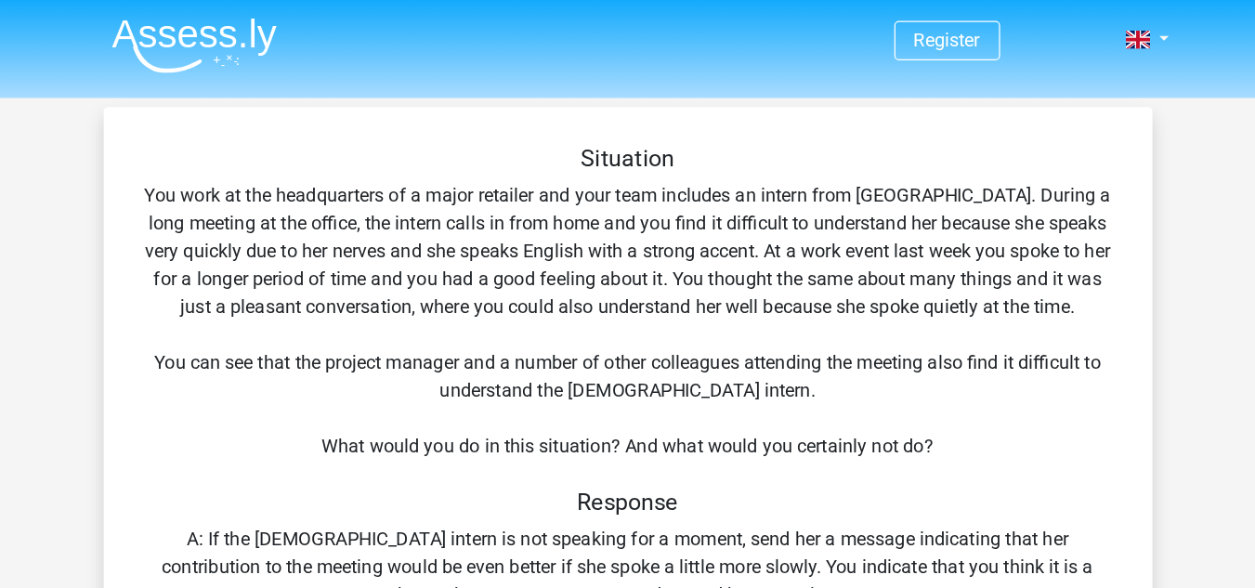
click at [355, 148] on div "Situation You work at the headquarters of a major retailer and your team includ…" at bounding box center [627, 511] width 823 height 792
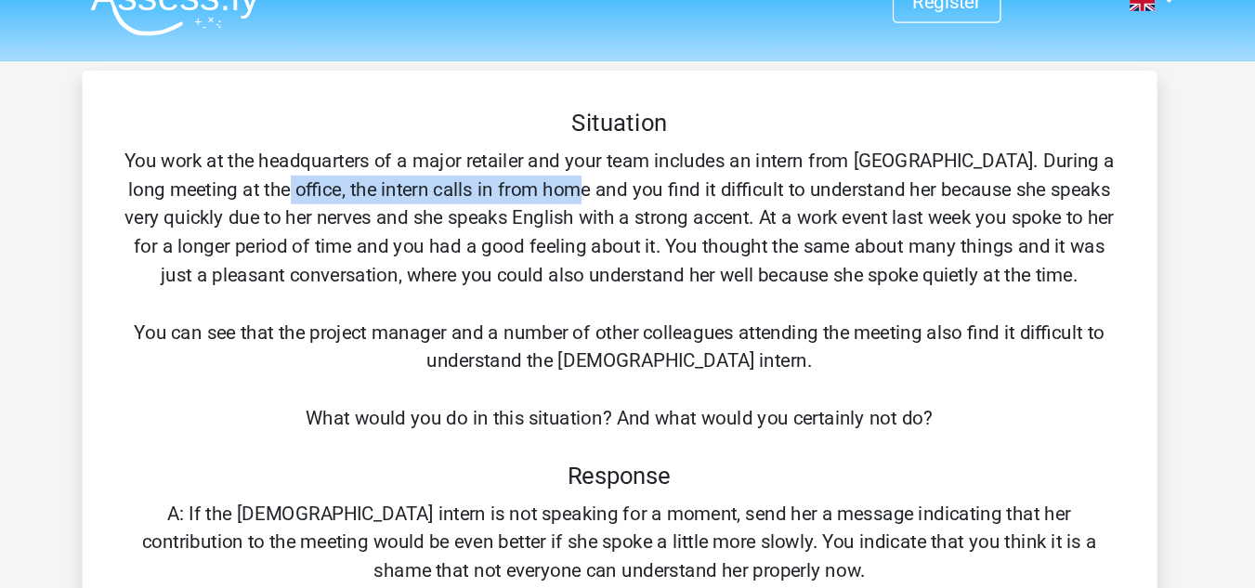
drag, startPoint x: 346, startPoint y: 181, endPoint x: 584, endPoint y: 175, distance: 238.8
click at [584, 175] on div "Situation You work at the headquarters of a major retailer and your team includ…" at bounding box center [627, 511] width 823 height 792
click at [573, 177] on div "Situation You work at the headquarters of a major retailer and your team includ…" at bounding box center [627, 511] width 823 height 792
drag, startPoint x: 443, startPoint y: 175, endPoint x: 683, endPoint y: 177, distance: 239.7
click at [683, 177] on div "Situation You work at the headquarters of a major retailer and your team includ…" at bounding box center [627, 511] width 823 height 792
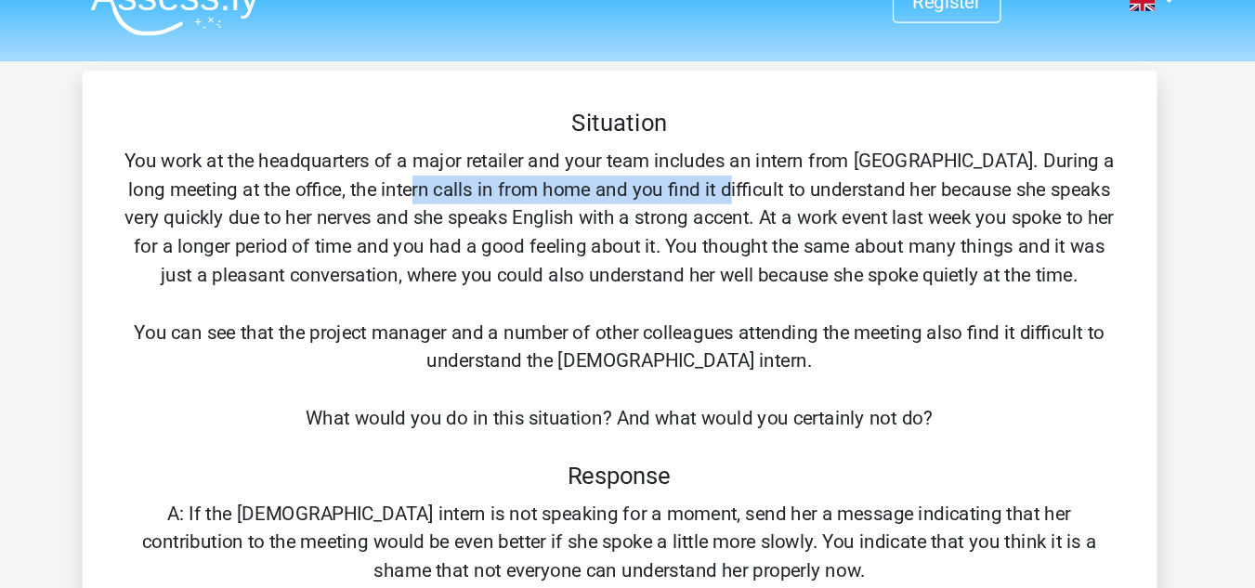
click at [683, 177] on div "Situation You work at the headquarters of a major retailer and your team includ…" at bounding box center [627, 511] width 823 height 792
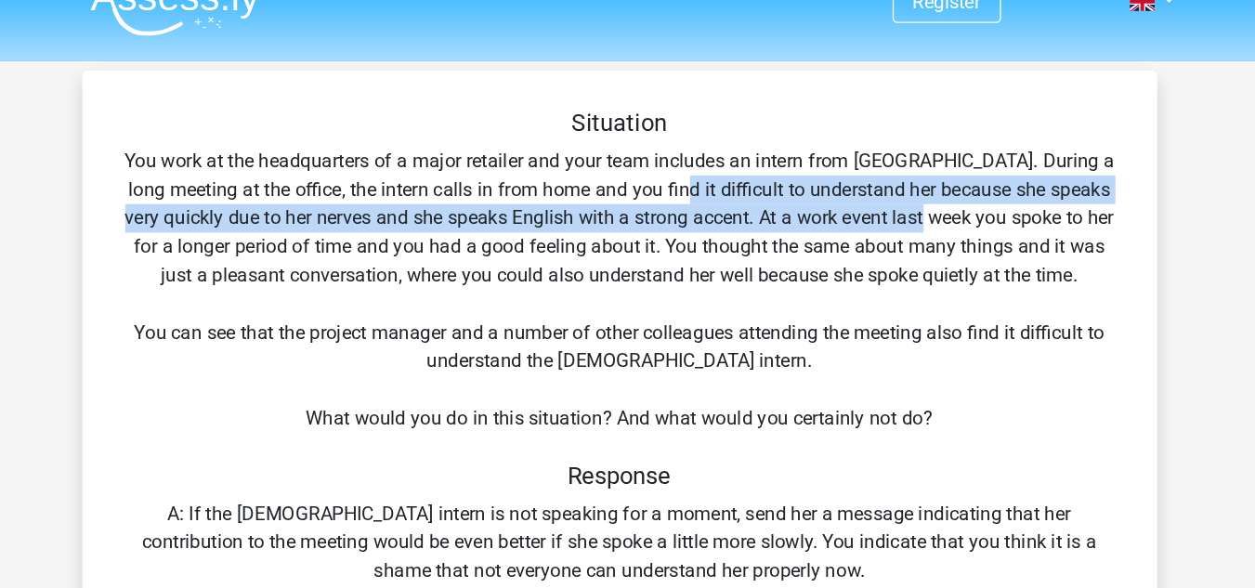
drag, startPoint x: 782, startPoint y: 182, endPoint x: 905, endPoint y: 211, distance: 126.0
click at [905, 211] on div "Situation You work at the headquarters of a major retailer and your team includ…" at bounding box center [627, 511] width 823 height 792
click at [893, 210] on div at bounding box center [893, 210] width 0 height 0
click at [189, 193] on div "Question 3 of 3 Question category: situational judgement tests set 1 Situation …" at bounding box center [628, 503] width 883 height 837
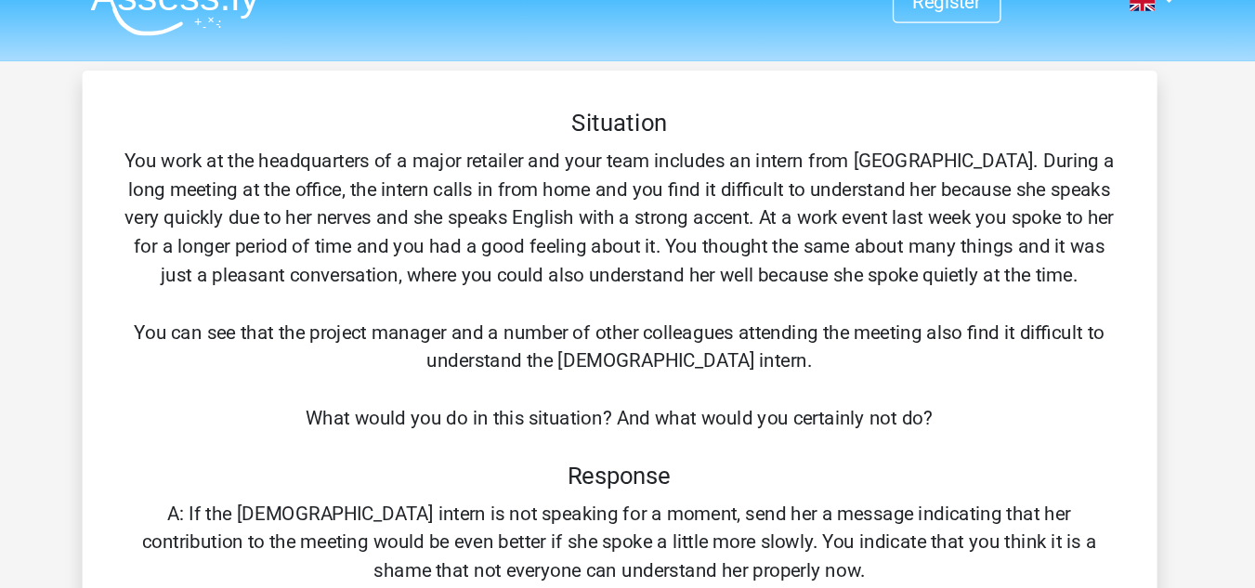
click at [308, 200] on div "Situation You work at the headquarters of a major retailer and your team includ…" at bounding box center [627, 511] width 823 height 792
drag, startPoint x: 713, startPoint y: 203, endPoint x: 759, endPoint y: 205, distance: 46.5
click at [753, 203] on div "Situation You work at the headquarters of a major retailer and your team includ…" at bounding box center [627, 511] width 823 height 792
click at [805, 196] on div "Situation You work at the headquarters of a major retailer and your team includ…" at bounding box center [627, 511] width 823 height 792
drag, startPoint x: 847, startPoint y: 193, endPoint x: 963, endPoint y: 201, distance: 116.4
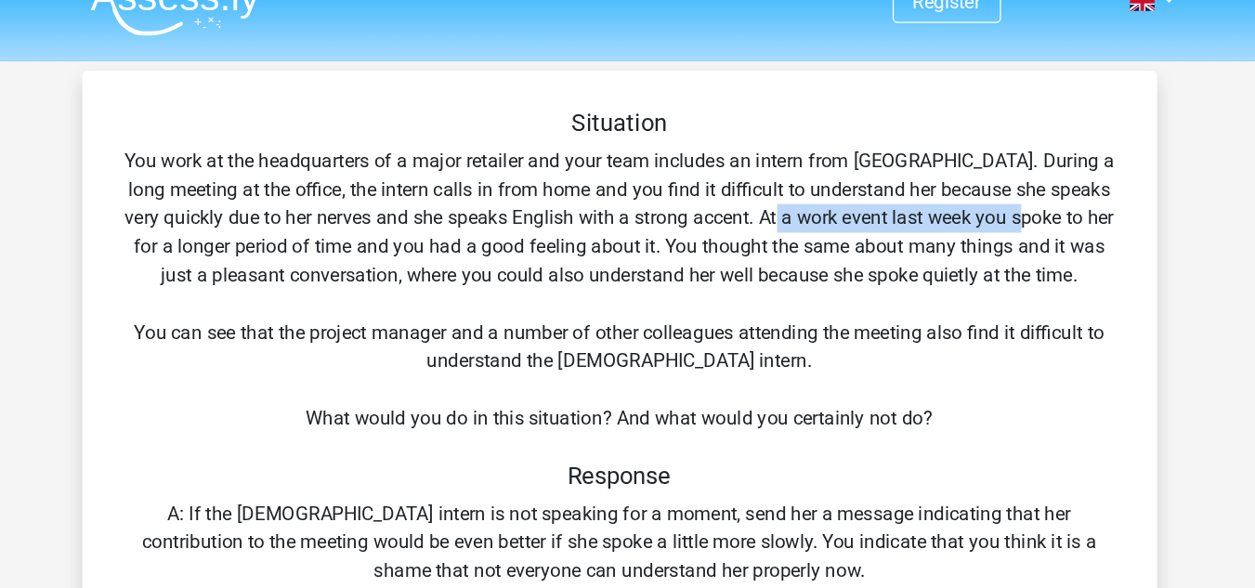
click at [959, 198] on div "Situation You work at the headquarters of a major retailer and your team includ…" at bounding box center [627, 511] width 823 height 792
click at [959, 207] on div "Situation You work at the headquarters of a major retailer and your team includ…" at bounding box center [627, 511] width 823 height 792
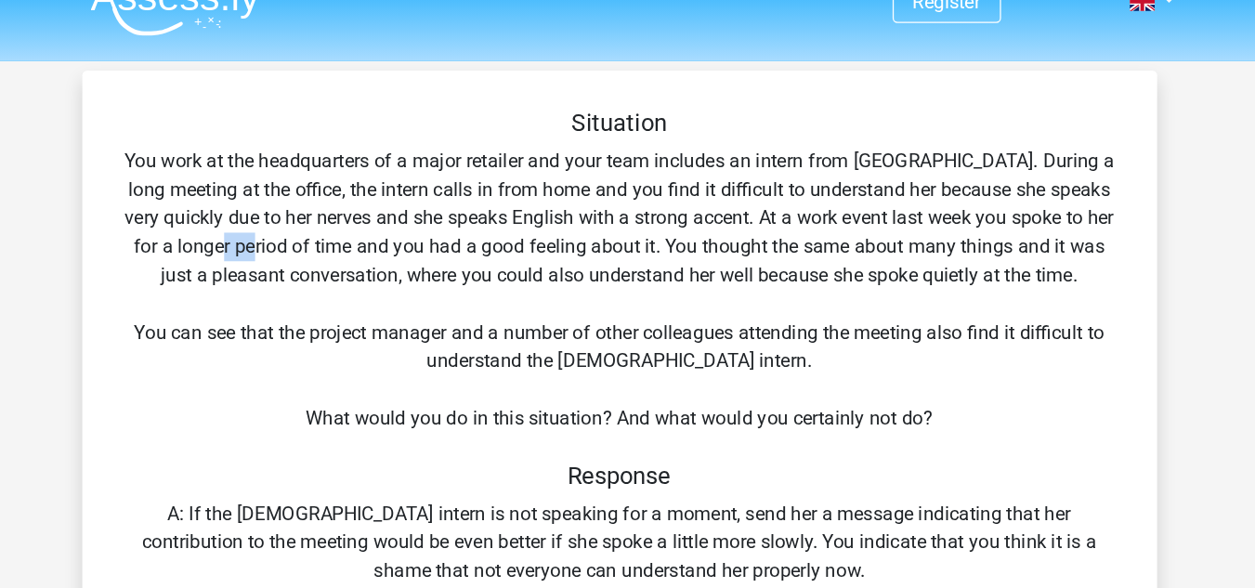
drag, startPoint x: 295, startPoint y: 221, endPoint x: 513, endPoint y: 230, distance: 217.6
click at [437, 228] on div "Situation You work at the headquarters of a major retailer and your team includ…" at bounding box center [627, 511] width 823 height 792
click at [513, 229] on div "Situation You work at the headquarters of a major retailer and your team includ…" at bounding box center [627, 511] width 823 height 792
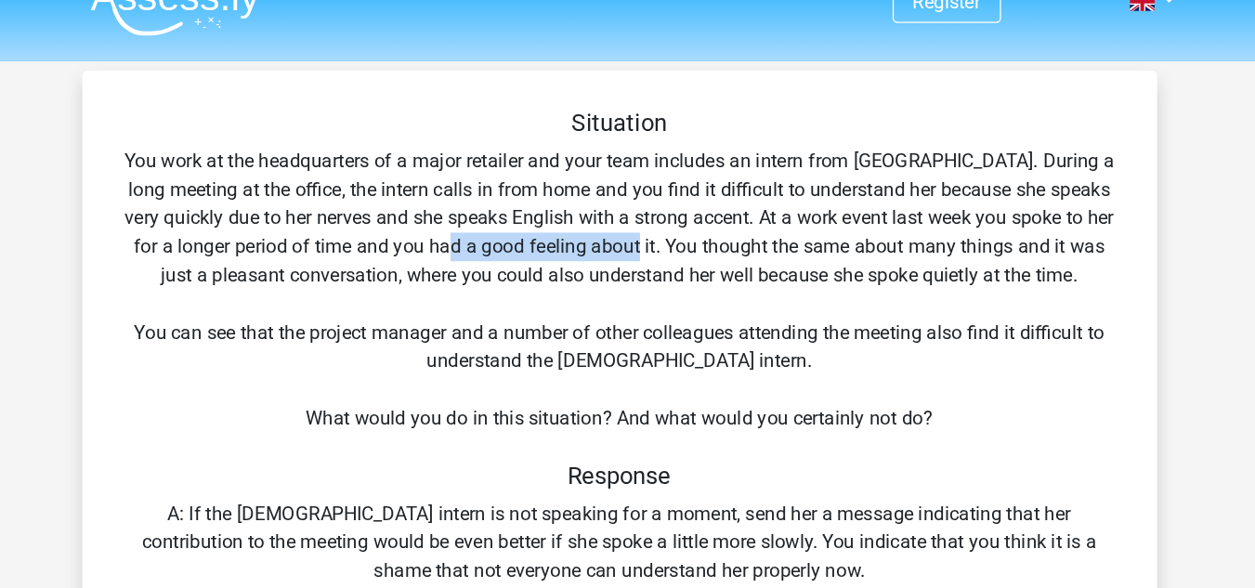
drag, startPoint x: 480, startPoint y: 228, endPoint x: 648, endPoint y: 216, distance: 168.5
click at [648, 216] on div "Situation You work at the headquarters of a major retailer and your team includ…" at bounding box center [627, 511] width 823 height 792
drag, startPoint x: 730, startPoint y: 218, endPoint x: 854, endPoint y: 218, distance: 123.6
click at [776, 218] on div "Situation You work at the headquarters of a major retailer and your team includ…" at bounding box center [627, 511] width 823 height 792
drag, startPoint x: 584, startPoint y: 248, endPoint x: 631, endPoint y: 247, distance: 46.5
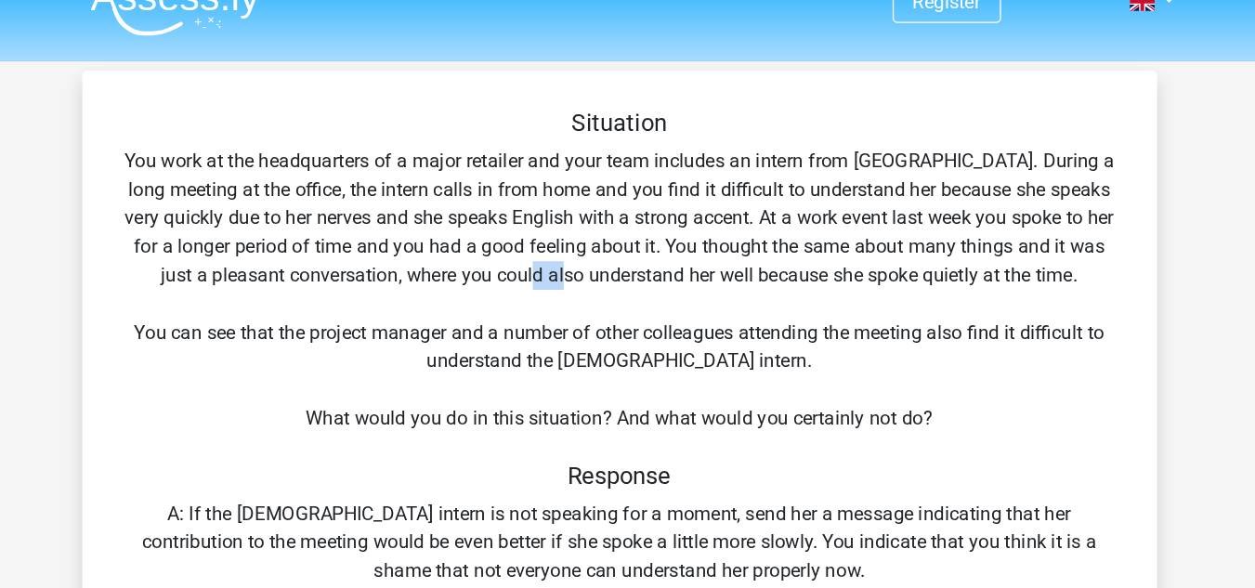
click at [631, 247] on div "Situation You work at the headquarters of a major retailer and your team includ…" at bounding box center [627, 511] width 823 height 792
click at [757, 249] on div "Situation You work at the headquarters of a major retailer and your team includ…" at bounding box center [627, 511] width 823 height 792
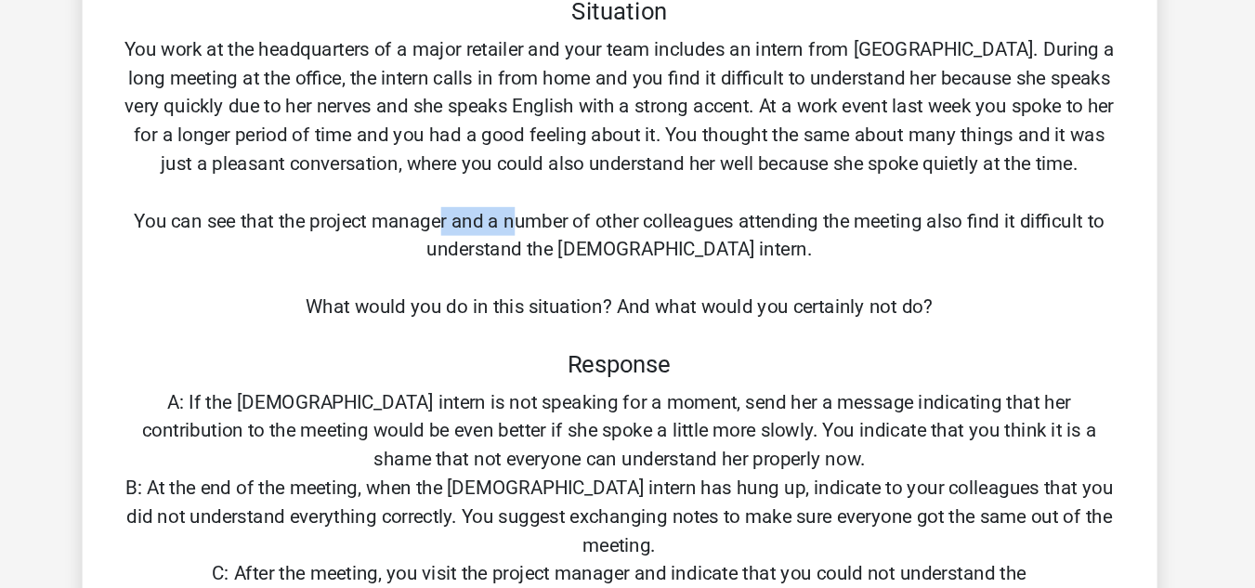
drag, startPoint x: 486, startPoint y: 291, endPoint x: 575, endPoint y: 286, distance: 89.3
click at [569, 285] on div "Situation You work at the headquarters of a major retailer and your team includ…" at bounding box center [627, 511] width 823 height 792
drag, startPoint x: 673, startPoint y: 288, endPoint x: 773, endPoint y: 279, distance: 100.8
click at [773, 279] on div "Situation You work at the headquarters of a major retailer and your team includ…" at bounding box center [627, 511] width 823 height 792
click at [628, 317] on div "Situation You work at the headquarters of a major retailer and your team includ…" at bounding box center [627, 511] width 823 height 792
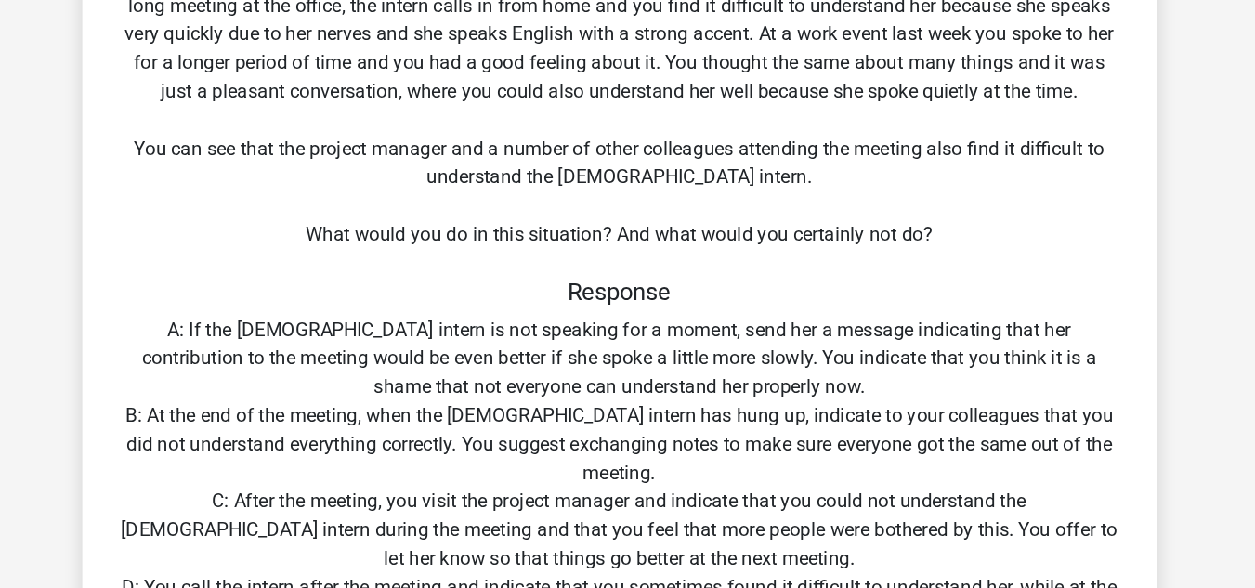
scroll to position [46, 0]
drag, startPoint x: 446, startPoint y: 310, endPoint x: 576, endPoint y: 311, distance: 130.1
click at [534, 313] on div "Situation You work at the headquarters of a major retailer and your team includ…" at bounding box center [627, 466] width 823 height 792
click at [684, 310] on div "Situation You work at the headquarters of a major retailer and your team includ…" at bounding box center [627, 466] width 823 height 792
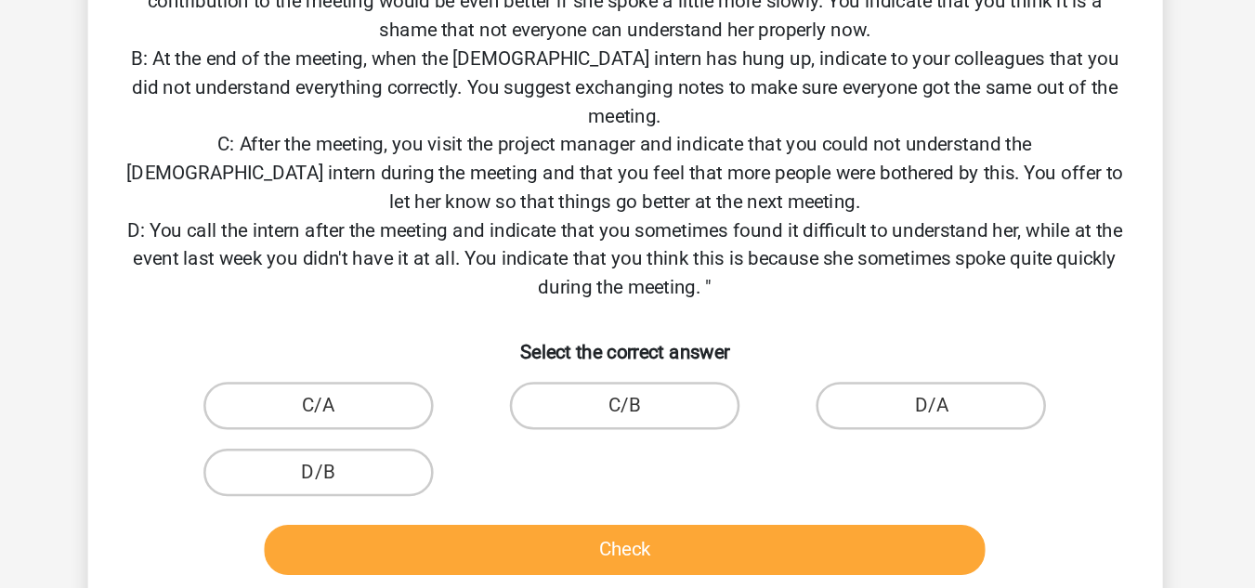
scroll to position [321, 0]
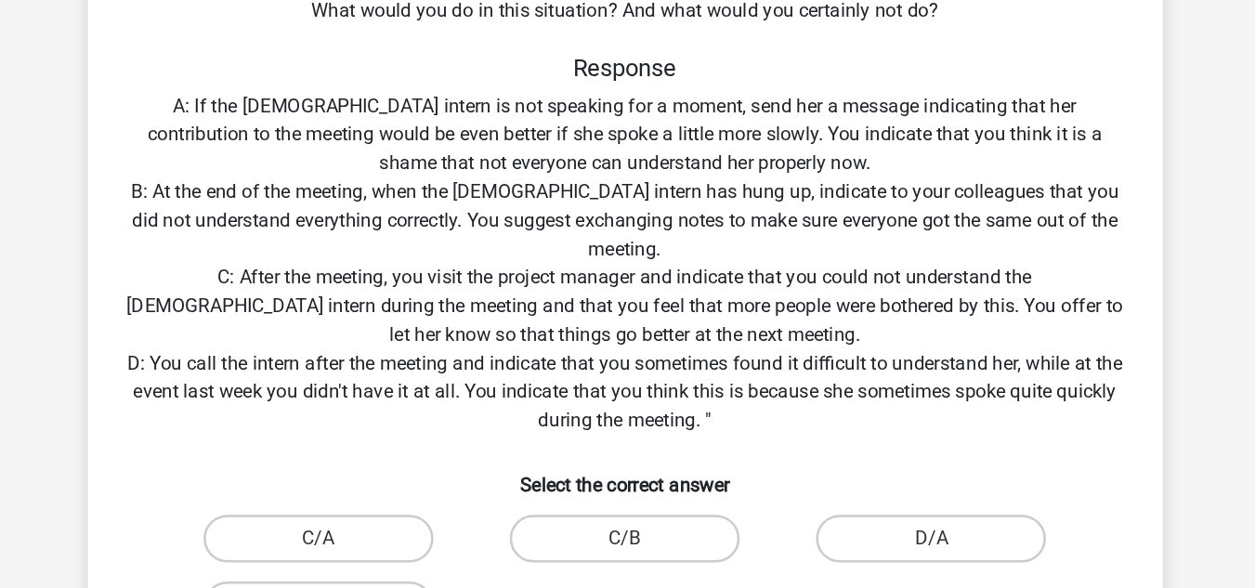
click at [778, 113] on div "Situation You work at the headquarters of a major retailer and your team includ…" at bounding box center [627, 190] width 823 height 792
click at [665, 111] on div "Situation You work at the headquarters of a major retailer and your team includ…" at bounding box center [627, 190] width 823 height 792
drag, startPoint x: 745, startPoint y: 128, endPoint x: 897, endPoint y: 135, distance: 152.5
click at [897, 135] on div "Situation You work at the headquarters of a major retailer and your team includ…" at bounding box center [627, 190] width 823 height 792
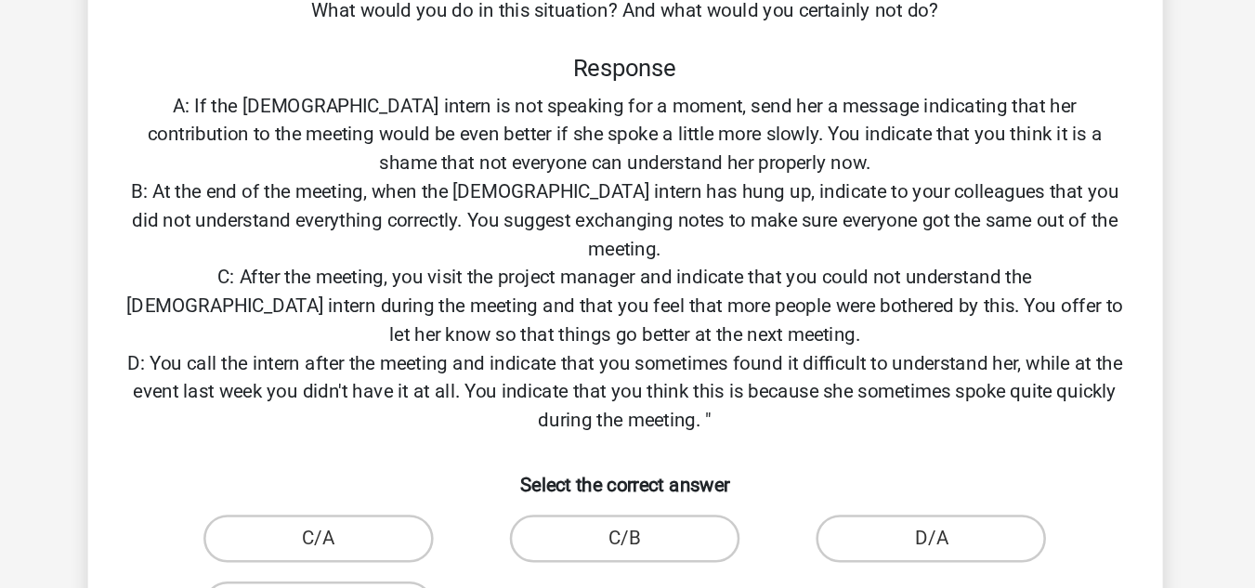
click at [842, 156] on div "Situation You work at the headquarters of a major retailer and your team includ…" at bounding box center [627, 190] width 823 height 792
drag, startPoint x: 551, startPoint y: 151, endPoint x: 707, endPoint y: 150, distance: 156.1
click at [707, 150] on div "Situation You work at the headquarters of a major retailer and your team includ…" at bounding box center [627, 190] width 823 height 792
click at [706, 153] on div "Situation You work at the headquarters of a major retailer and your team includ…" at bounding box center [627, 190] width 823 height 792
drag, startPoint x: 288, startPoint y: 171, endPoint x: 379, endPoint y: 174, distance: 91.1
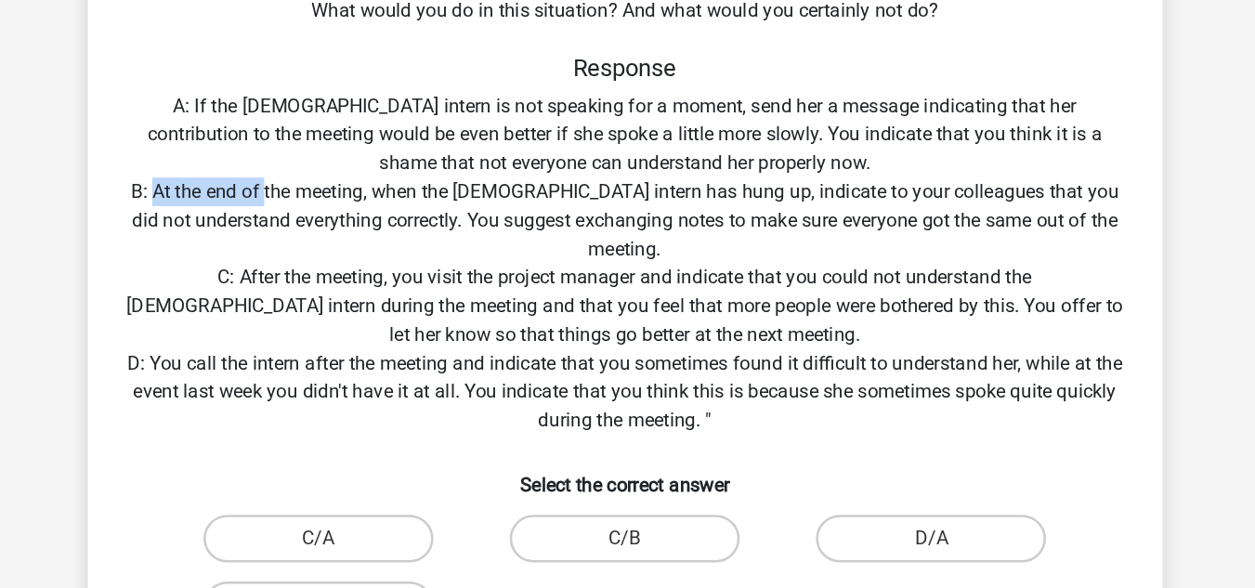
click at [379, 174] on div "Situation You work at the headquarters of a major retailer and your team includ…" at bounding box center [627, 190] width 823 height 792
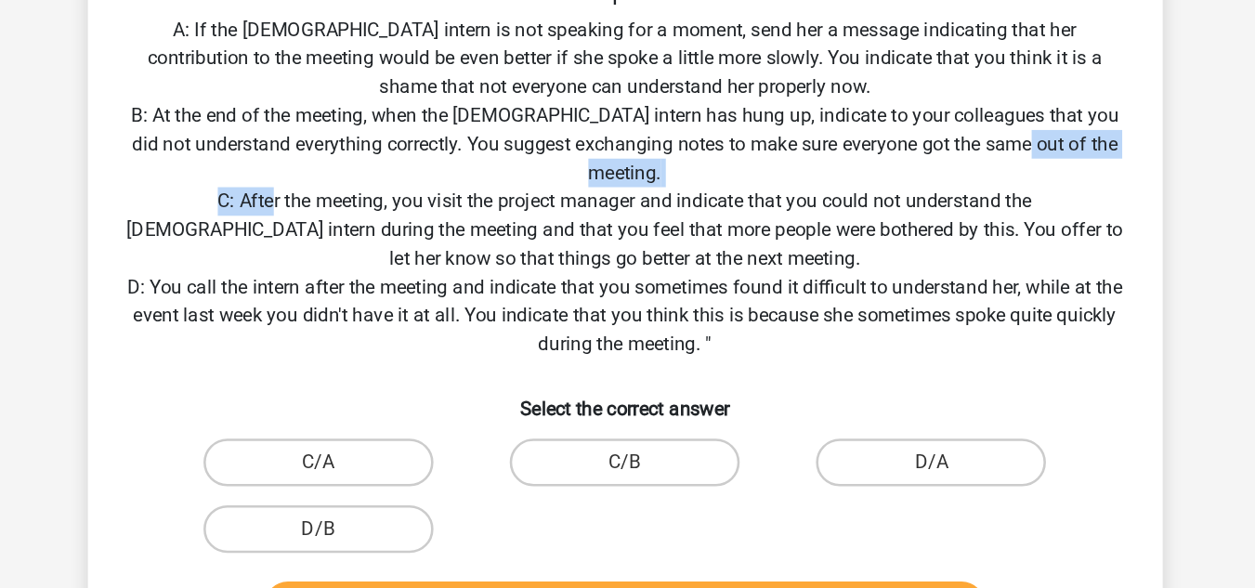
drag, startPoint x: 383, startPoint y: 232, endPoint x: 488, endPoint y: 232, distance: 105.0
click at [488, 232] on div "Situation You work at the headquarters of a major retailer and your team includ…" at bounding box center [627, 190] width 823 height 792
click at [528, 246] on div "Situation You work at the headquarters of a major retailer and your team includ…" at bounding box center [627, 190] width 823 height 792
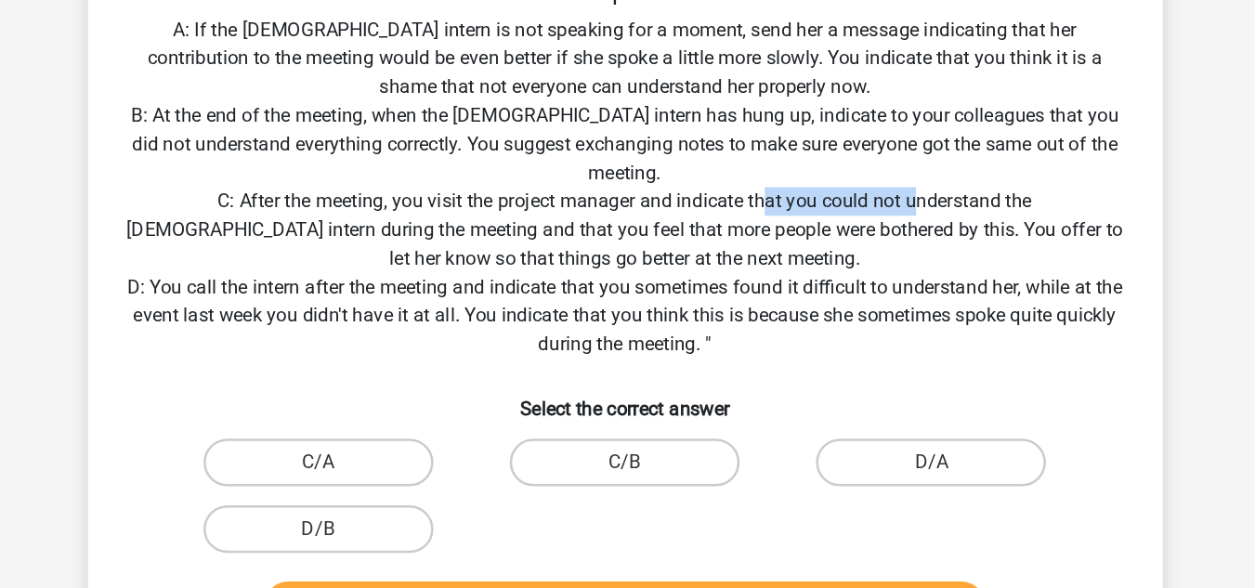
drag, startPoint x: 667, startPoint y: 246, endPoint x: 861, endPoint y: 262, distance: 194.8
click at [861, 262] on div "Situation You work at the headquarters of a major retailer and your team includ…" at bounding box center [627, 190] width 823 height 792
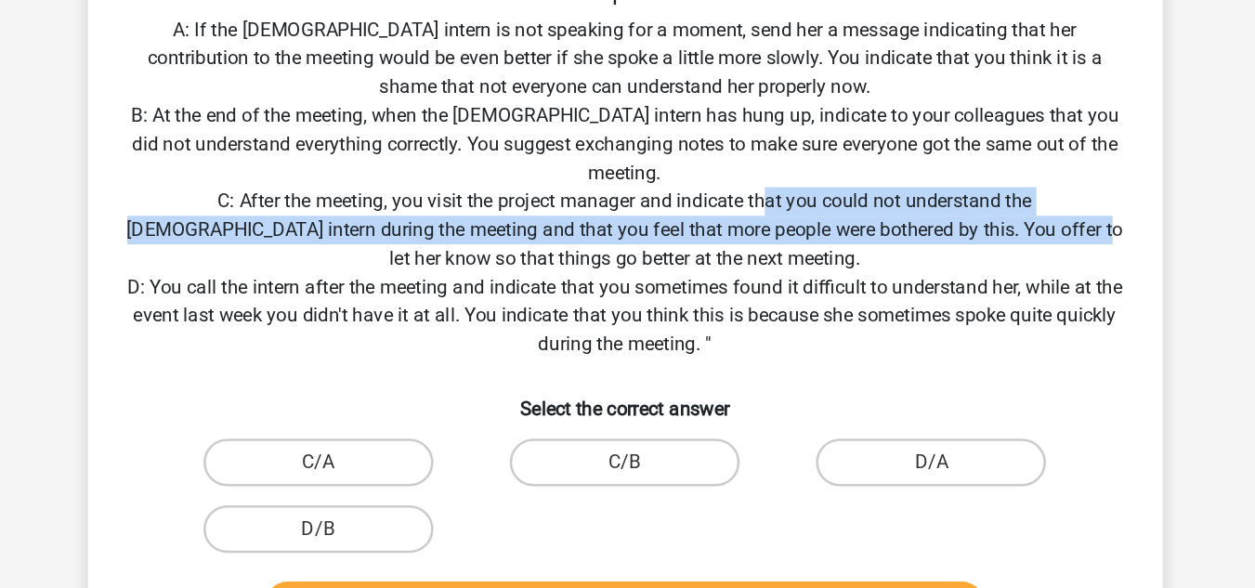
click at [861, 263] on div "Situation You work at the headquarters of a major retailer and your team includ…" at bounding box center [627, 190] width 823 height 792
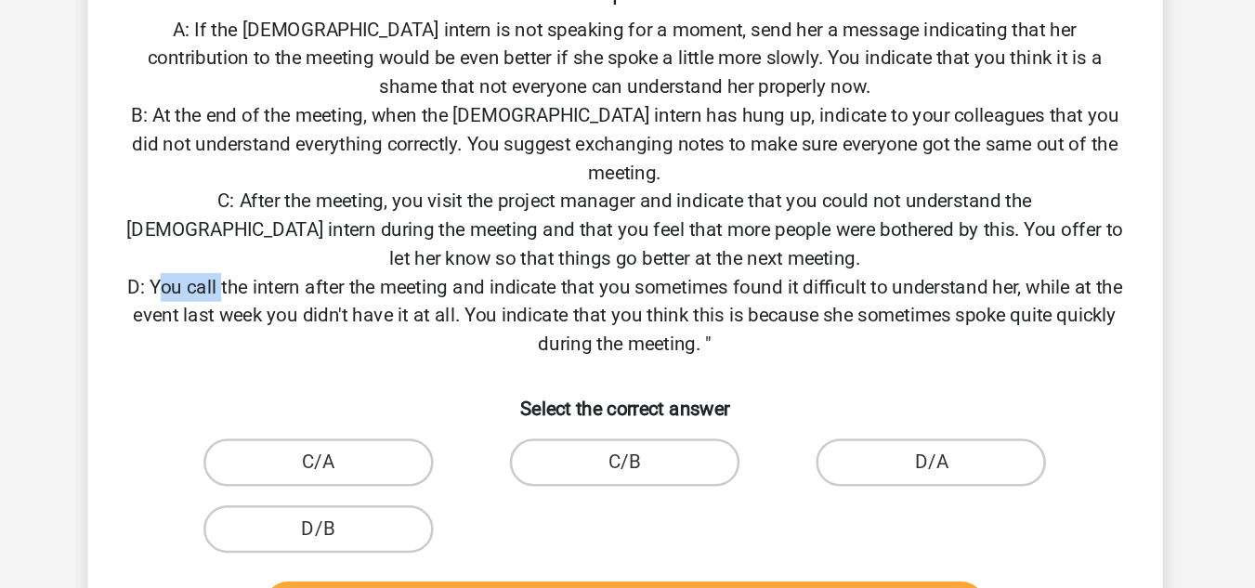
drag, startPoint x: 275, startPoint y: 310, endPoint x: 354, endPoint y: 320, distance: 79.5
click at [331, 316] on div "Situation You work at the headquarters of a major retailer and your team includ…" at bounding box center [627, 190] width 823 height 792
click at [438, 318] on div "Situation You work at the headquarters of a major retailer and your team includ…" at bounding box center [627, 190] width 823 height 792
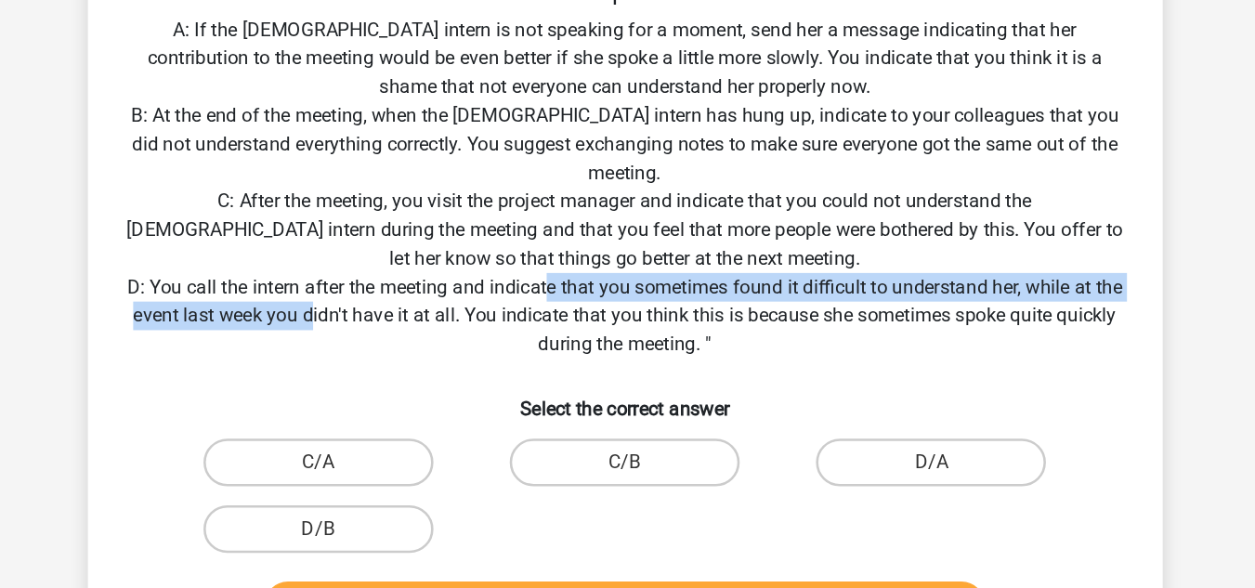
drag, startPoint x: 425, startPoint y: 334, endPoint x: 587, endPoint y: 320, distance: 162.3
click at [587, 320] on div "Situation You work at the headquarters of a major retailer and your team includ…" at bounding box center [627, 190] width 823 height 792
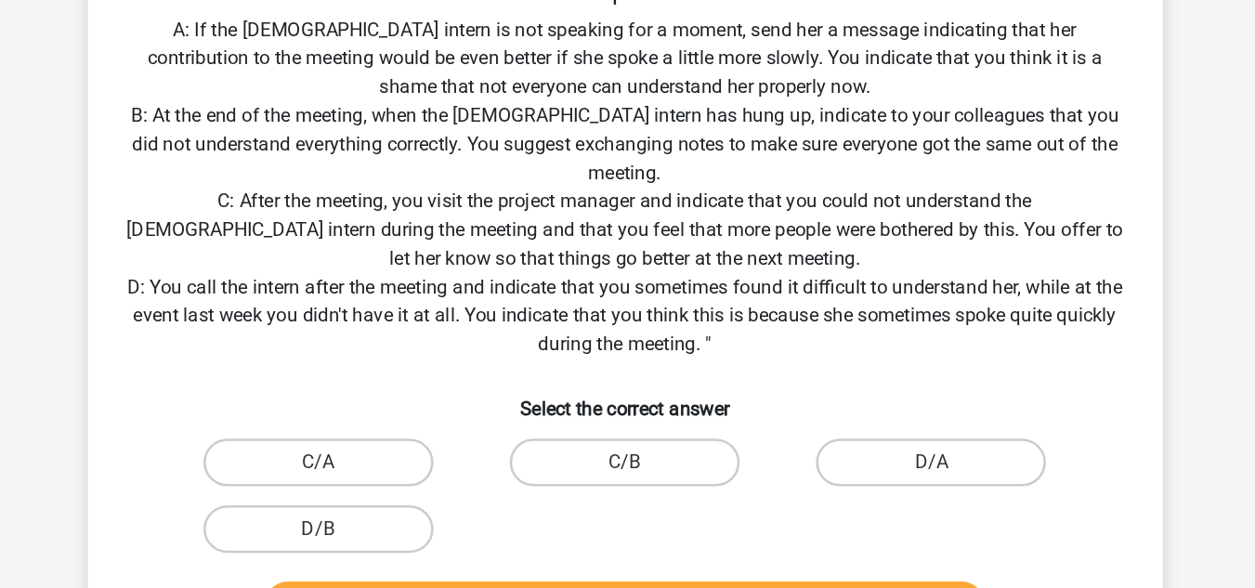
click at [566, 326] on div "Situation You work at the headquarters of a major retailer and your team includ…" at bounding box center [627, 190] width 823 height 792
drag, startPoint x: 536, startPoint y: 329, endPoint x: 820, endPoint y: 333, distance: 284.3
click at [820, 333] on div "Situation You work at the headquarters of a major retailer and your team includ…" at bounding box center [627, 190] width 823 height 792
click at [425, 500] on label "D/B" at bounding box center [388, 498] width 179 height 37
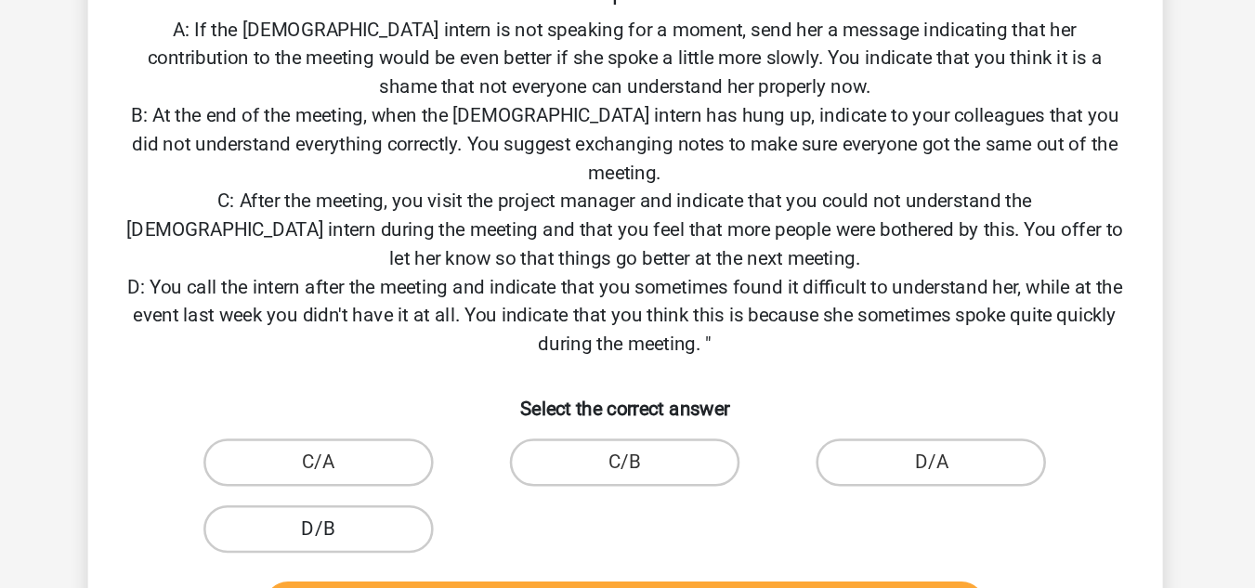
click at [400, 500] on input "D/B" at bounding box center [394, 505] width 12 height 12
radio input "true"
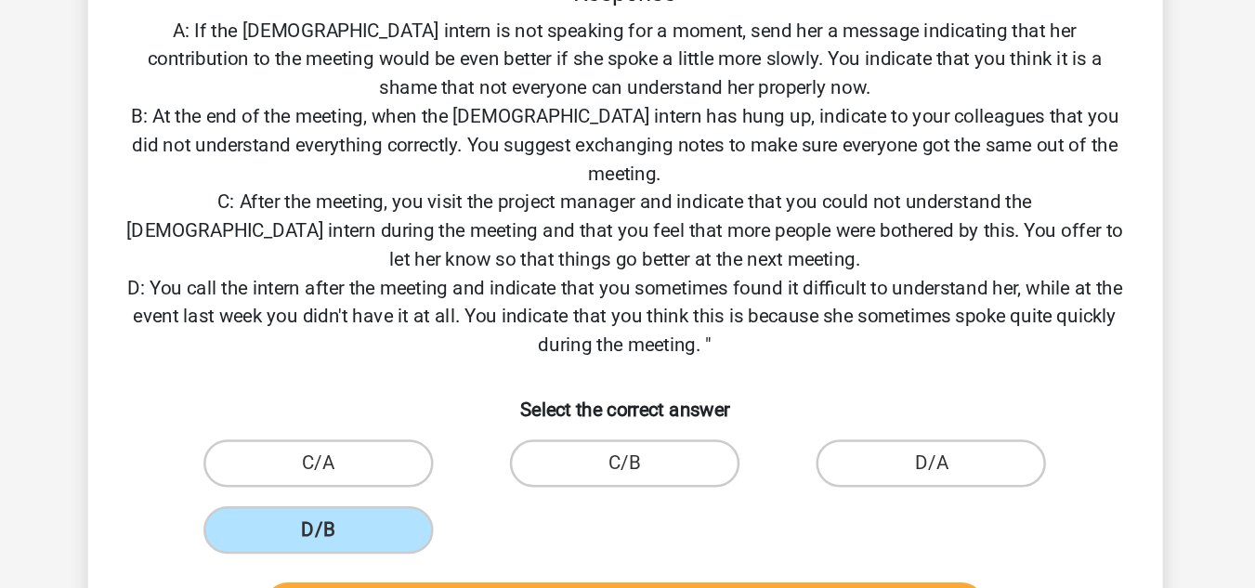
click at [806, 468] on div "D/A" at bounding box center [866, 447] width 239 height 52
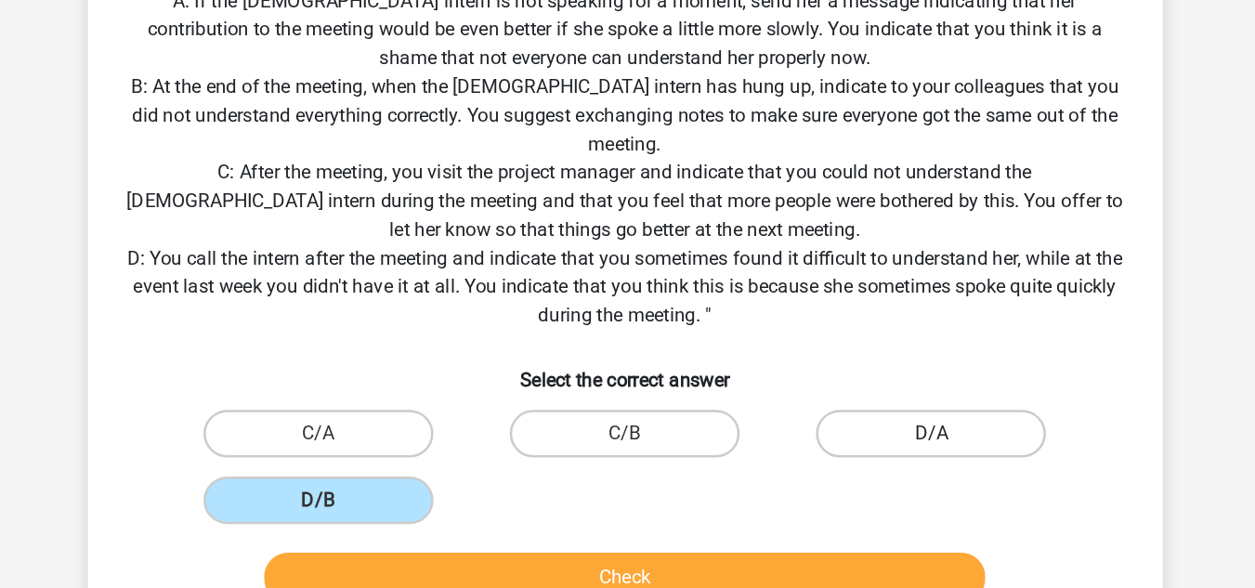
click at [838, 460] on label "D/A" at bounding box center [866, 446] width 179 height 37
click at [867, 459] on input "D/A" at bounding box center [873, 453] width 12 height 12
radio input "true"
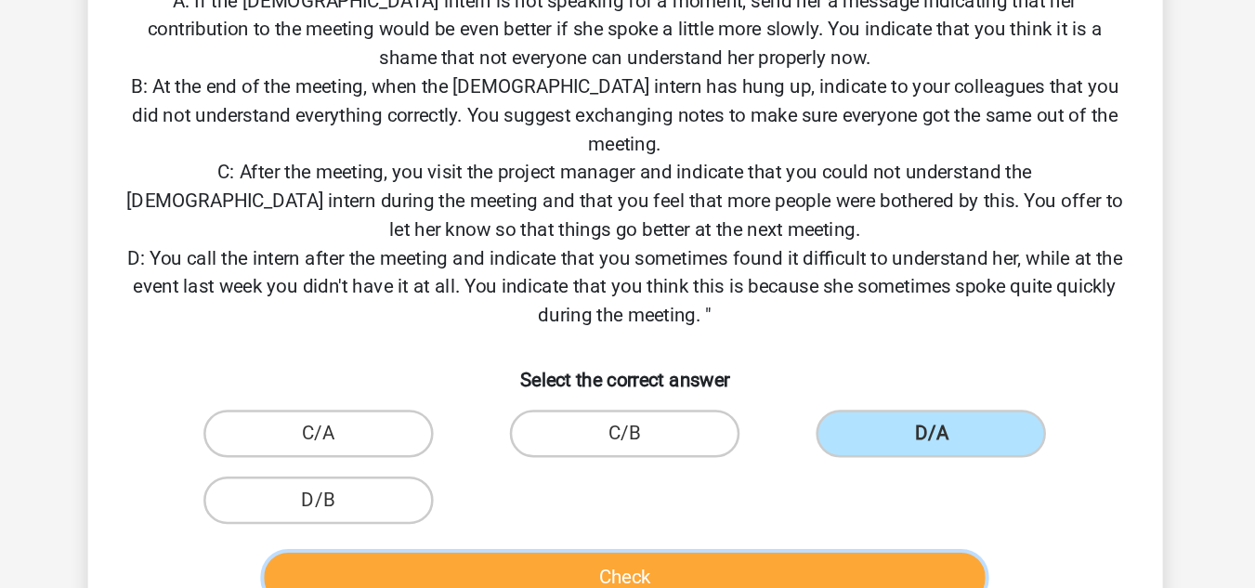
click at [669, 554] on button "Check" at bounding box center [628, 559] width 562 height 39
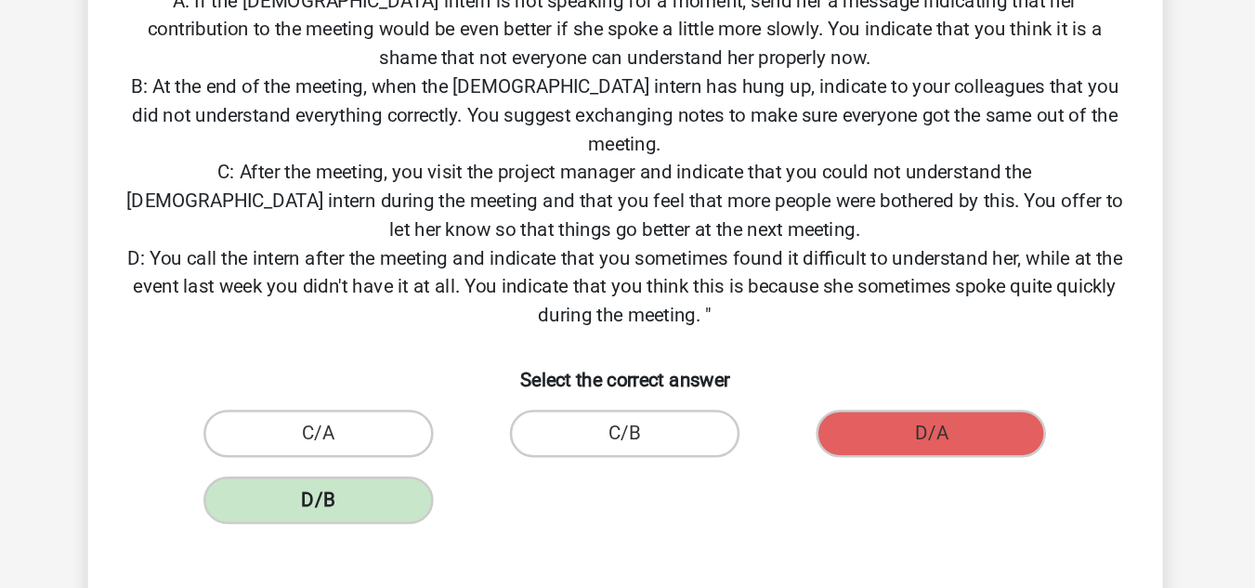
click at [432, 492] on label "D/B" at bounding box center [388, 498] width 179 height 37
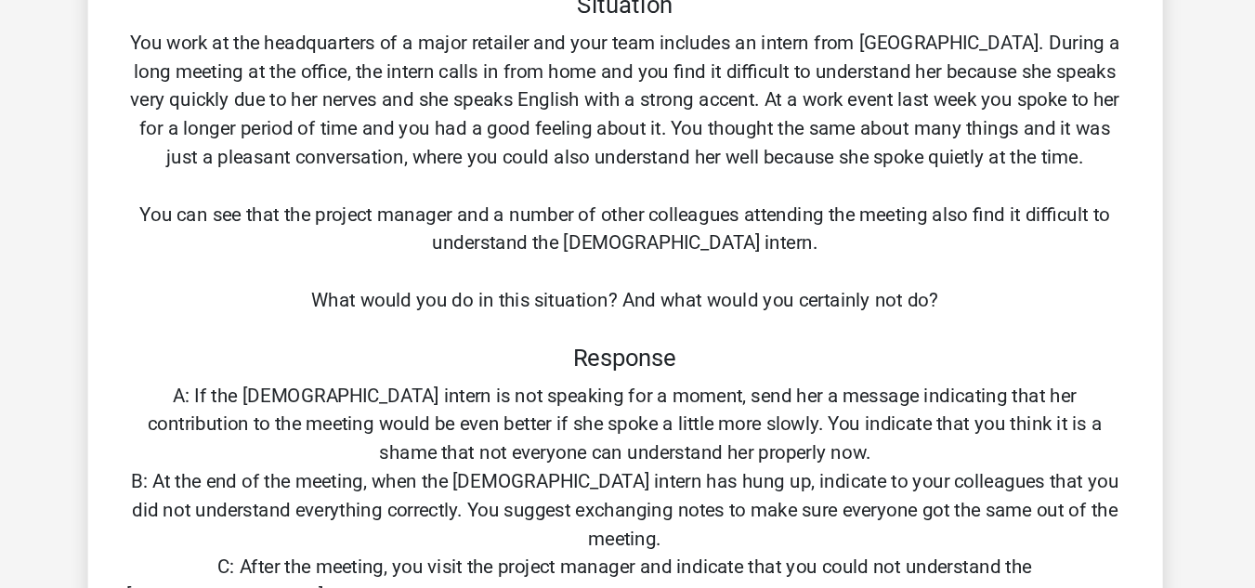
scroll to position [120, 0]
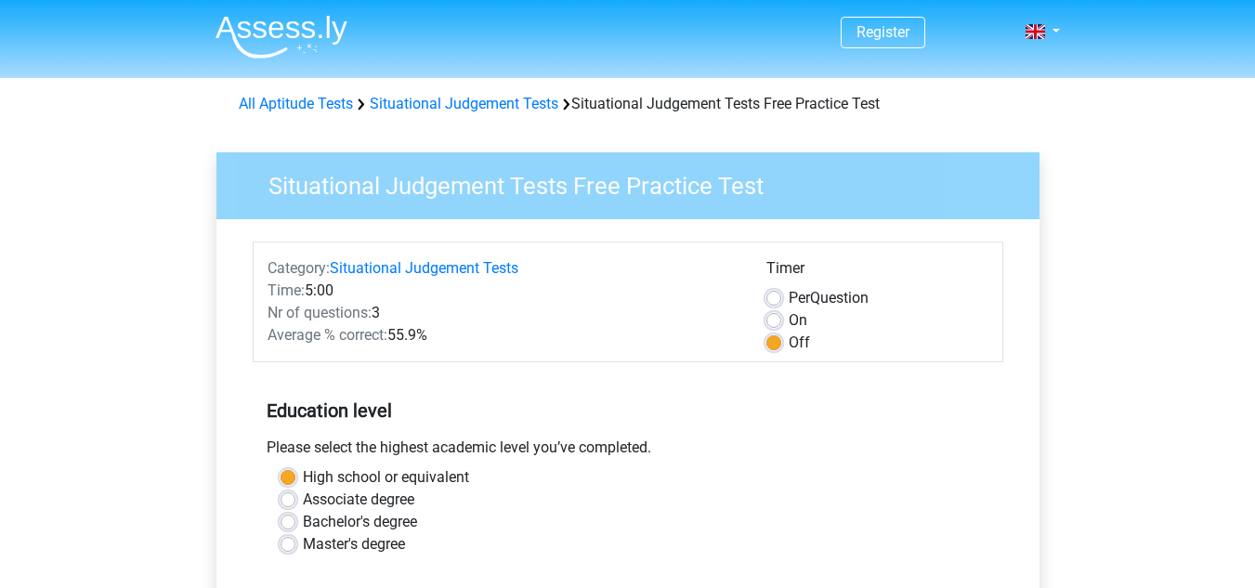
scroll to position [416, 0]
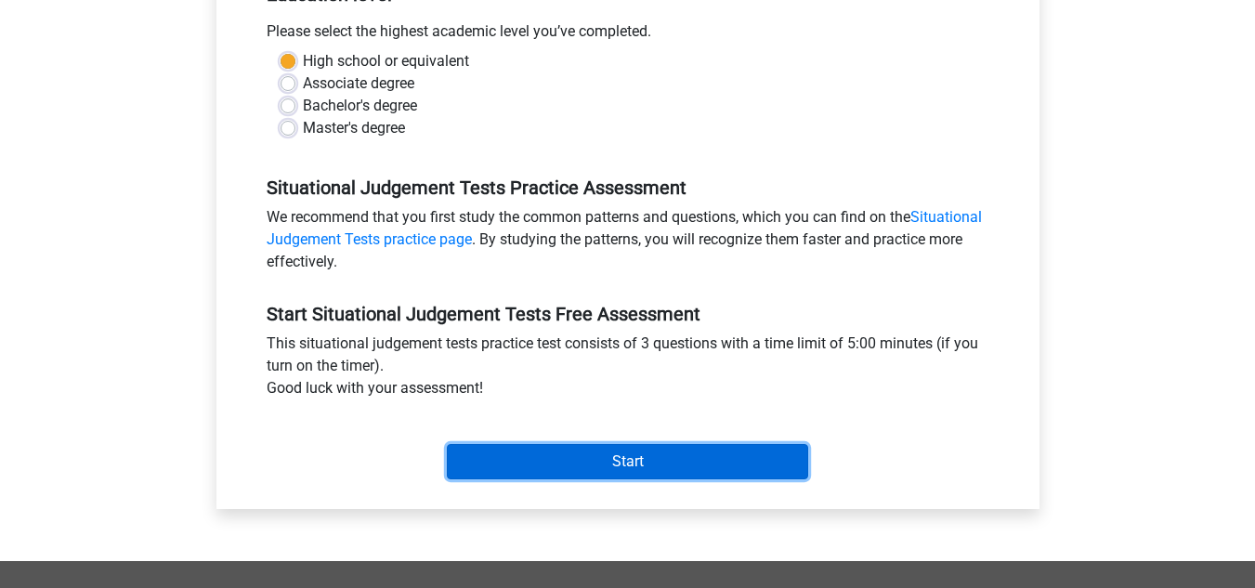
click at [603, 451] on input "Start" at bounding box center [627, 461] width 361 height 35
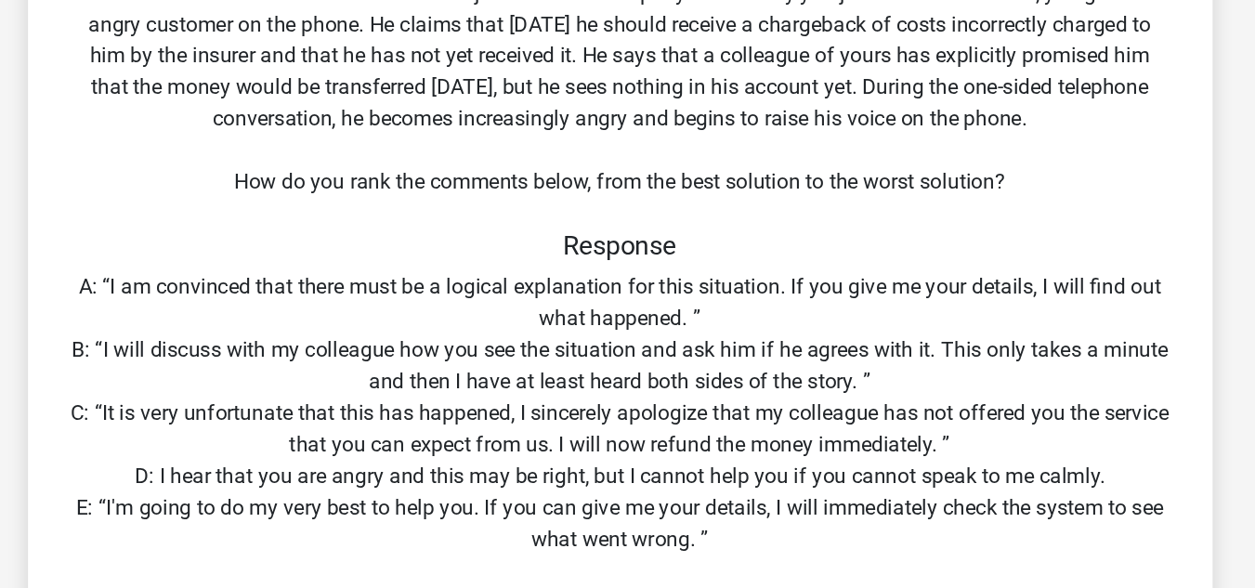
scroll to position [144, 0]
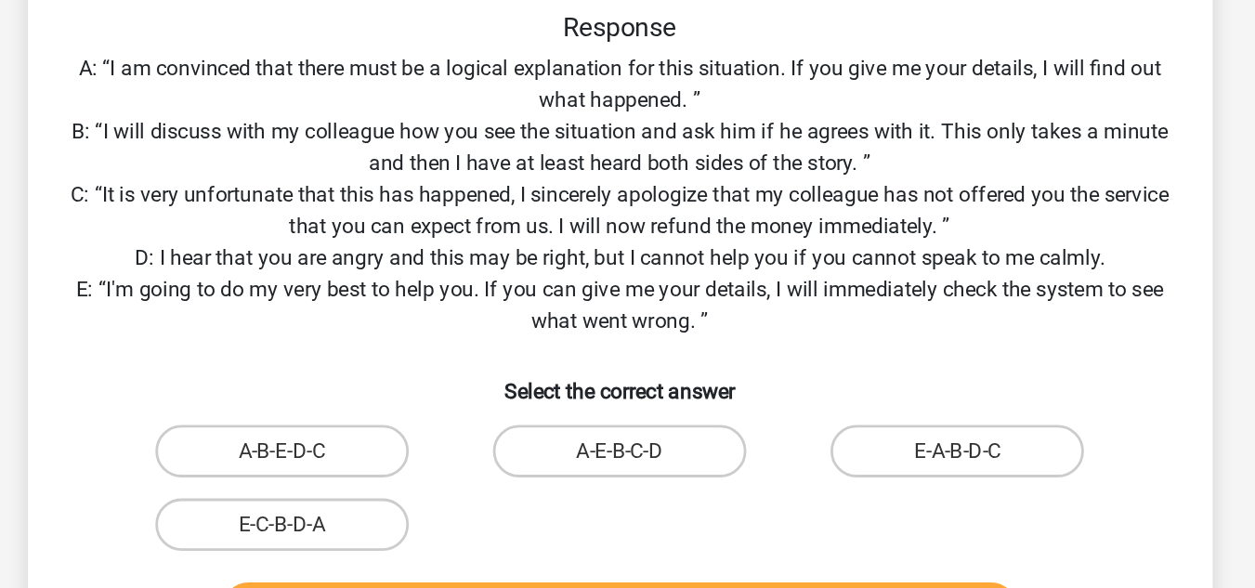
click at [870, 492] on input "E-A-B-D-C" at bounding box center [873, 497] width 12 height 12
radio input "true"
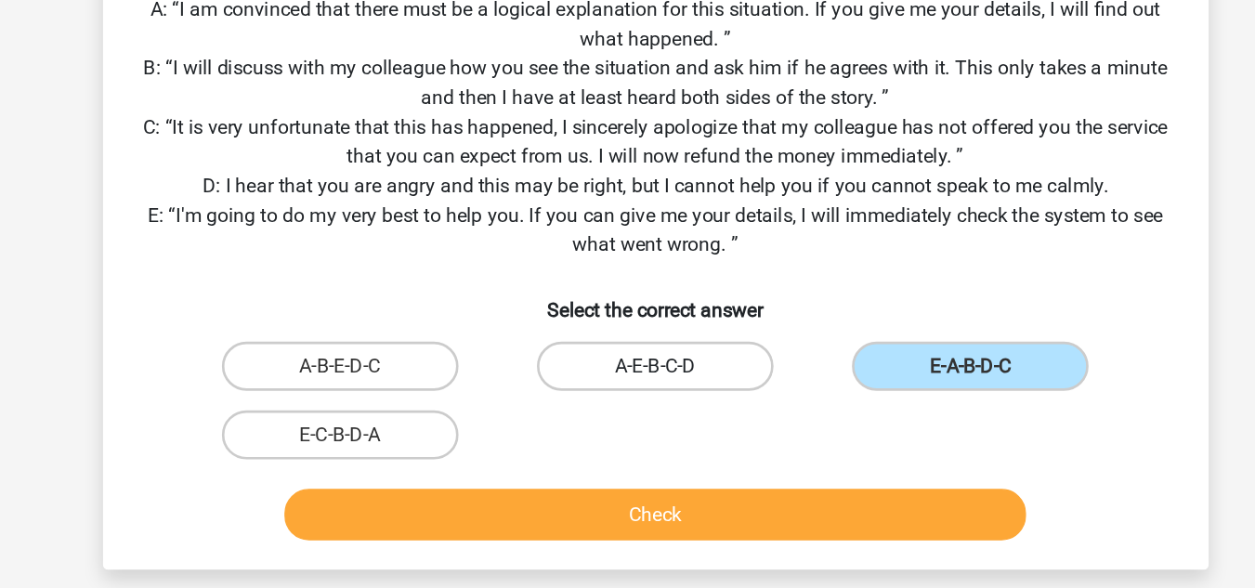
scroll to position [216, 0]
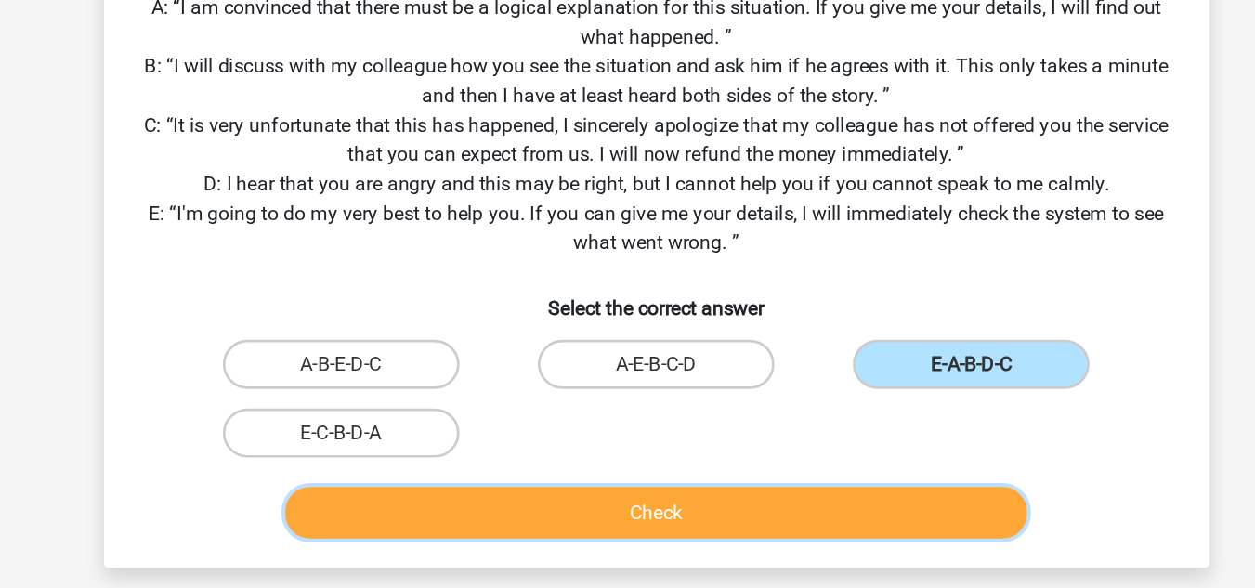
click at [764, 549] on button "Check" at bounding box center [628, 530] width 562 height 39
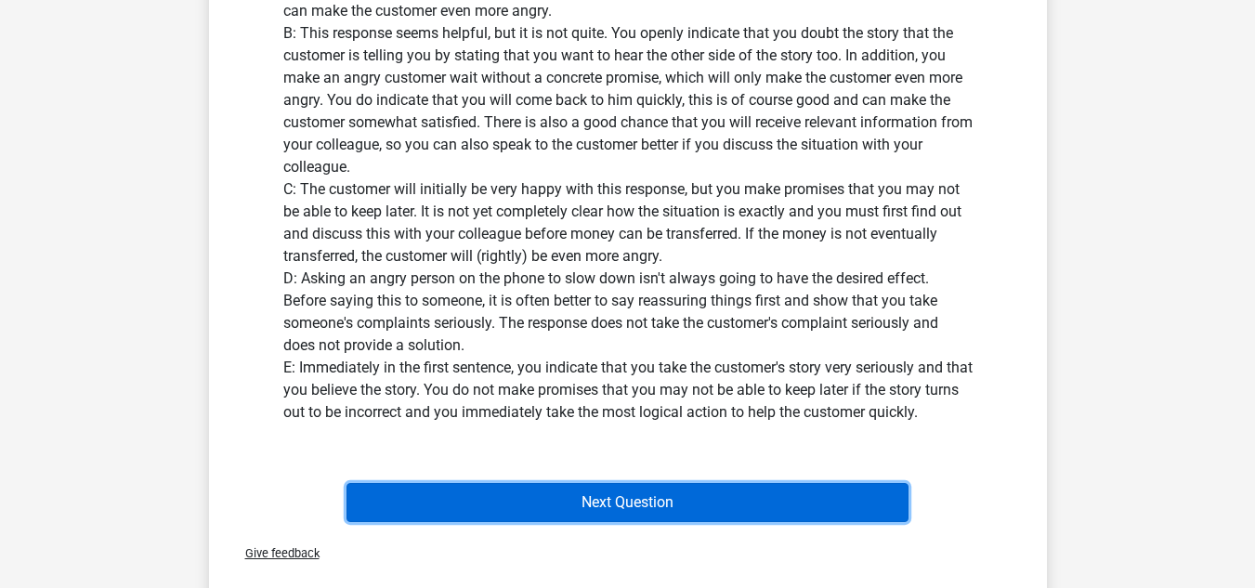
click at [737, 504] on button "Next Question" at bounding box center [628, 502] width 562 height 39
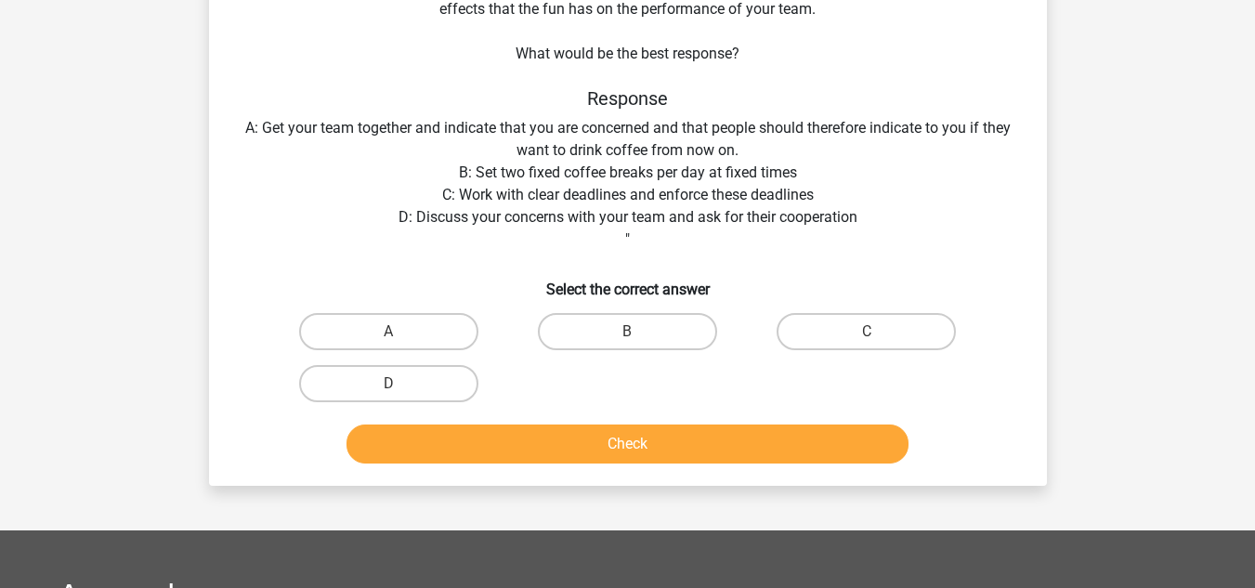
scroll to position [85, 0]
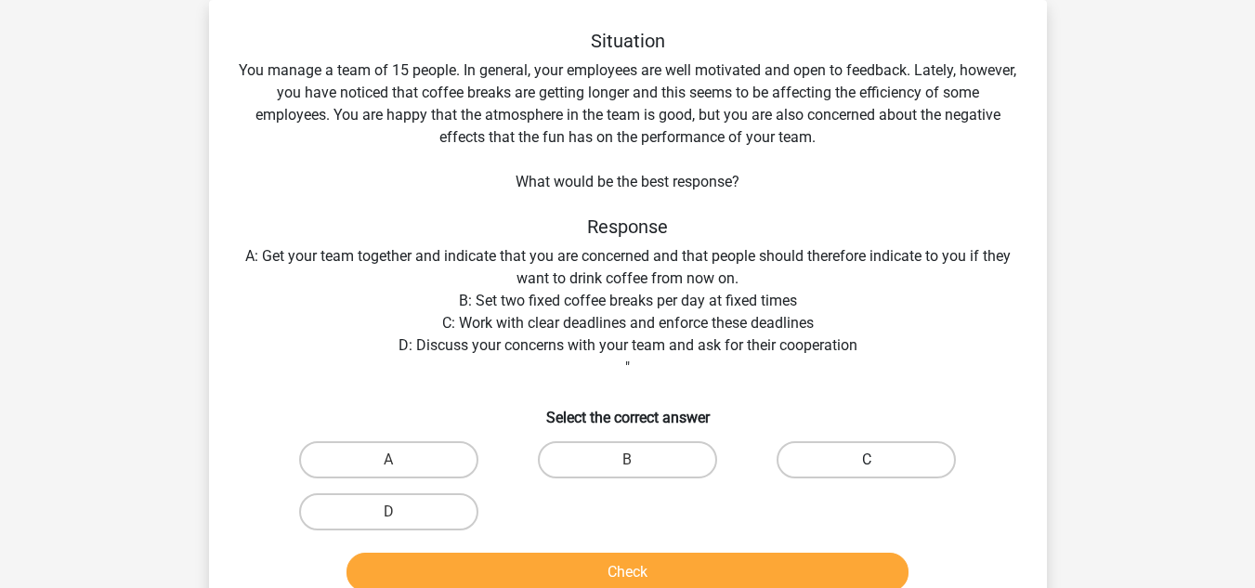
click at [879, 452] on label "C" at bounding box center [866, 459] width 179 height 37
click at [879, 460] on input "C" at bounding box center [873, 466] width 12 height 12
radio input "true"
click at [401, 505] on label "D" at bounding box center [388, 511] width 179 height 37
click at [400, 512] on input "D" at bounding box center [394, 518] width 12 height 12
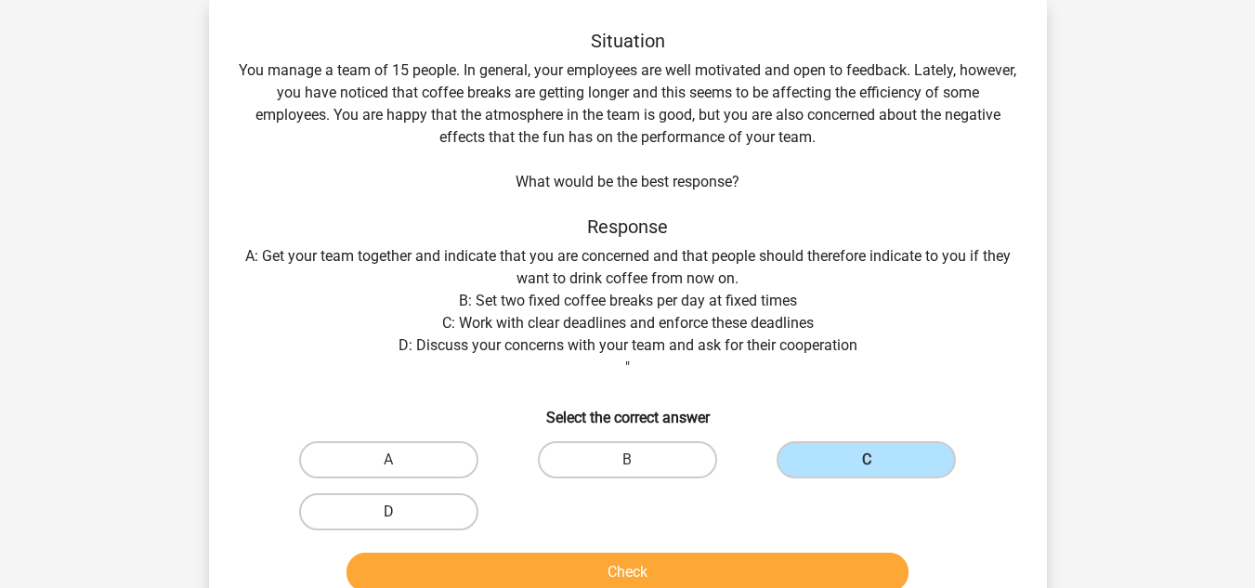
radio input "true"
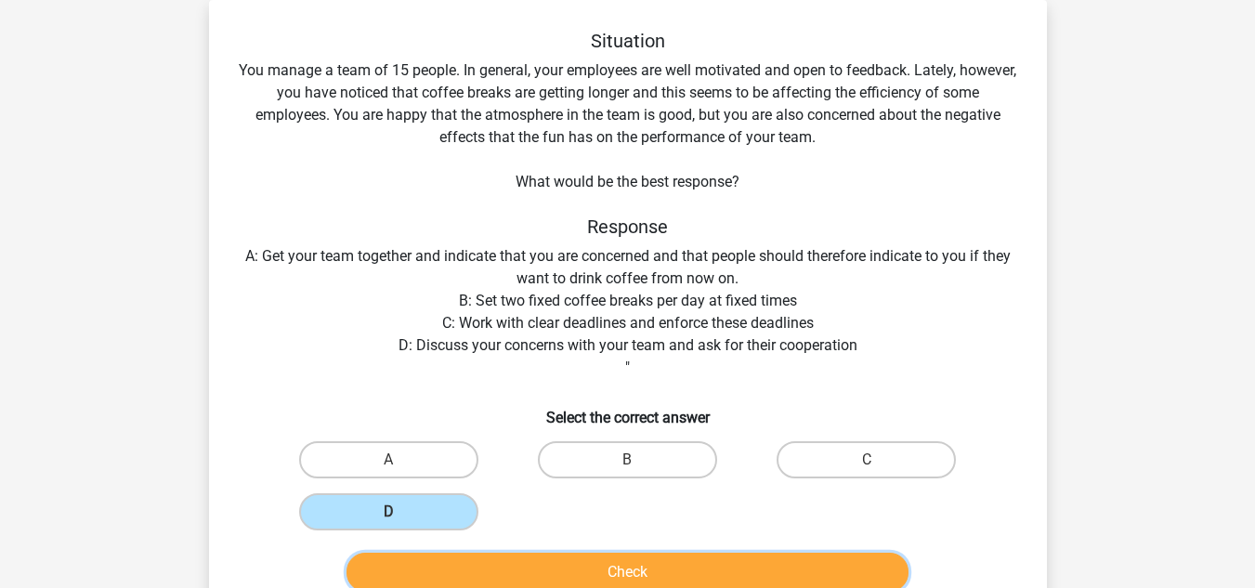
click at [465, 560] on button "Check" at bounding box center [628, 572] width 562 height 39
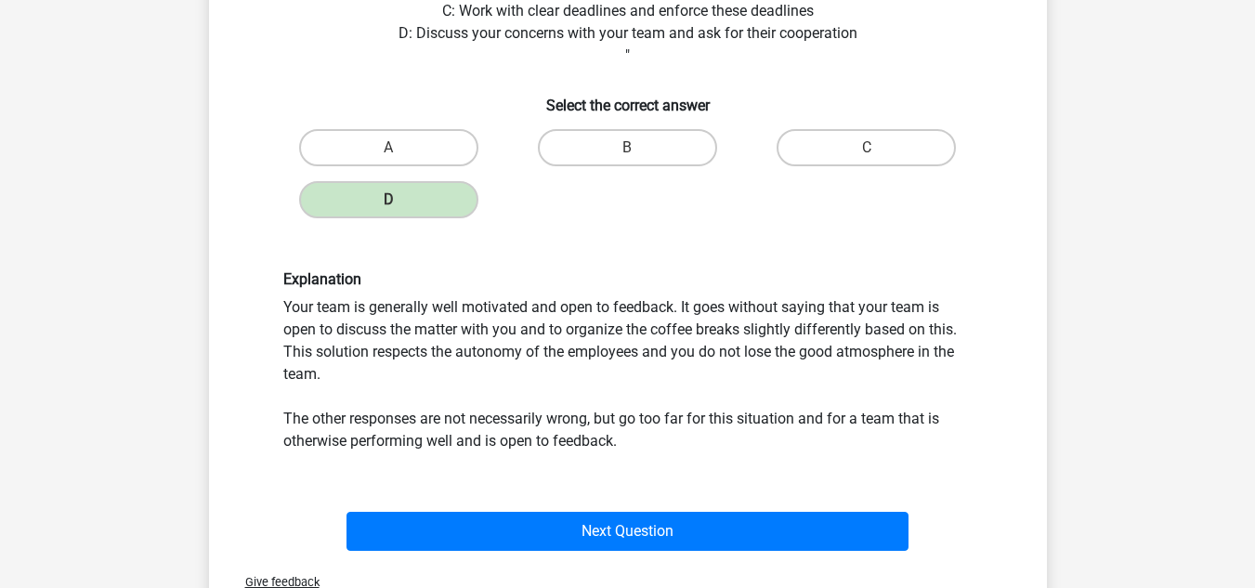
scroll to position [402, 0]
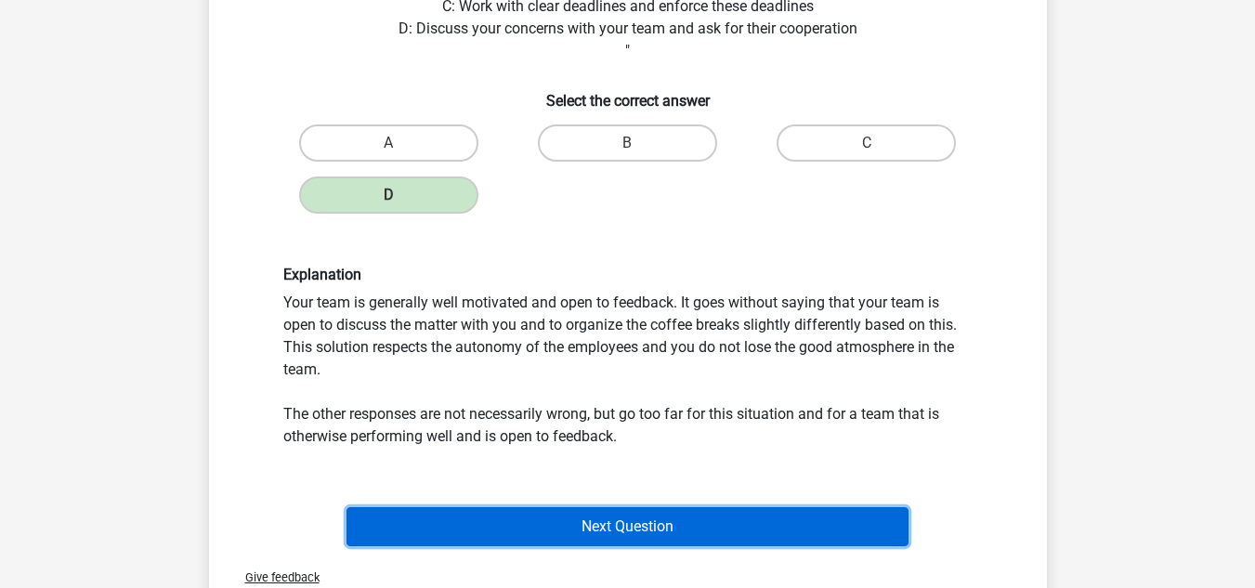
click at [662, 528] on button "Next Question" at bounding box center [628, 526] width 562 height 39
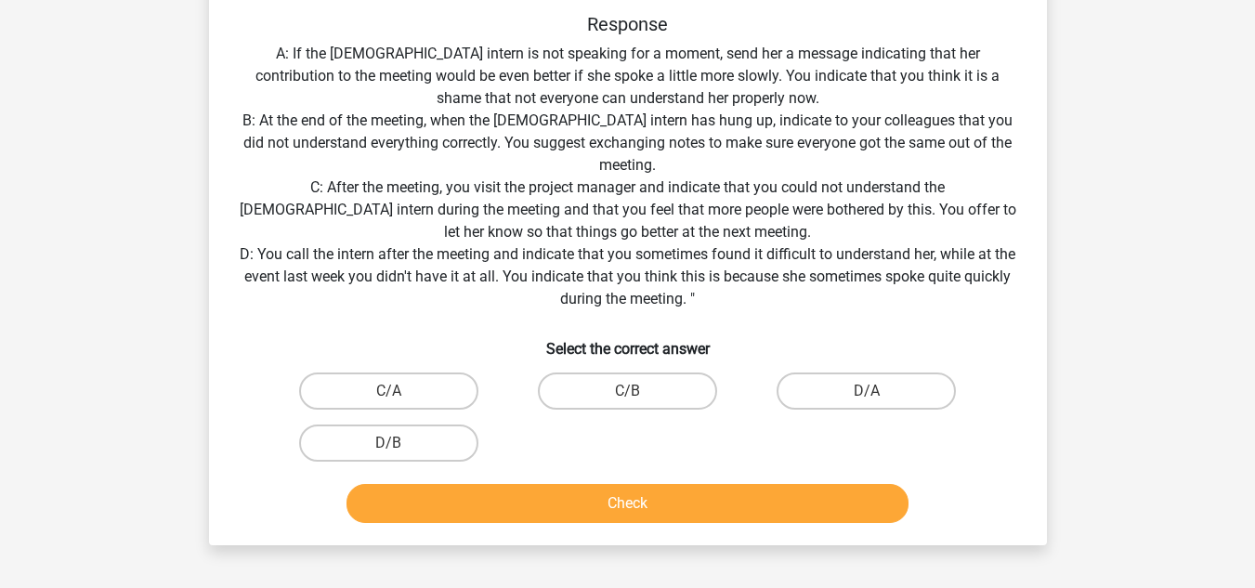
scroll to position [375, 0]
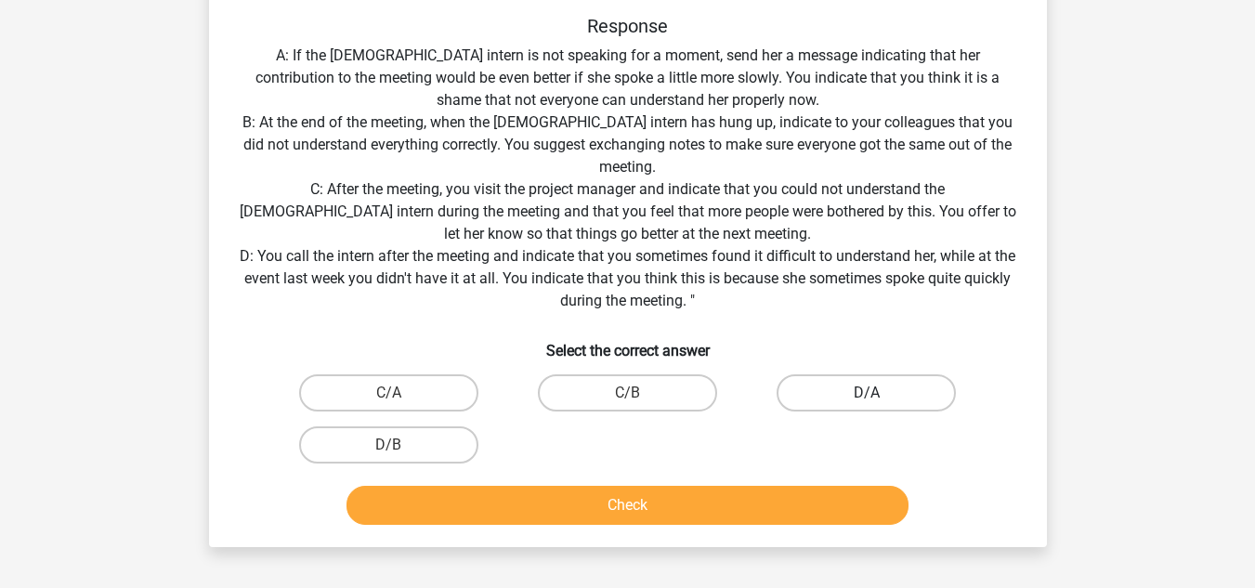
click at [893, 401] on label "D/A" at bounding box center [866, 392] width 179 height 37
click at [879, 401] on input "D/A" at bounding box center [873, 399] width 12 height 12
radio input "true"
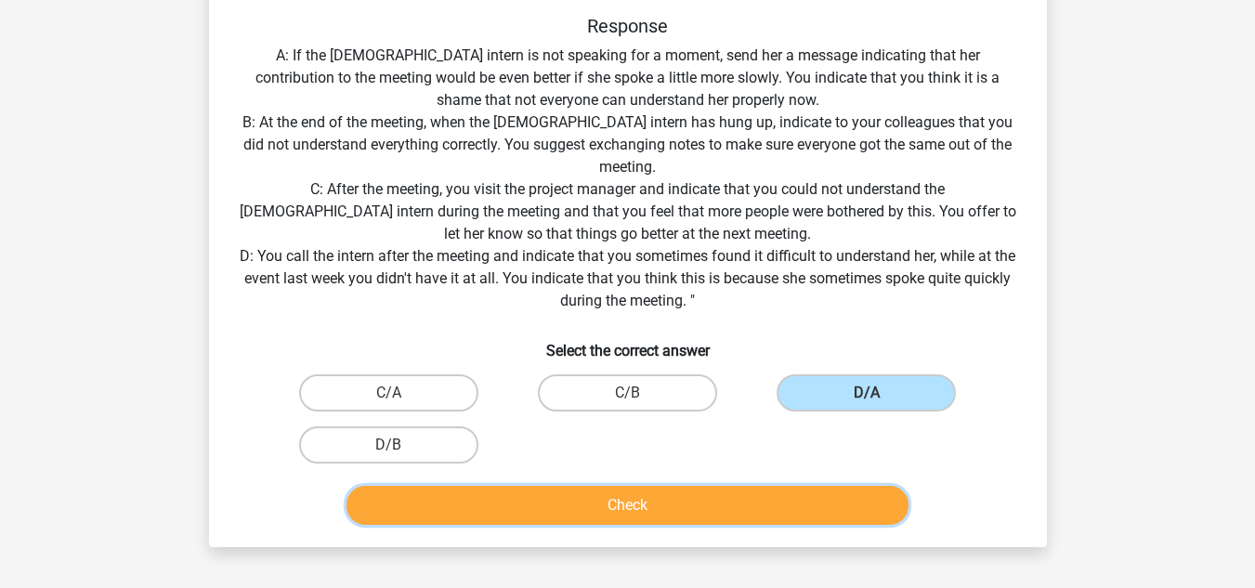
click at [676, 496] on button "Check" at bounding box center [628, 505] width 562 height 39
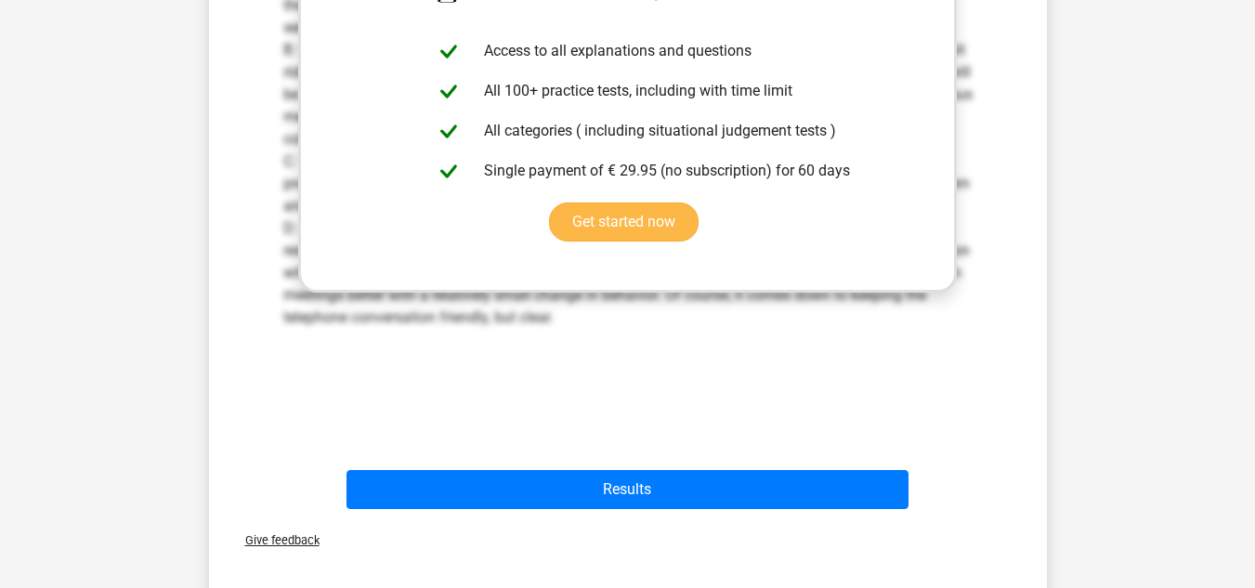
scroll to position [991, 0]
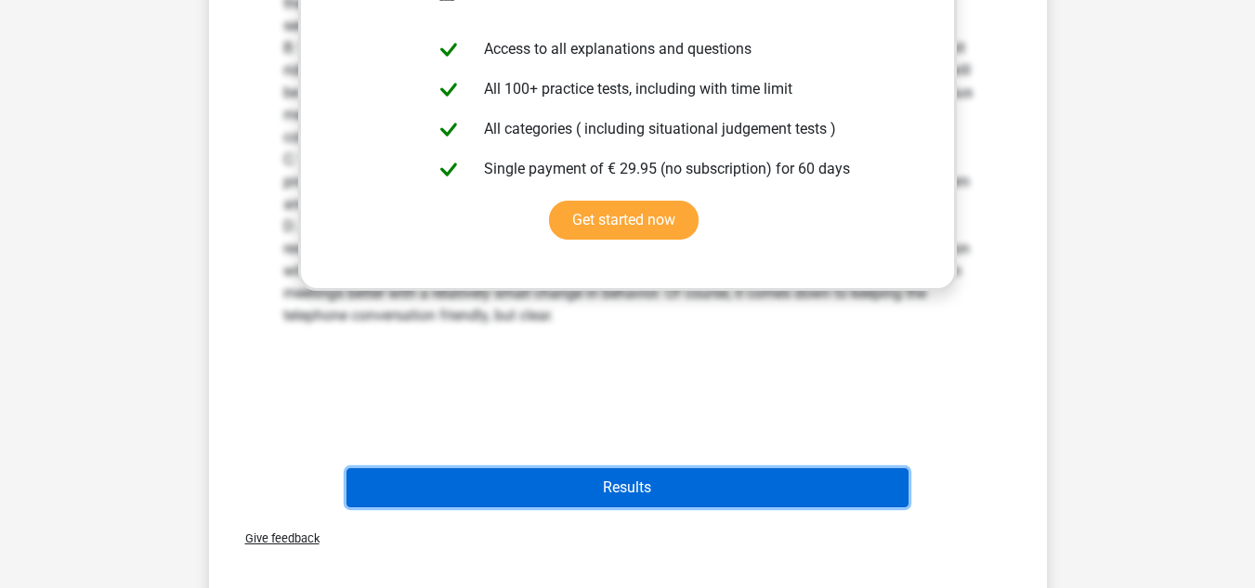
click at [677, 488] on button "Results" at bounding box center [628, 487] width 562 height 39
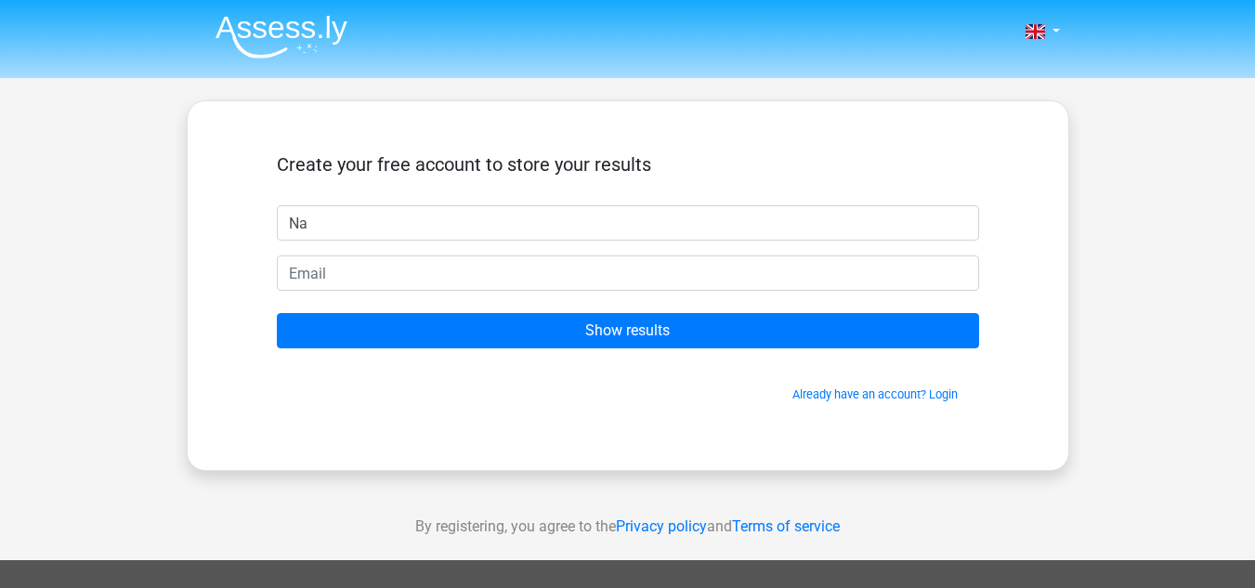
type input "N"
type input "H"
type input "f"
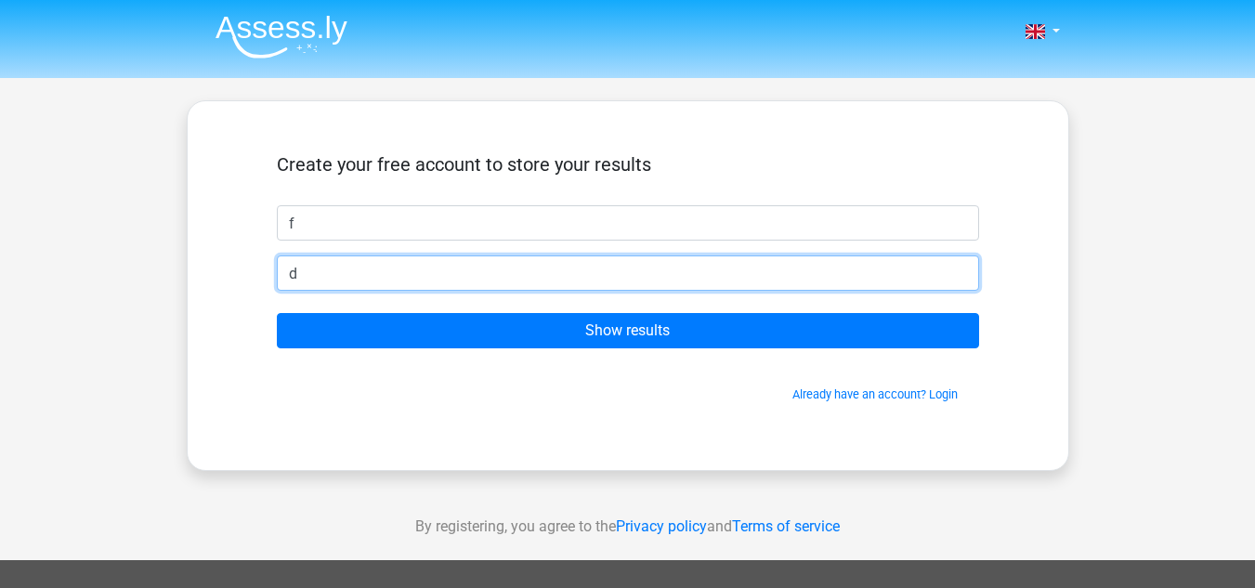
click at [518, 261] on input "d" at bounding box center [628, 272] width 702 height 35
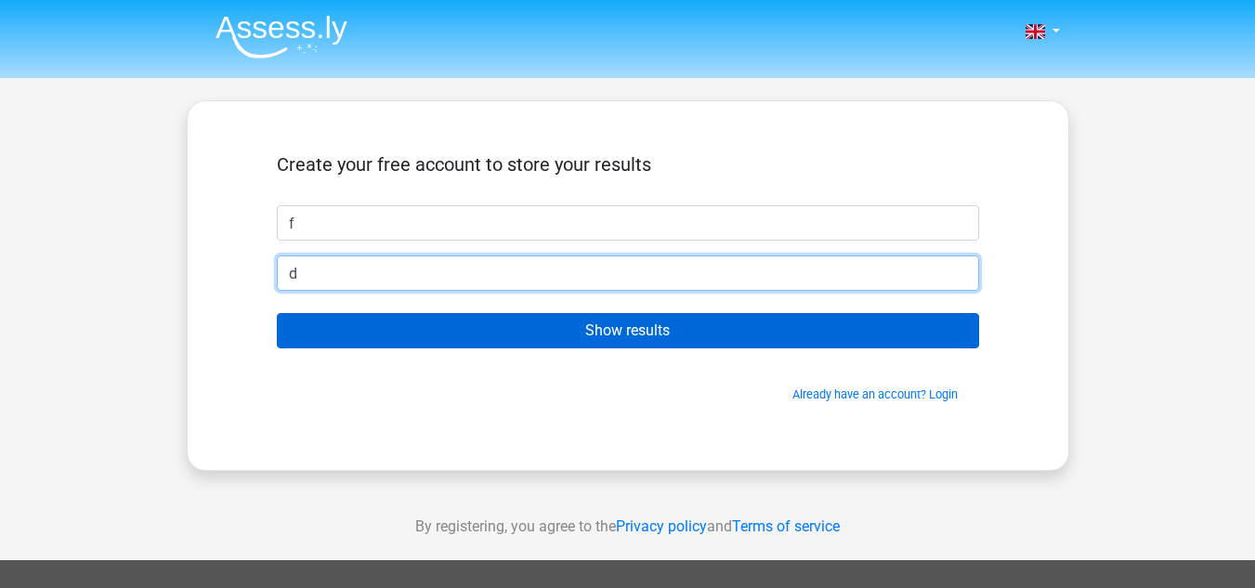
type input "[PERSON_NAME][EMAIL_ADDRESS][PERSON_NAME][DOMAIN_NAME]"
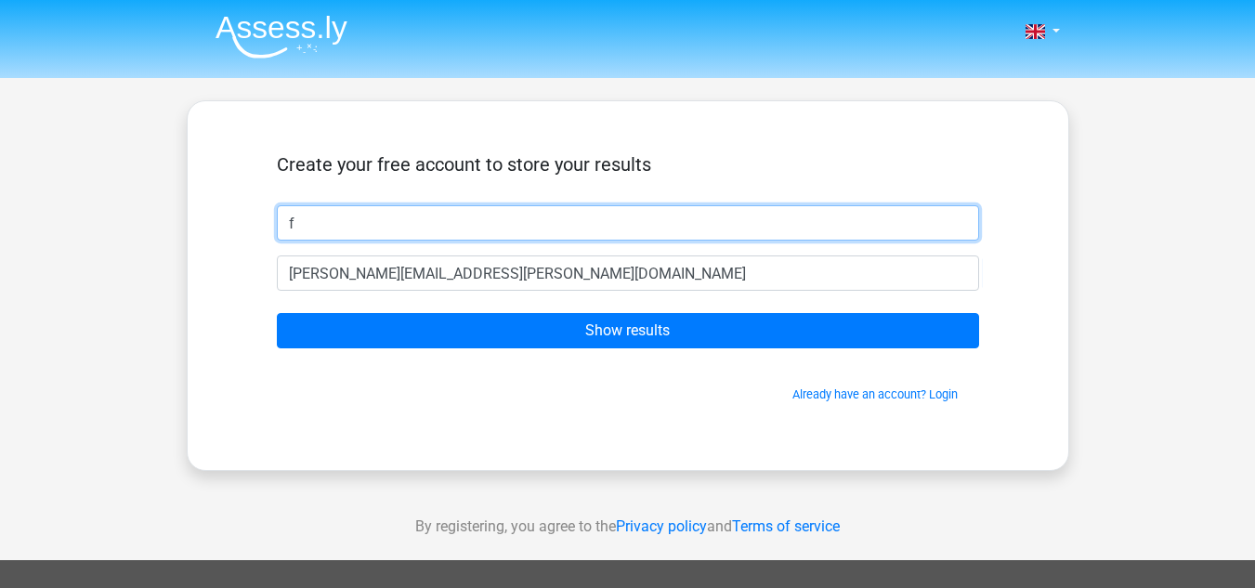
click at [576, 233] on input "f" at bounding box center [628, 222] width 702 height 35
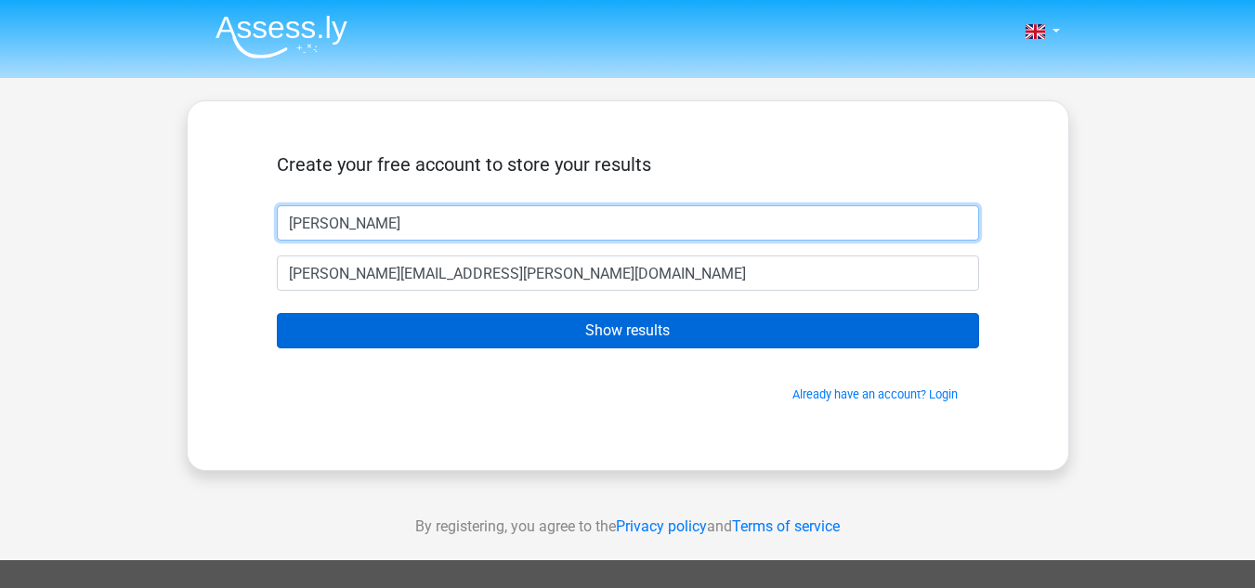
type input "[PERSON_NAME]"
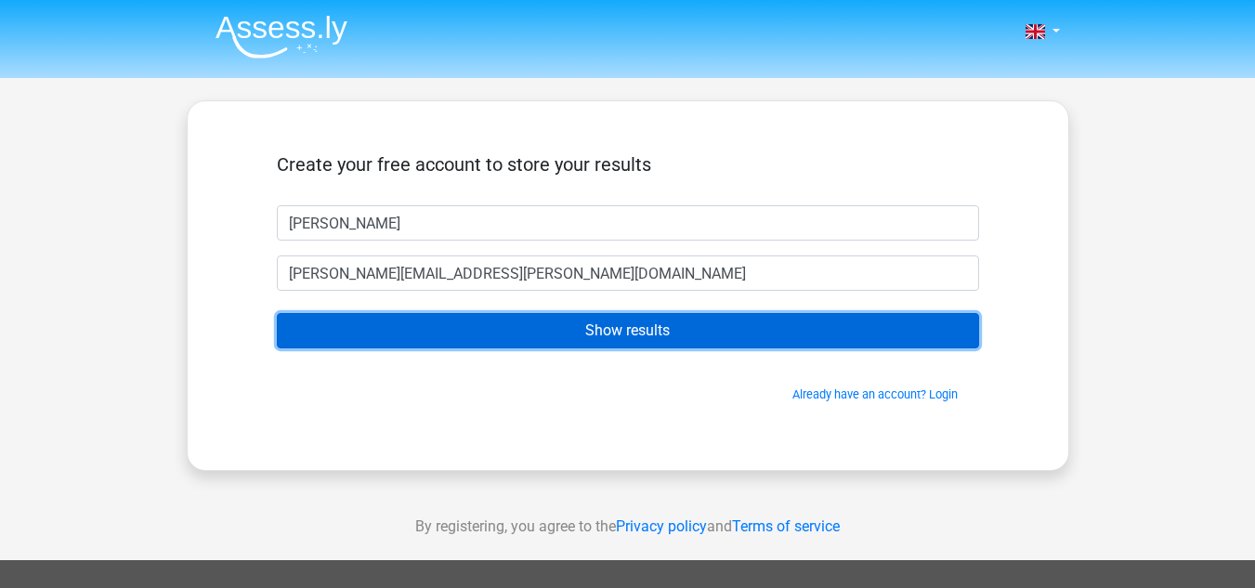
click at [535, 329] on input "Show results" at bounding box center [628, 330] width 702 height 35
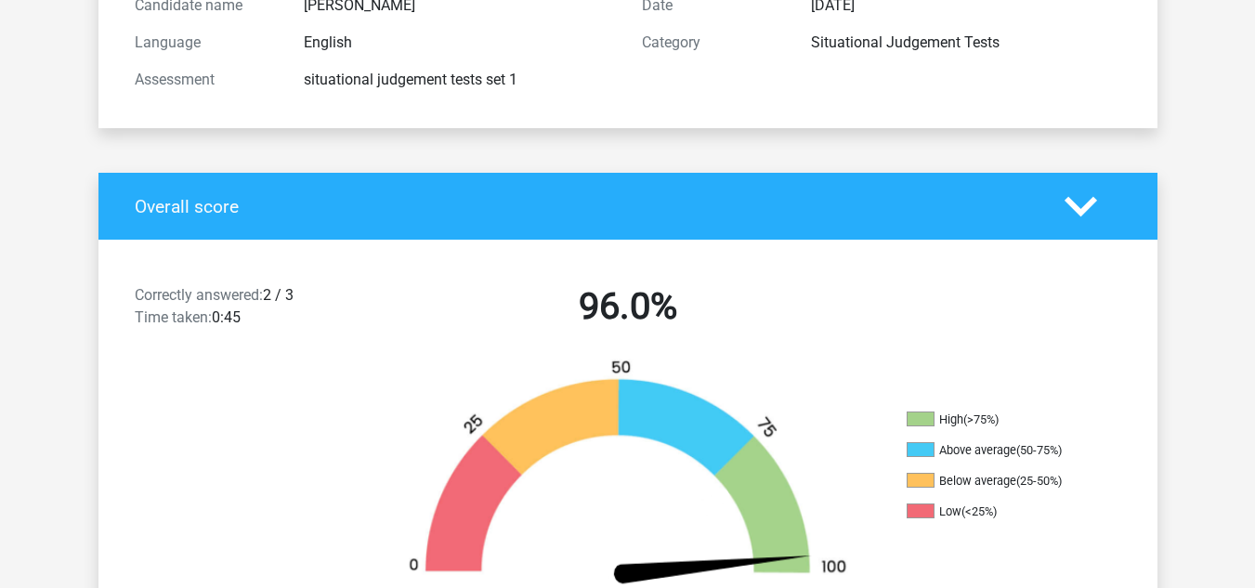
scroll to position [233, 0]
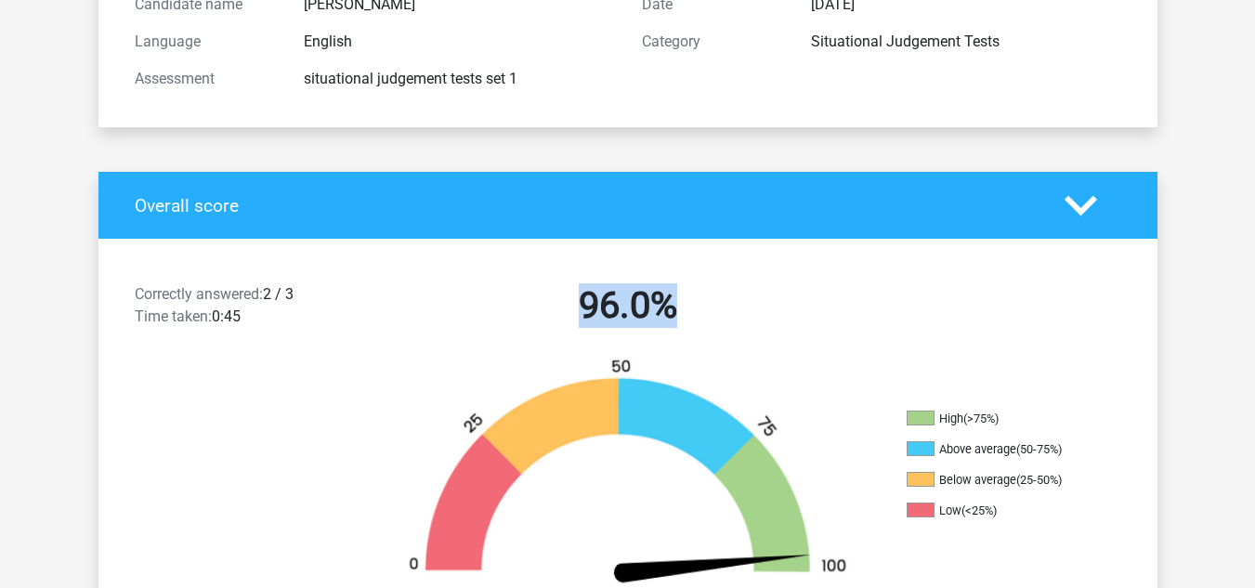
drag, startPoint x: 567, startPoint y: 309, endPoint x: 814, endPoint y: 297, distance: 247.4
click at [814, 297] on h2 "96.0%" at bounding box center [627, 305] width 479 height 45
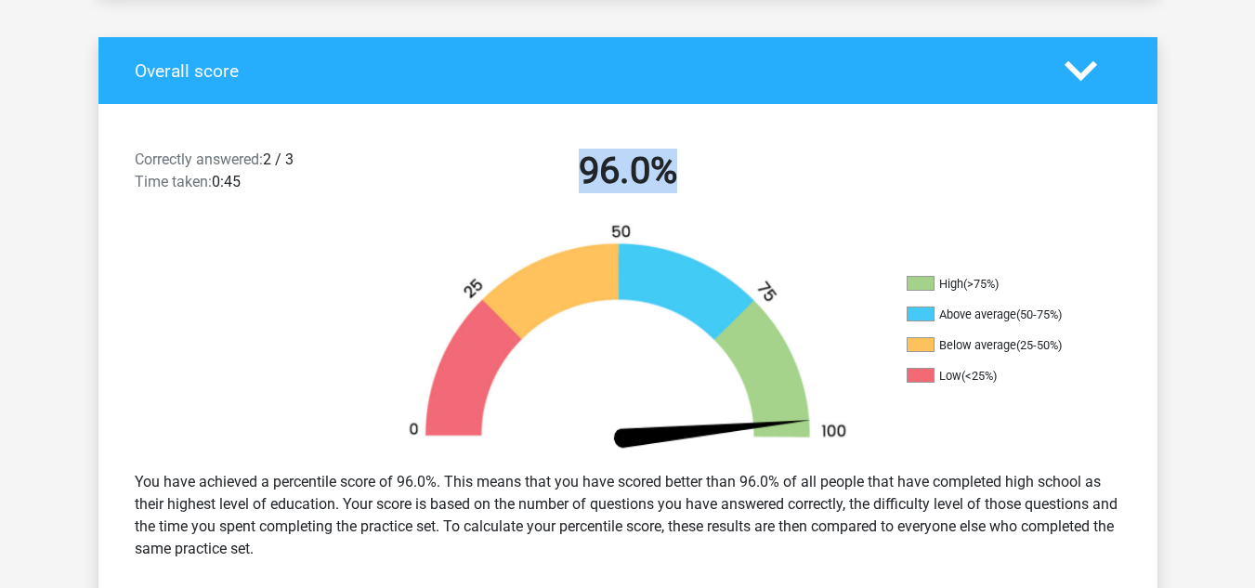
scroll to position [372, 0]
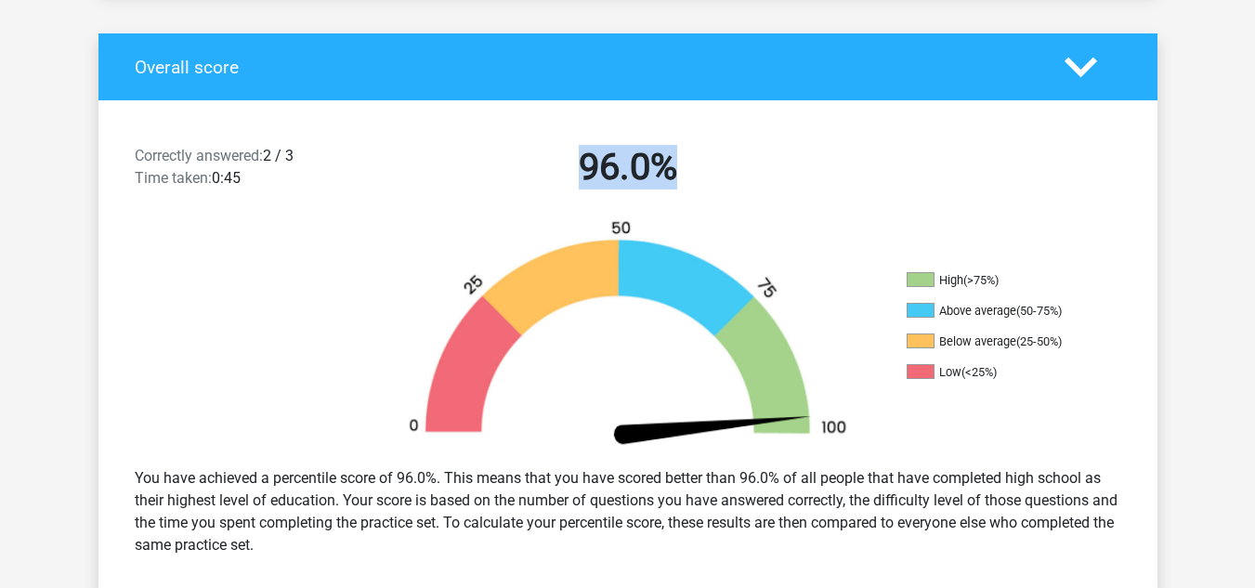
click at [814, 297] on img at bounding box center [628, 335] width 502 height 233
click at [605, 190] on div "96.0%" at bounding box center [627, 171] width 507 height 52
drag, startPoint x: 550, startPoint y: 160, endPoint x: 838, endPoint y: 170, distance: 288.2
click at [838, 170] on h2 "96.0%" at bounding box center [627, 167] width 479 height 45
click at [838, 172] on h2 "96.0%" at bounding box center [627, 167] width 479 height 45
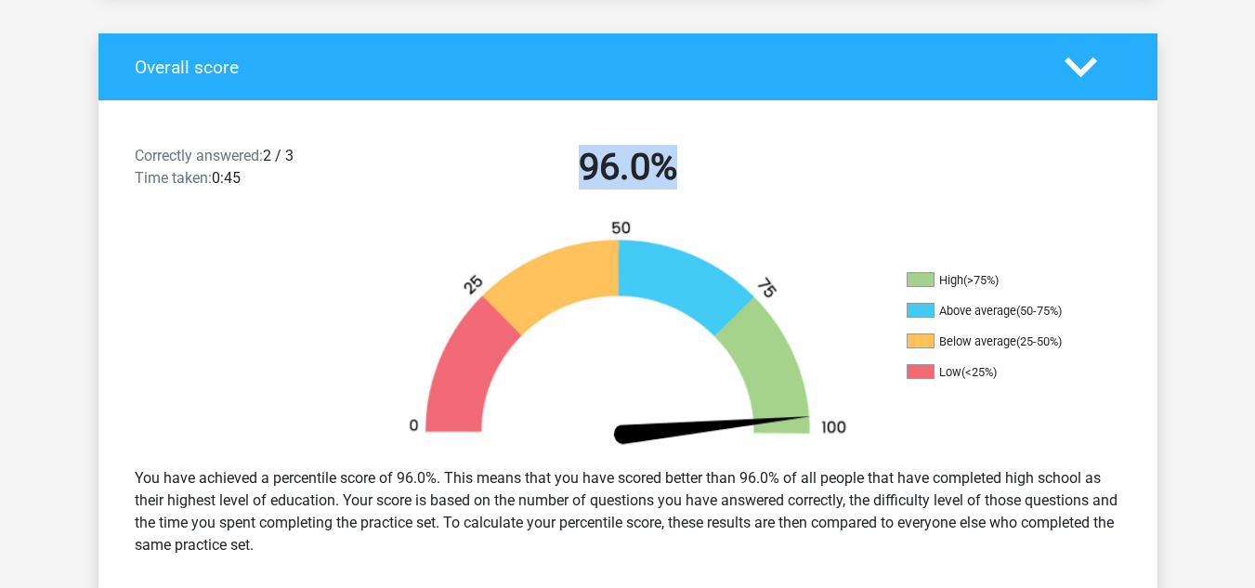
drag, startPoint x: 564, startPoint y: 177, endPoint x: 812, endPoint y: 194, distance: 248.7
click at [812, 194] on div "96.0%" at bounding box center [627, 171] width 507 height 52
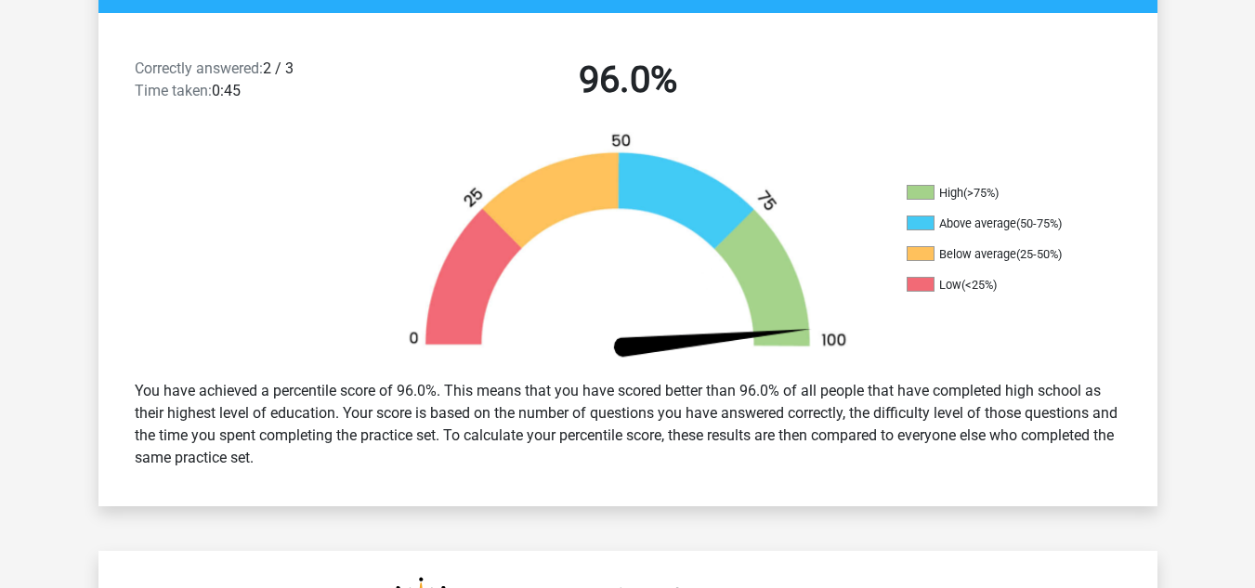
scroll to position [461, 0]
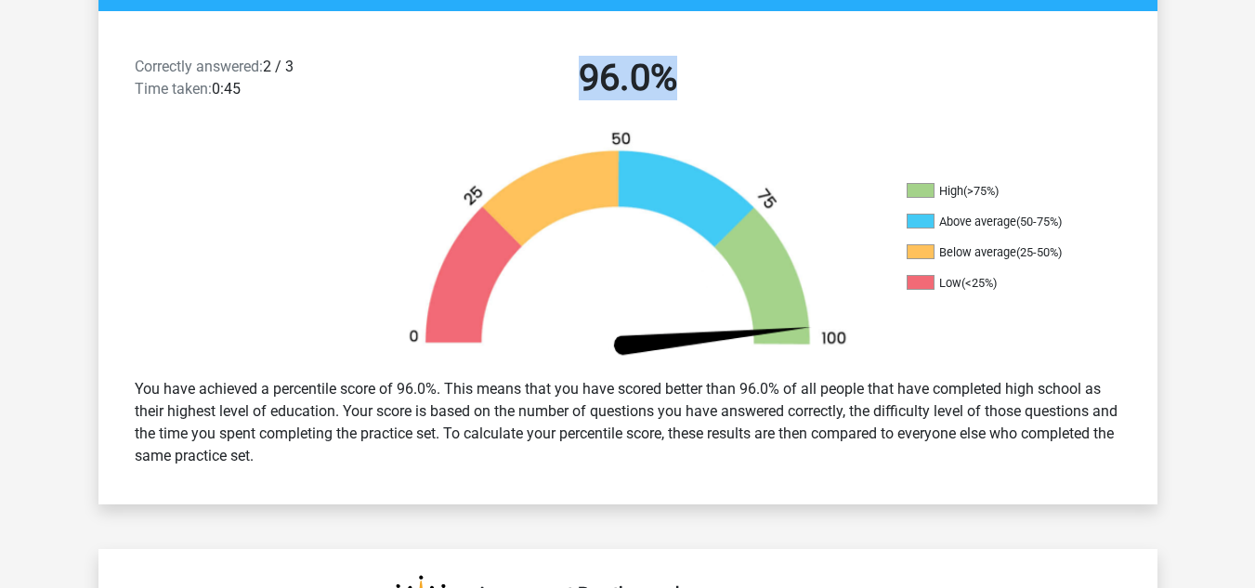
drag, startPoint x: 581, startPoint y: 80, endPoint x: 687, endPoint y: 73, distance: 106.1
click at [687, 73] on h2 "96.0%" at bounding box center [627, 78] width 479 height 45
click at [685, 72] on h2 "96.0%" at bounding box center [627, 78] width 479 height 45
drag, startPoint x: 939, startPoint y: 187, endPoint x: 1070, endPoint y: 179, distance: 131.2
click at [1070, 179] on div "High (>75%) Above average (50-75%) Below average (25-50%) Low (<25%)" at bounding box center [627, 246] width 1059 height 233
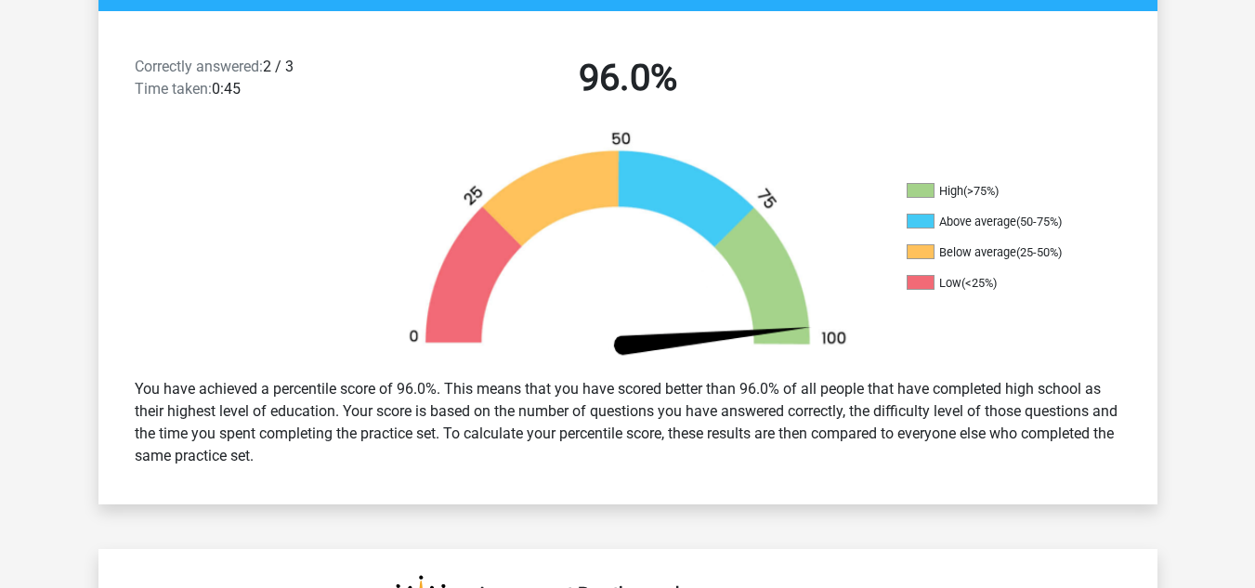
click at [1060, 188] on li "High (>75%)" at bounding box center [1000, 191] width 186 height 17
drag, startPoint x: 935, startPoint y: 189, endPoint x: 1015, endPoint y: 185, distance: 80.9
click at [1015, 185] on li "High (>75%)" at bounding box center [1000, 191] width 186 height 17
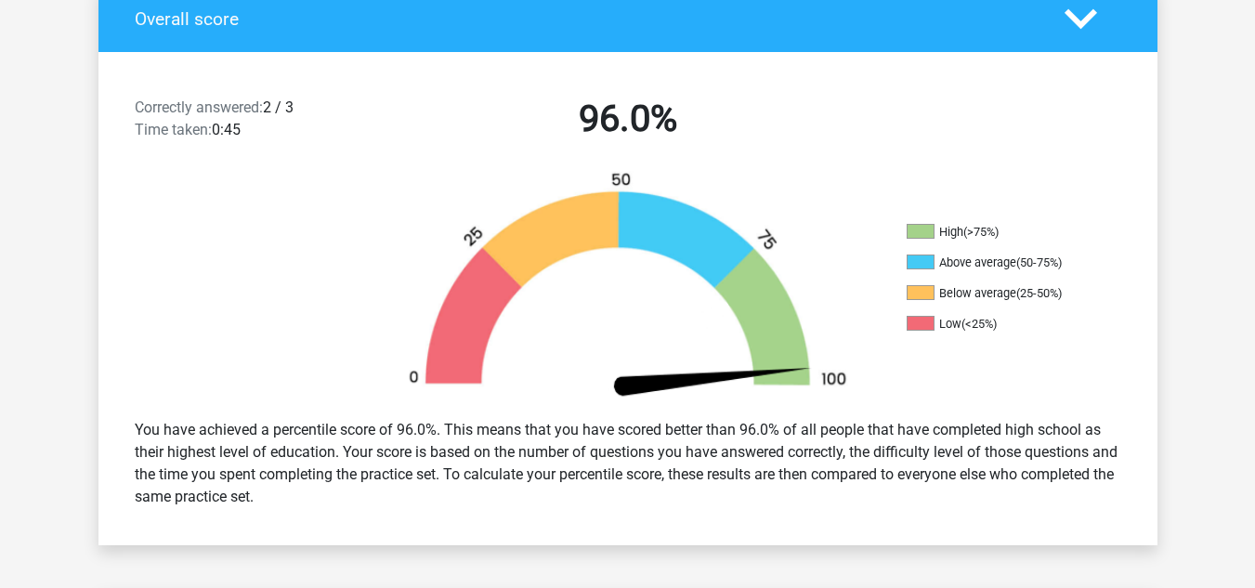
scroll to position [418, 0]
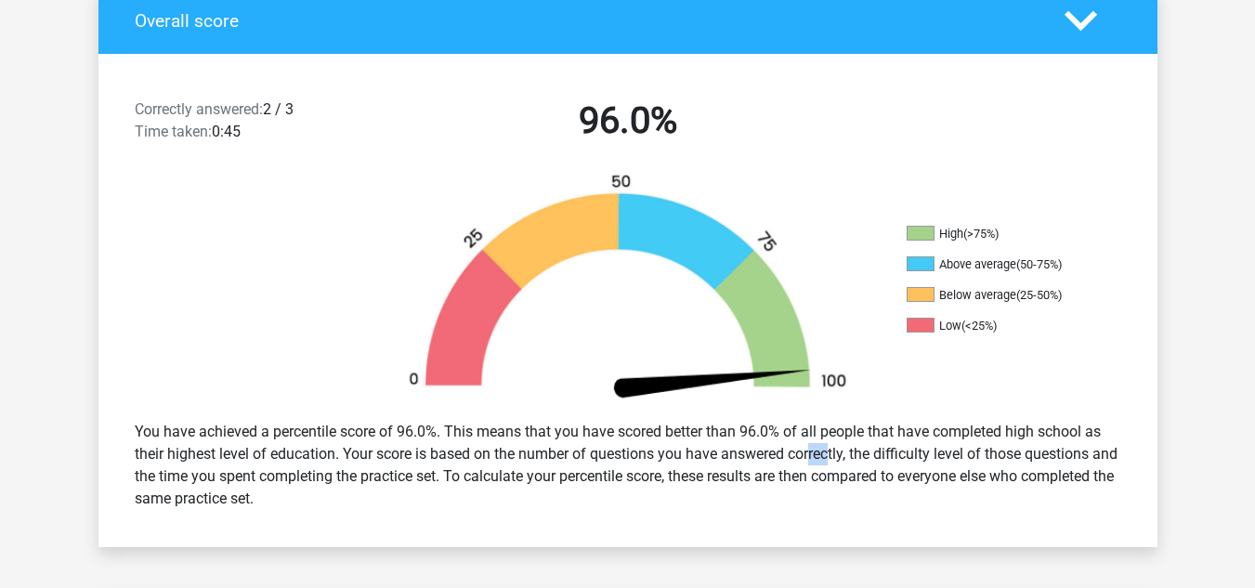
drag, startPoint x: 752, startPoint y: 462, endPoint x: 819, endPoint y: 471, distance: 68.5
click at [803, 466] on div "You have achieved a percentile score of 96.0%. This means that you have scored …" at bounding box center [628, 465] width 1014 height 104
click at [855, 468] on div "You have achieved a percentile score of 96.0%. This means that you have scored …" at bounding box center [628, 465] width 1014 height 104
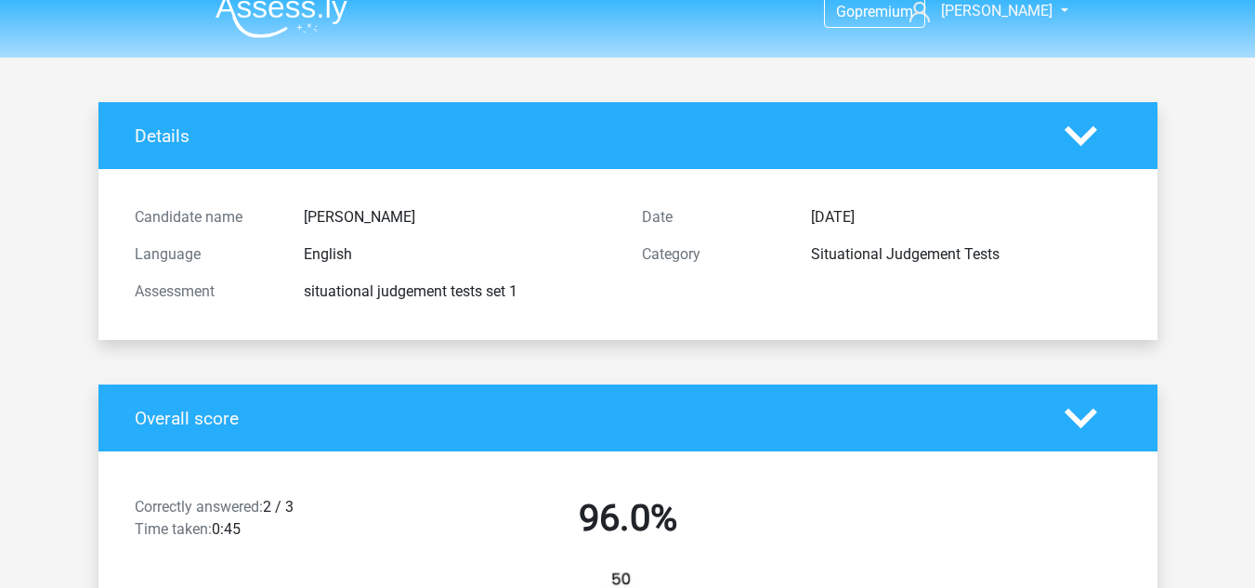
scroll to position [0, 0]
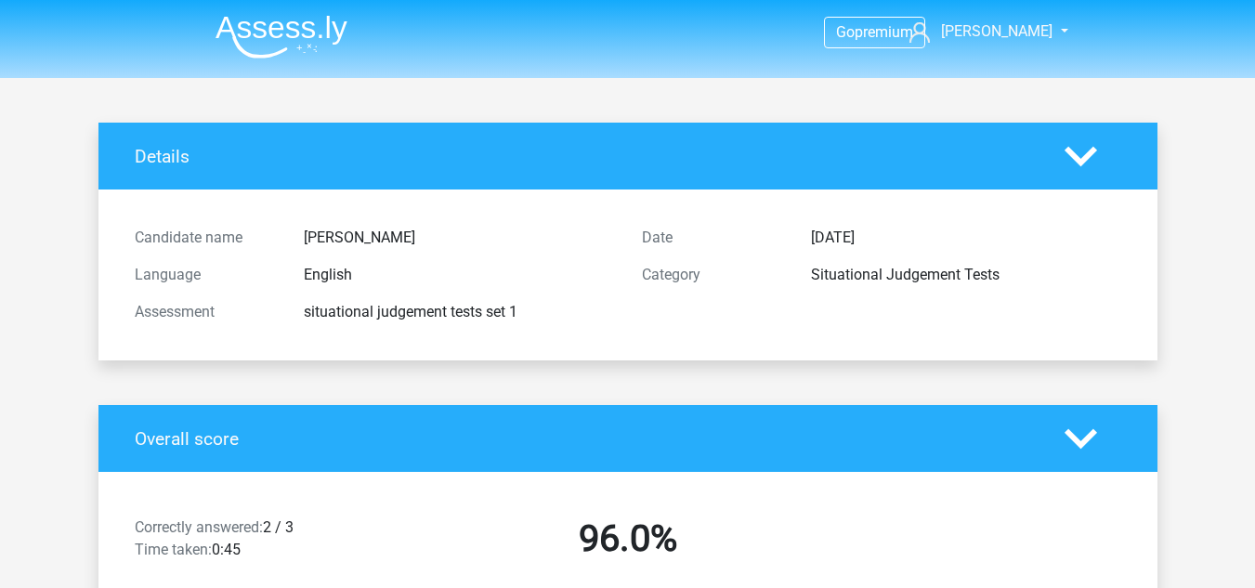
click at [1093, 159] on icon at bounding box center [1081, 156] width 33 height 33
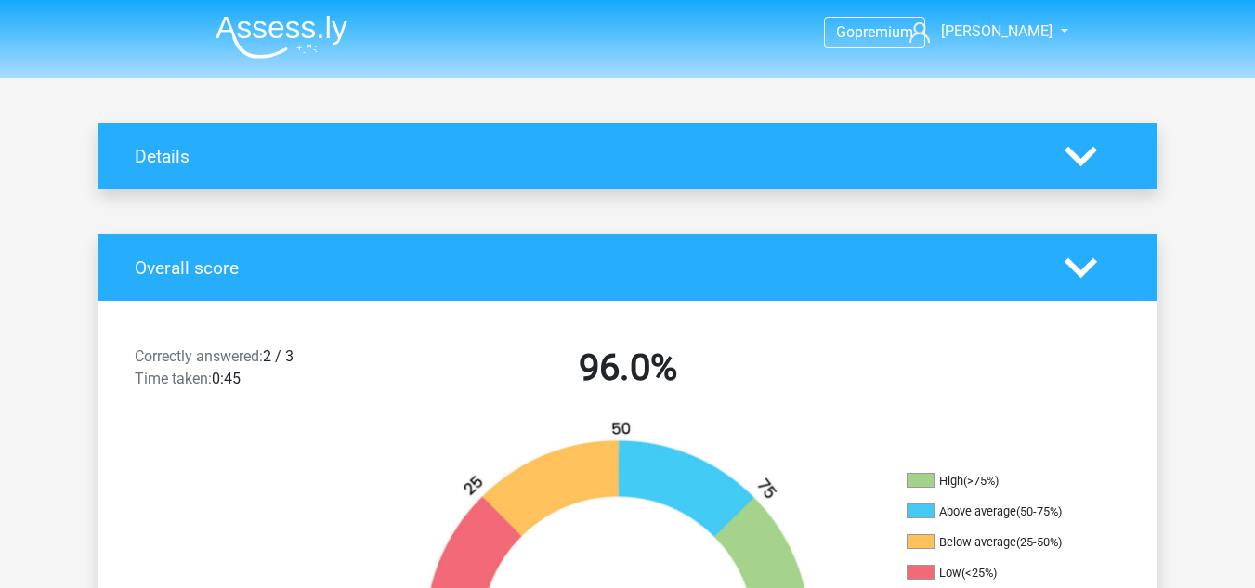
click at [1093, 159] on icon at bounding box center [1081, 156] width 33 height 33
